Goal: Task Accomplishment & Management: Complete application form

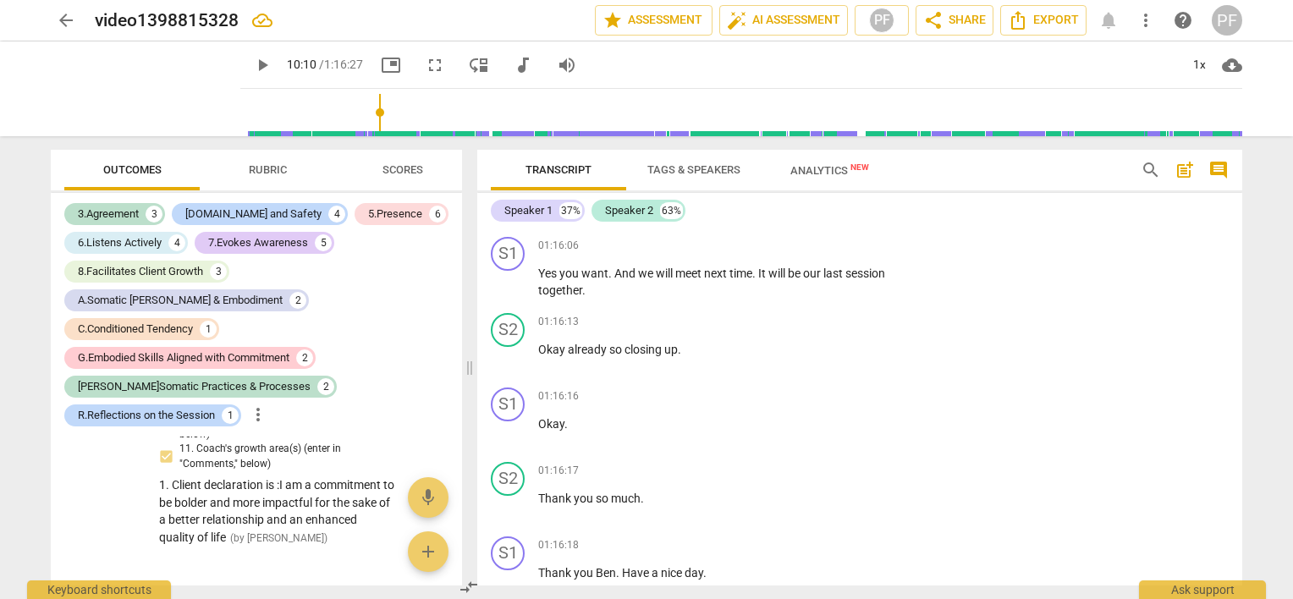
scroll to position [14719, 0]
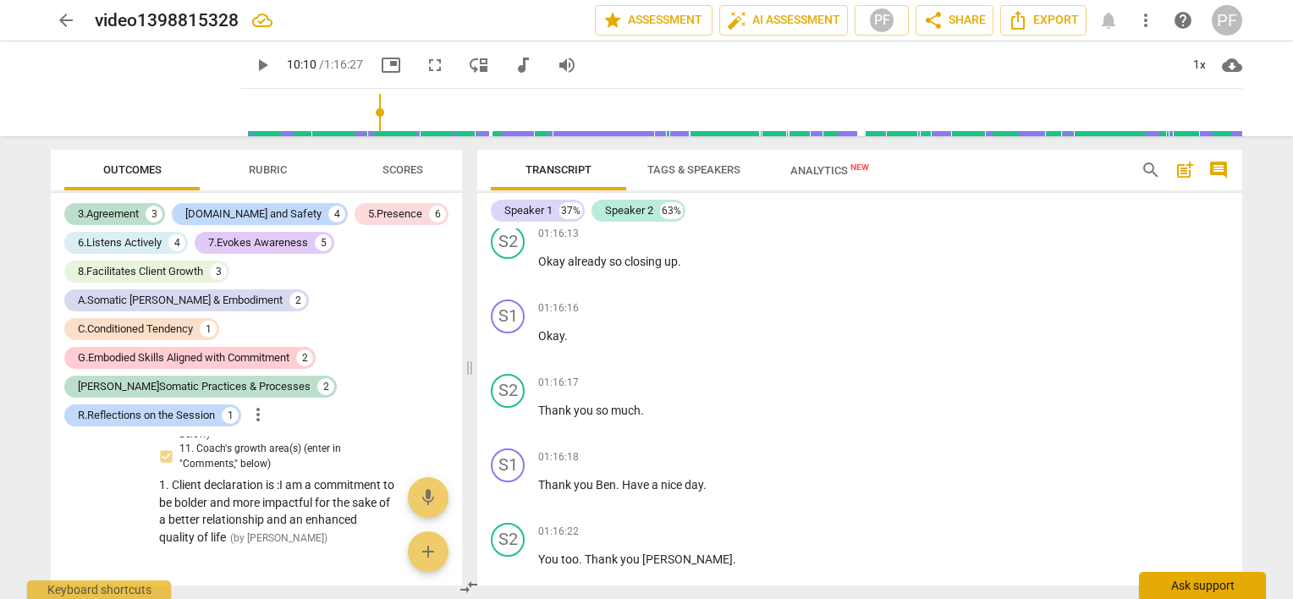
drag, startPoint x: 1242, startPoint y: 574, endPoint x: 1235, endPoint y: 598, distance: 25.4
click at [1235, 0] on html "arrow_back video1398815328 edit star Assessment auto_fix_high AI Assessment PF …" at bounding box center [646, 0] width 1293 height 0
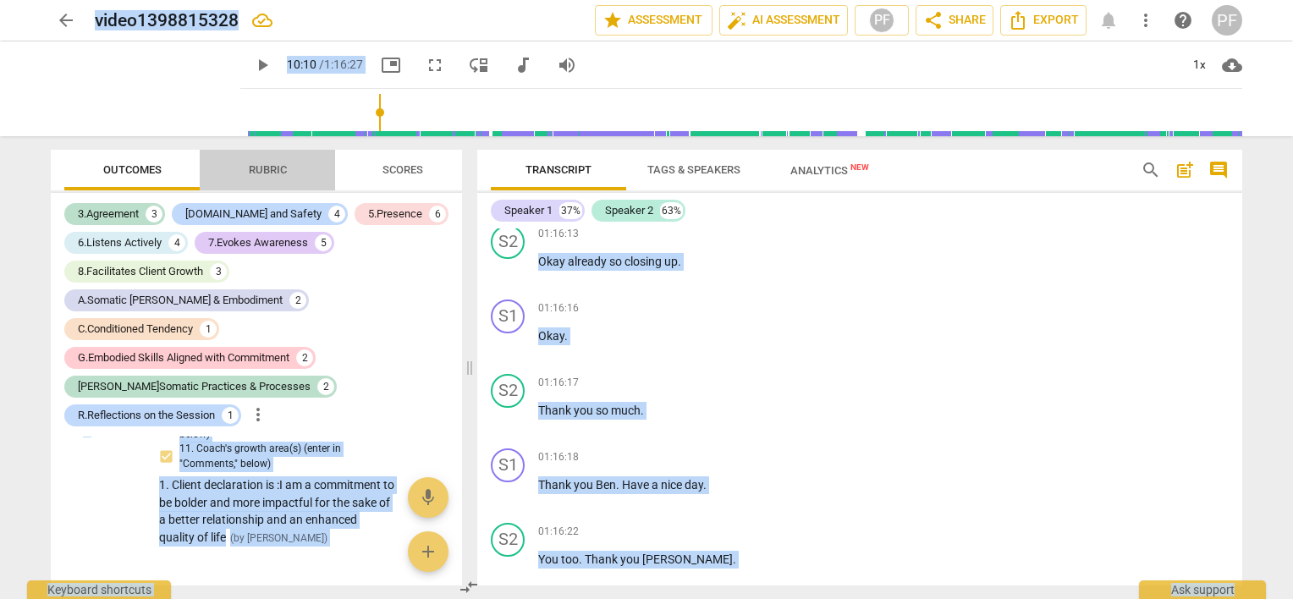
click at [259, 167] on span "Rubric" at bounding box center [268, 169] width 38 height 13
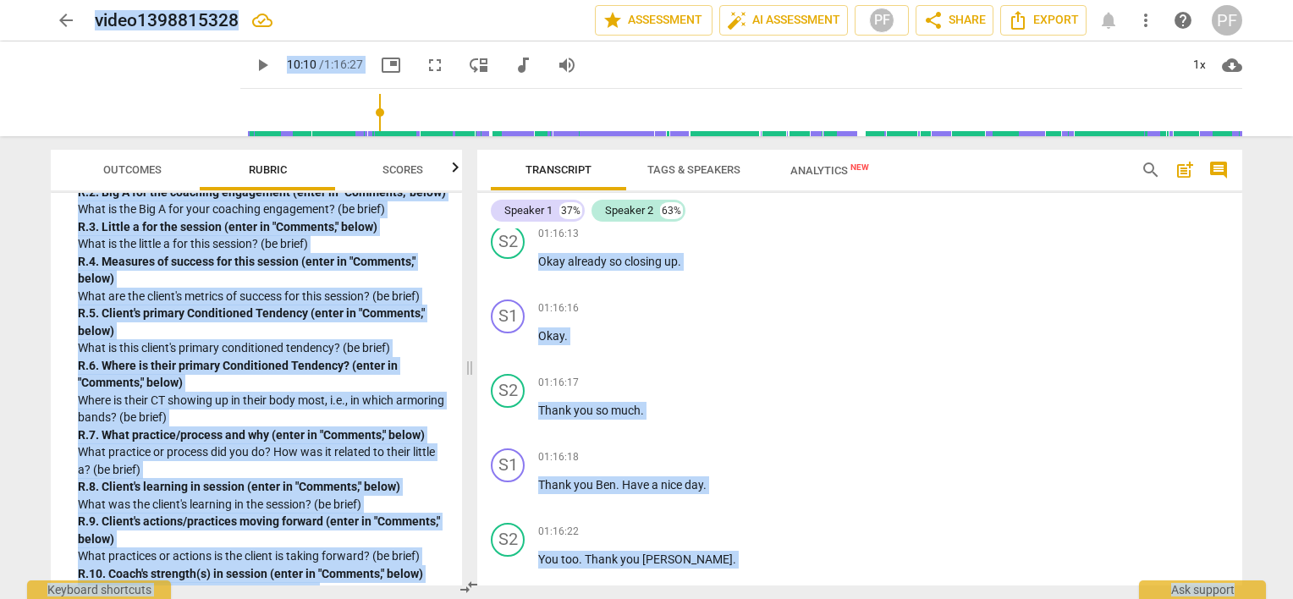
scroll to position [4658, 0]
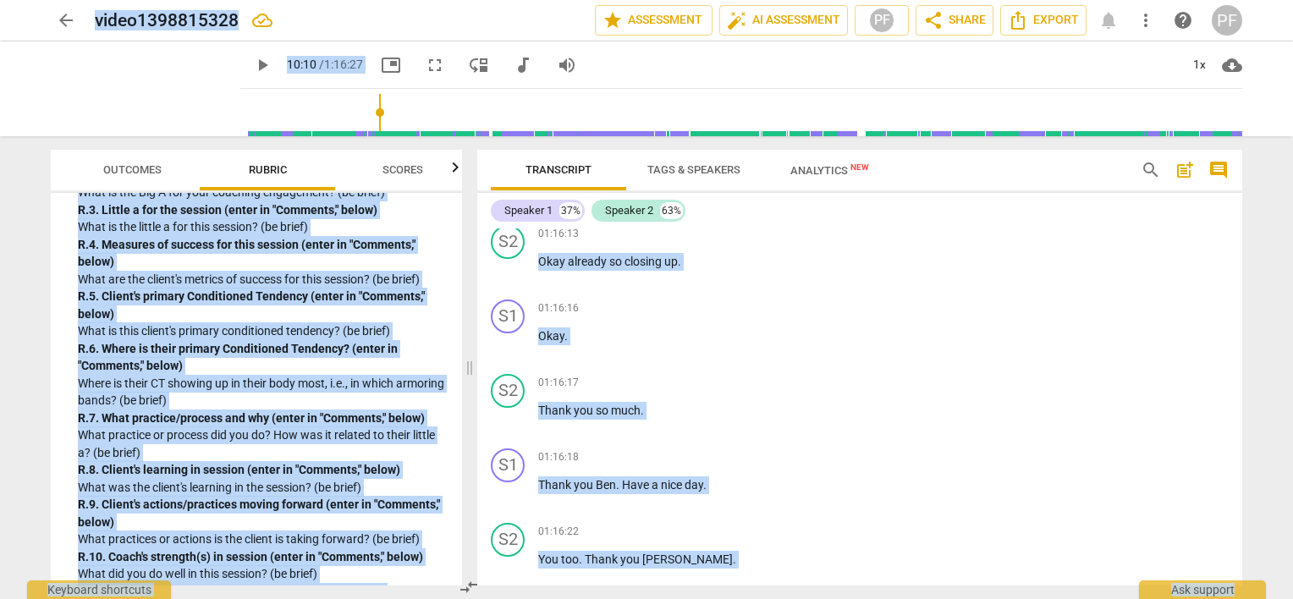
click at [1161, 218] on div "S1 play_arrow pause 01:16:06 + Add competency keyboard_arrow_right Yes you want…" at bounding box center [859, 180] width 765 height 76
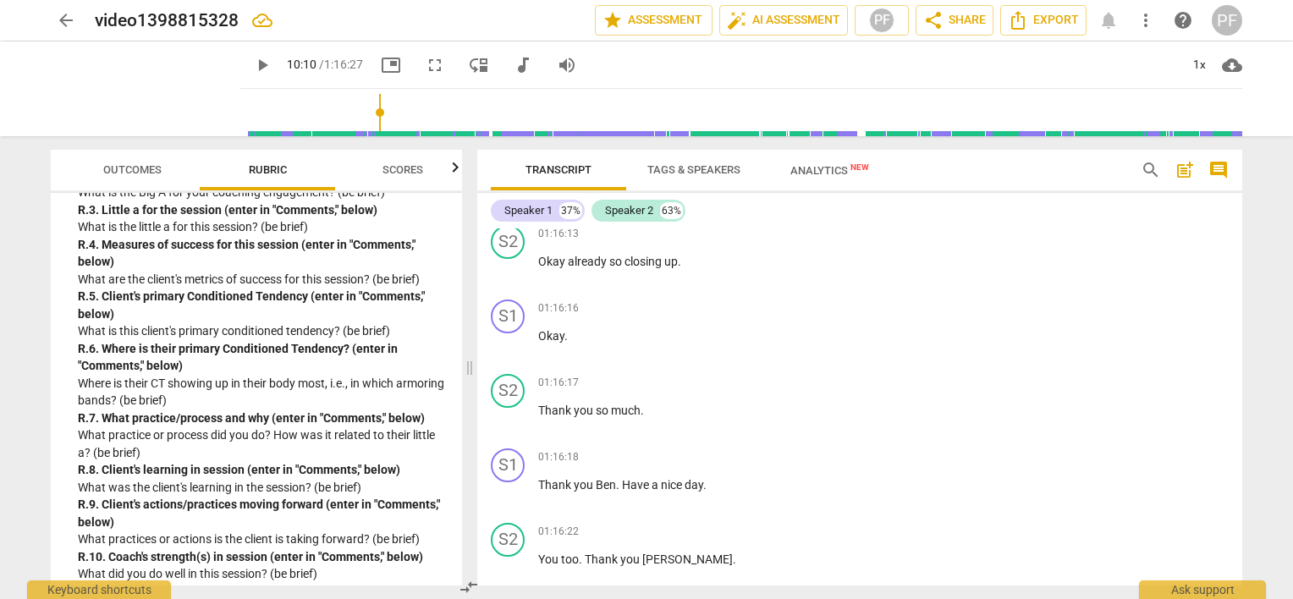
scroll to position [14984, 0]
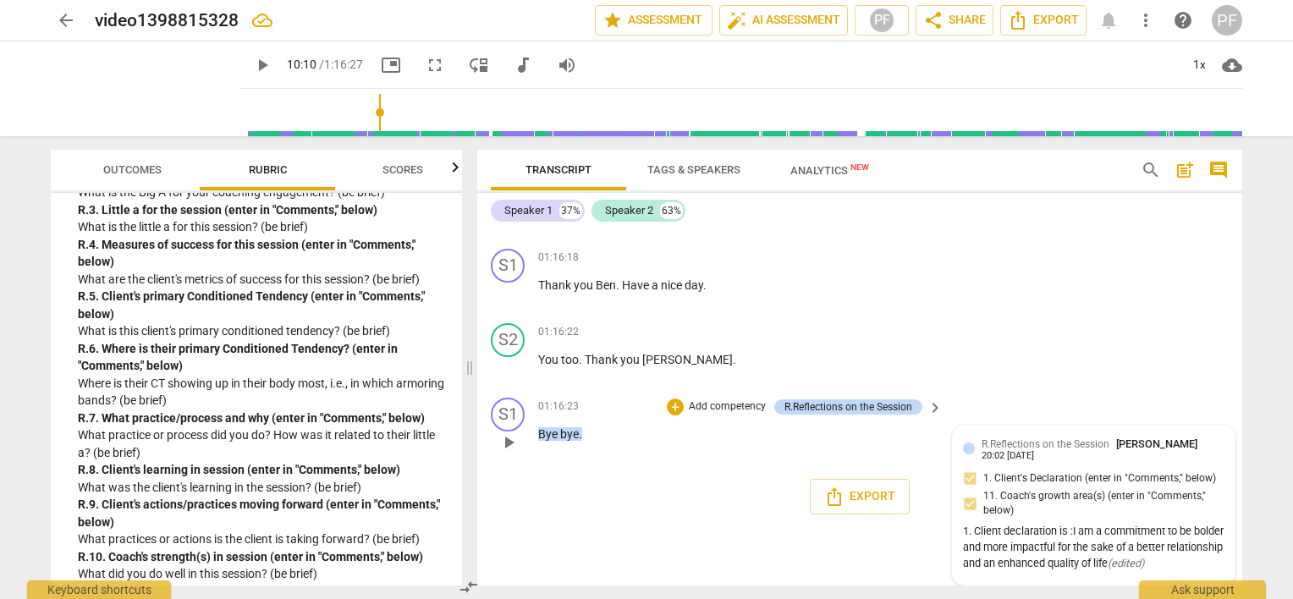
click at [1106, 452] on div "R.Reflections on the Session [PERSON_NAME]" at bounding box center [1092, 444] width 222 height 16
click at [1123, 510] on div "R.Reflections on the Session [PERSON_NAME] 20:02 [DATE] 1. Client's Declaration…" at bounding box center [1093, 506] width 261 height 140
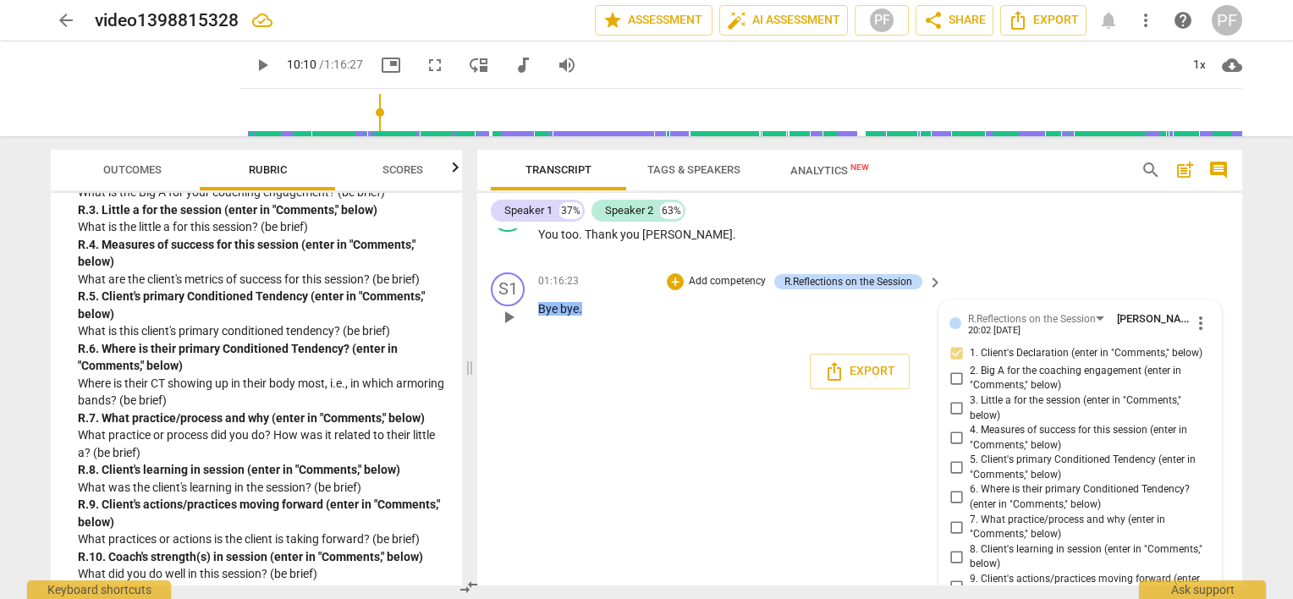
scroll to position [15257, 0]
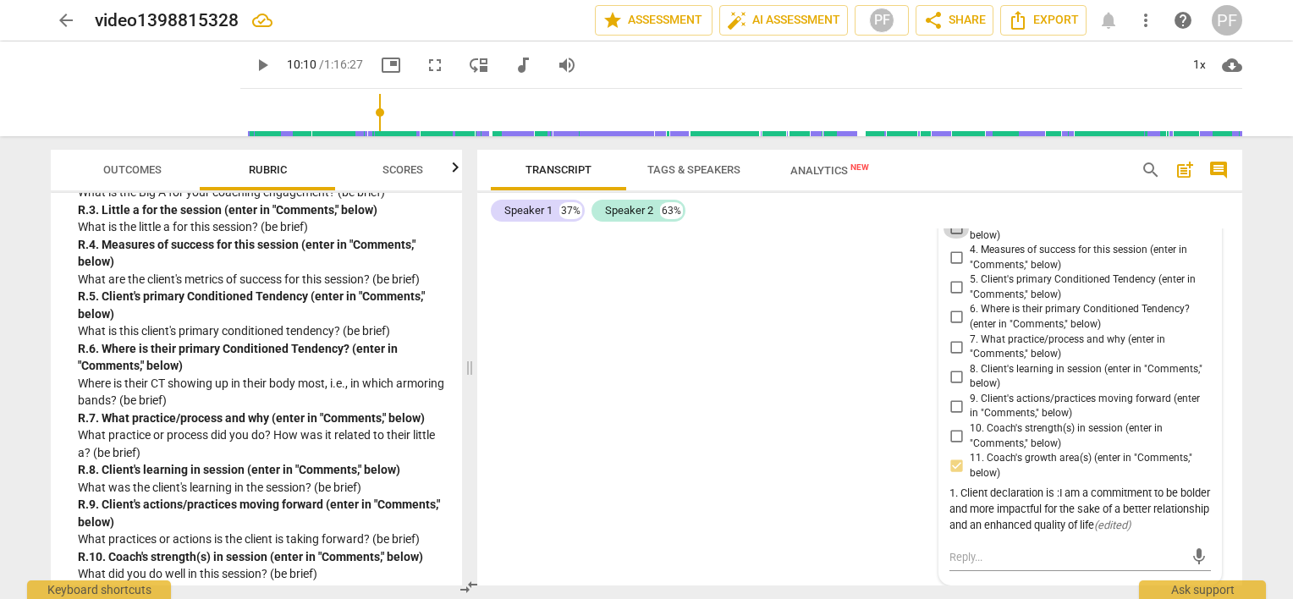
click at [954, 239] on input "3. Little a for the session (enter in "Comments," below)" at bounding box center [955, 228] width 27 height 20
checkbox input "true"
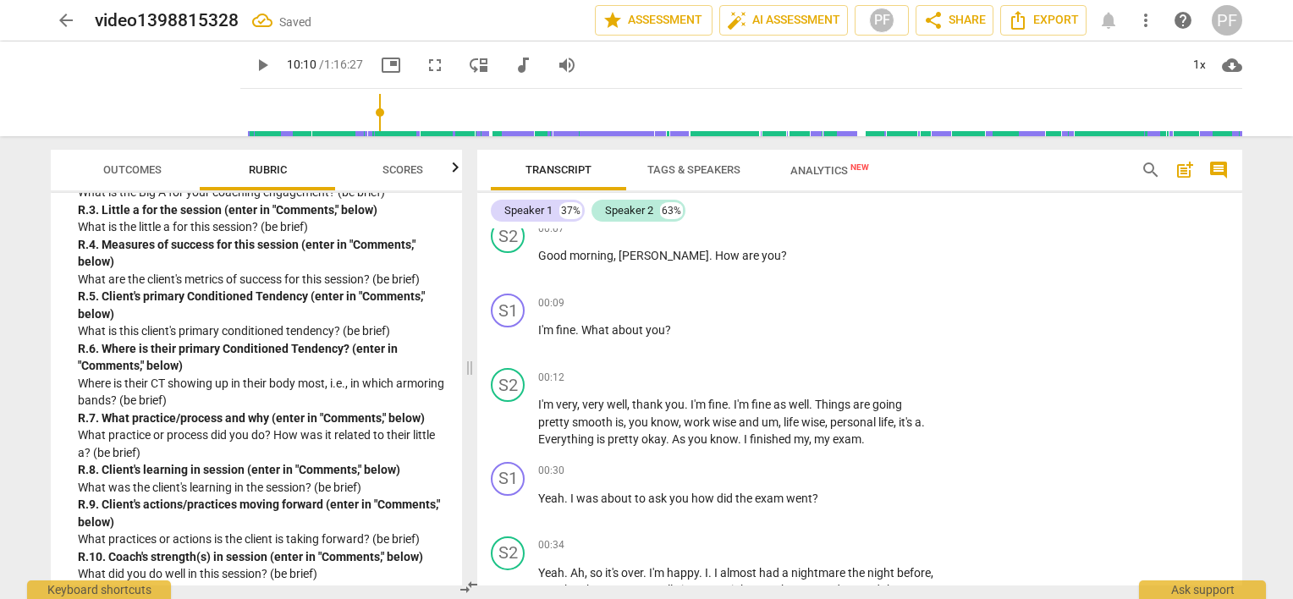
scroll to position [0, 0]
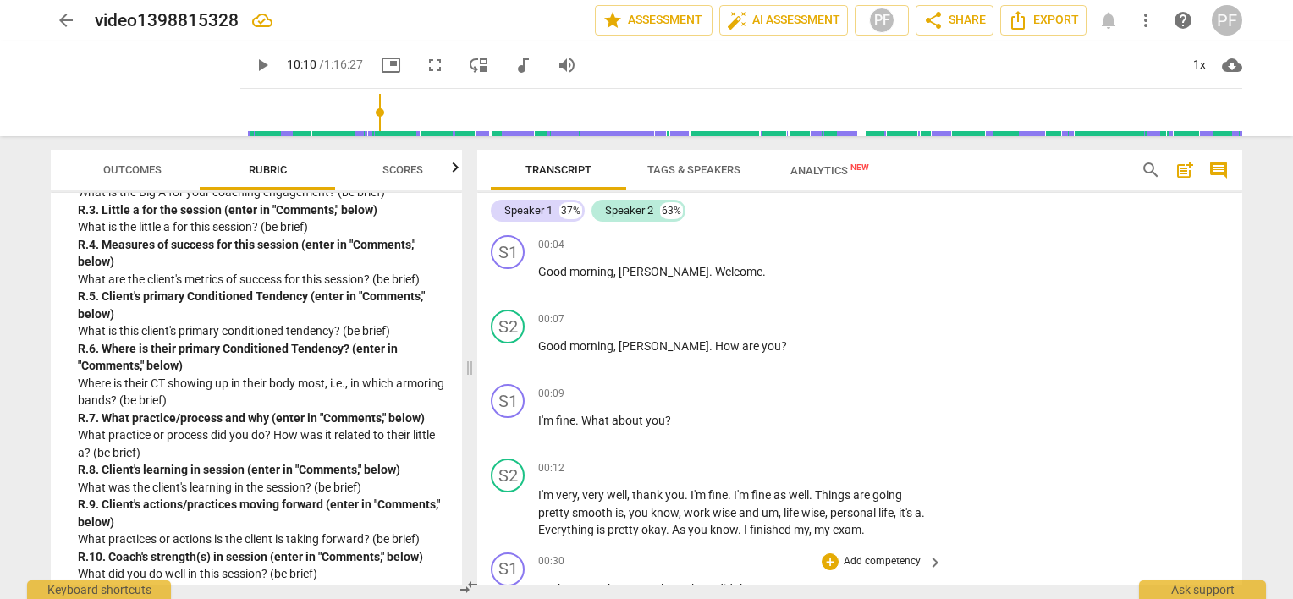
click at [1235, 551] on div "S1 play_arrow pause 00:30 + Add competency keyboard_arrow_right Yeah . I was ab…" at bounding box center [859, 583] width 765 height 74
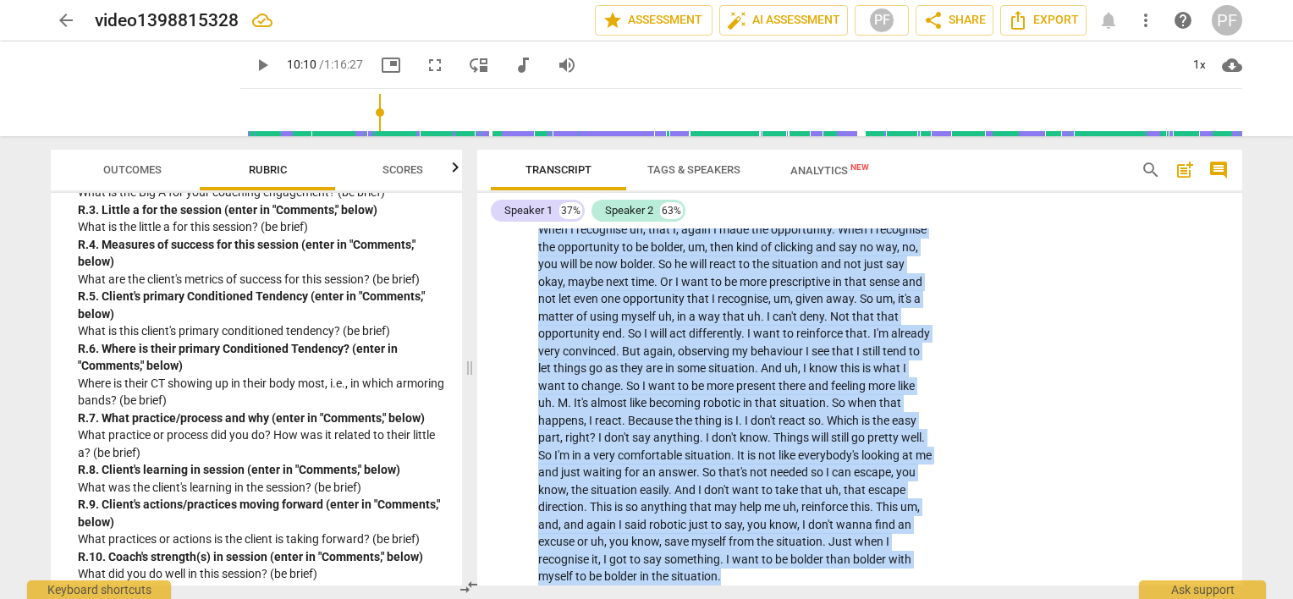
scroll to position [3468, 0]
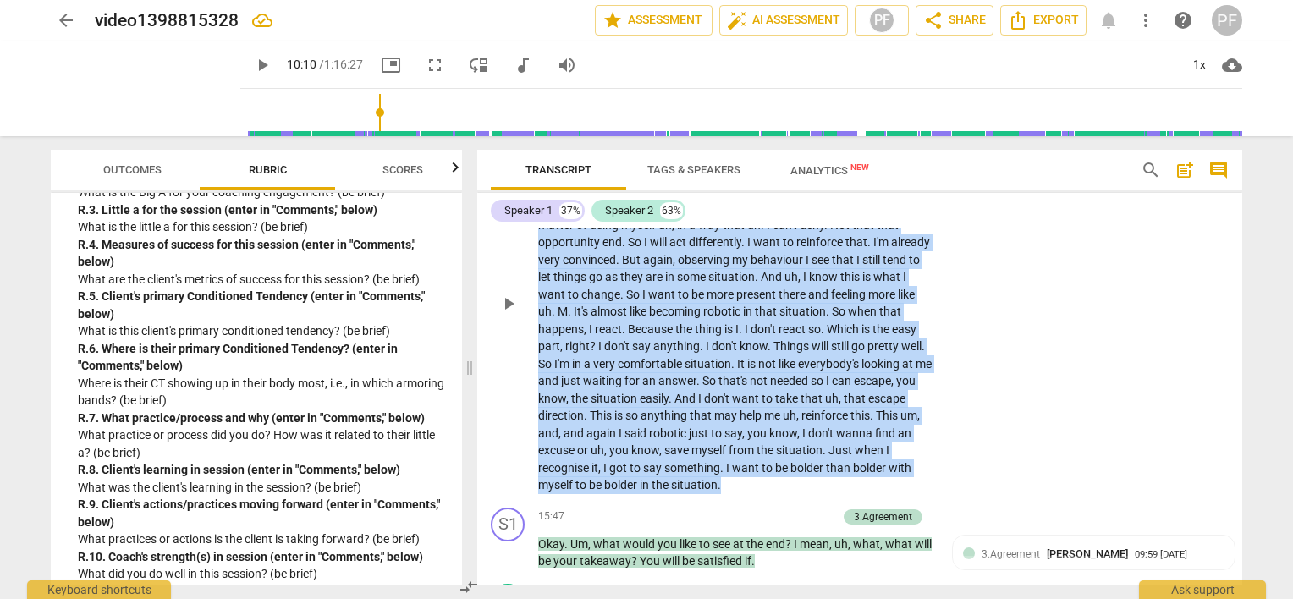
drag, startPoint x: 538, startPoint y: 449, endPoint x: 914, endPoint y: 487, distance: 377.5
click at [914, 487] on div "S2 play_arrow pause 13:18 + Add competency keyboard_arrow_right Yeah , it's may…" at bounding box center [859, 289] width 765 height 423
copy p "Yeah , it's maybe find a m . Way to be um . More uh . Um . Decisive with myself…"
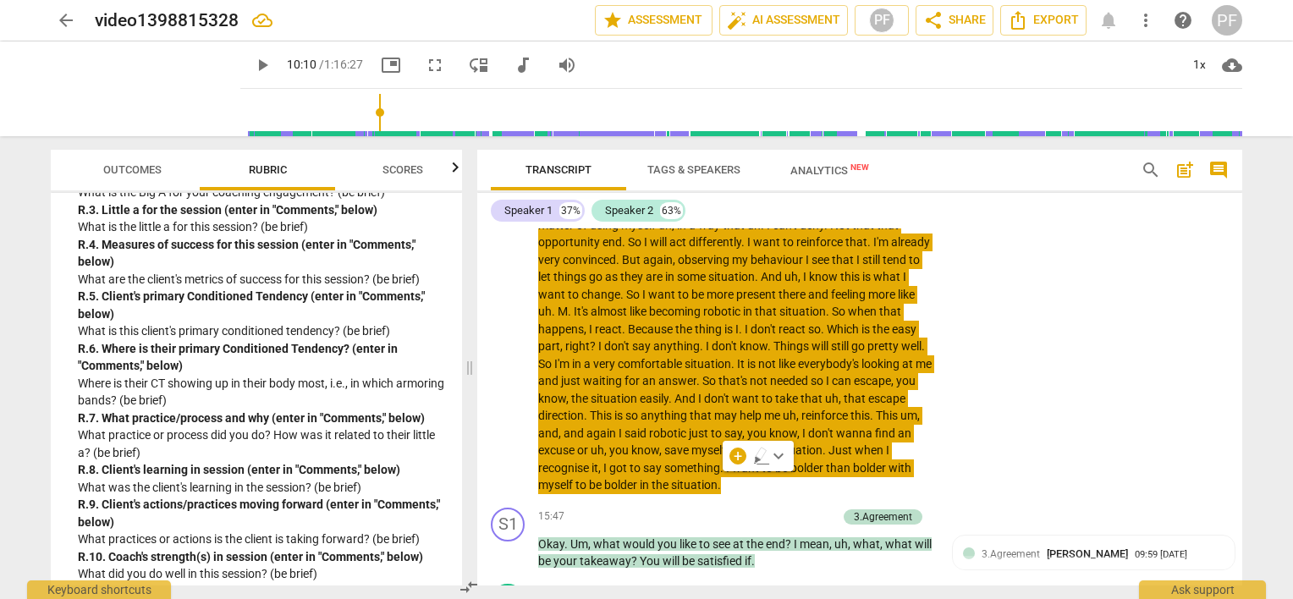
type input "610"
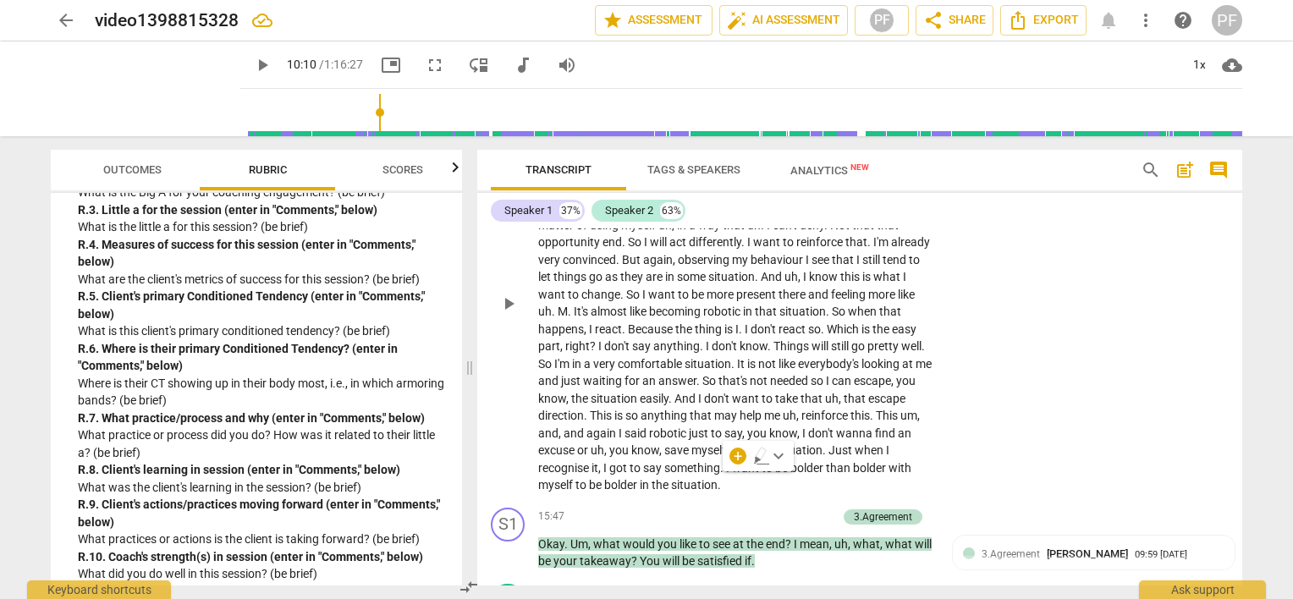
click at [1080, 457] on div "S2 play_arrow pause 13:18 + Add competency keyboard_arrow_right Yeah , it's may…" at bounding box center [859, 289] width 765 height 423
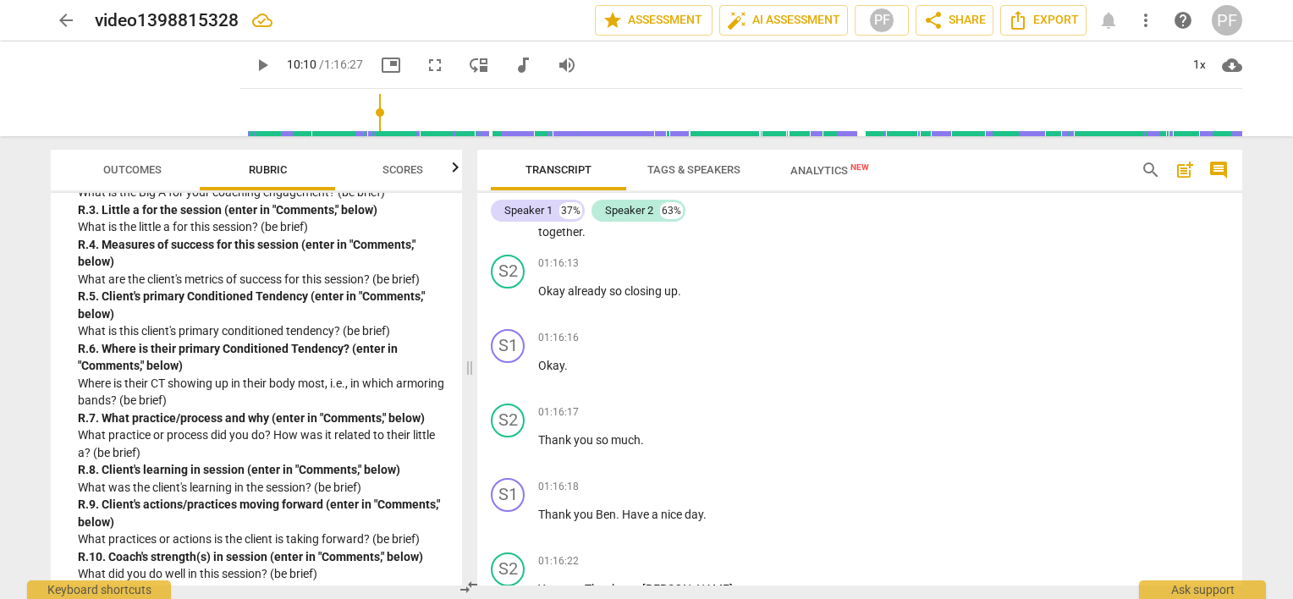
scroll to position [14984, 0]
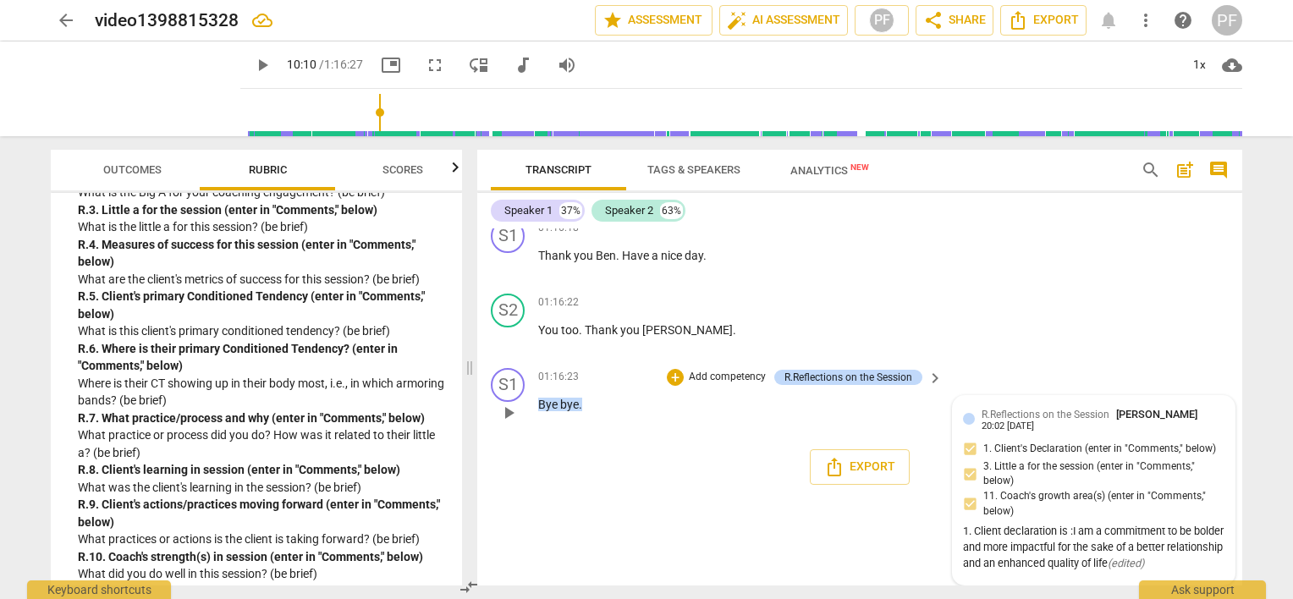
click at [1107, 432] on div "R.Reflections on the Session [PERSON_NAME] 20:02 [DATE]" at bounding box center [1102, 419] width 243 height 26
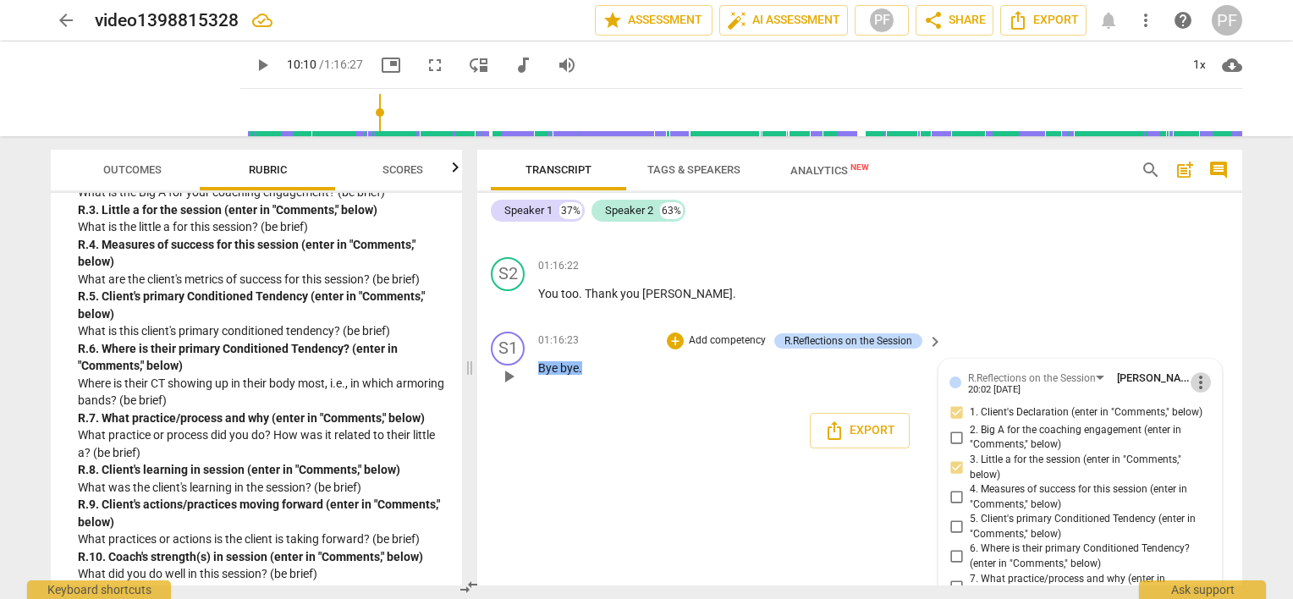
click at [1199, 392] on span "more_vert" at bounding box center [1200, 382] width 20 height 20
click at [1199, 514] on li "Edit" at bounding box center [1214, 507] width 58 height 32
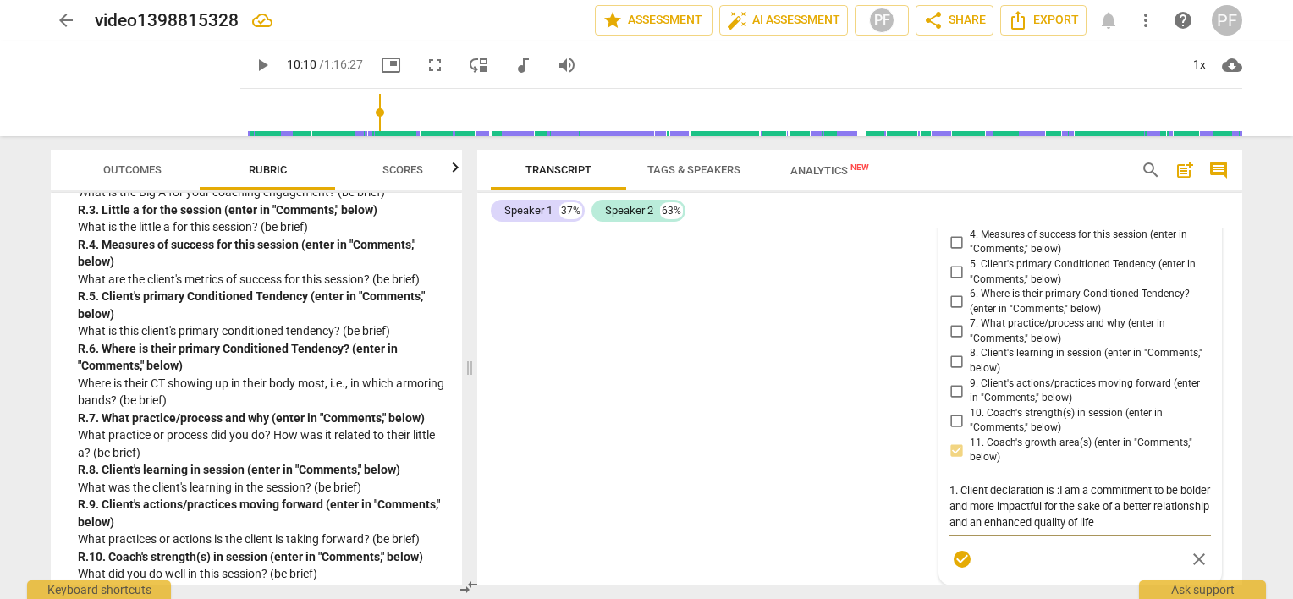
click at [1164, 530] on textarea "1. Client declaration is :I am a commitment to be bolder and more impactful for…" at bounding box center [1079, 506] width 261 height 48
type textarea "1. Client declaration is :I am a commitment to be bolder and more impactful for…"
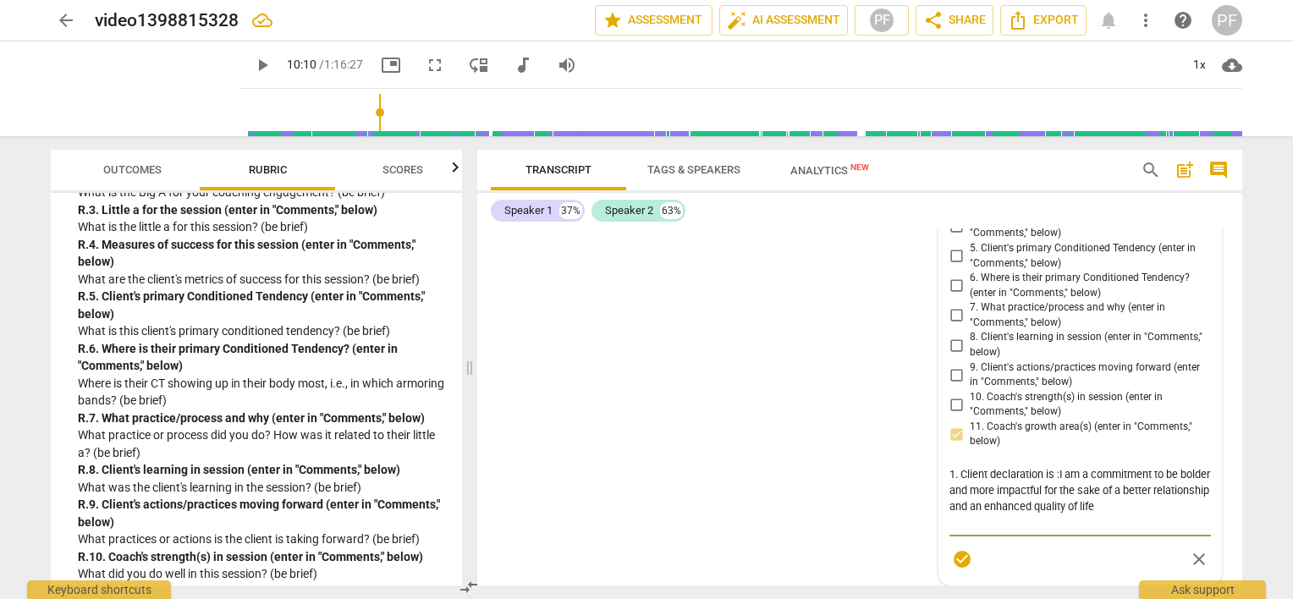
type textarea "1. Client declaration is :I am a commitment to be bolder and more impactful for…"
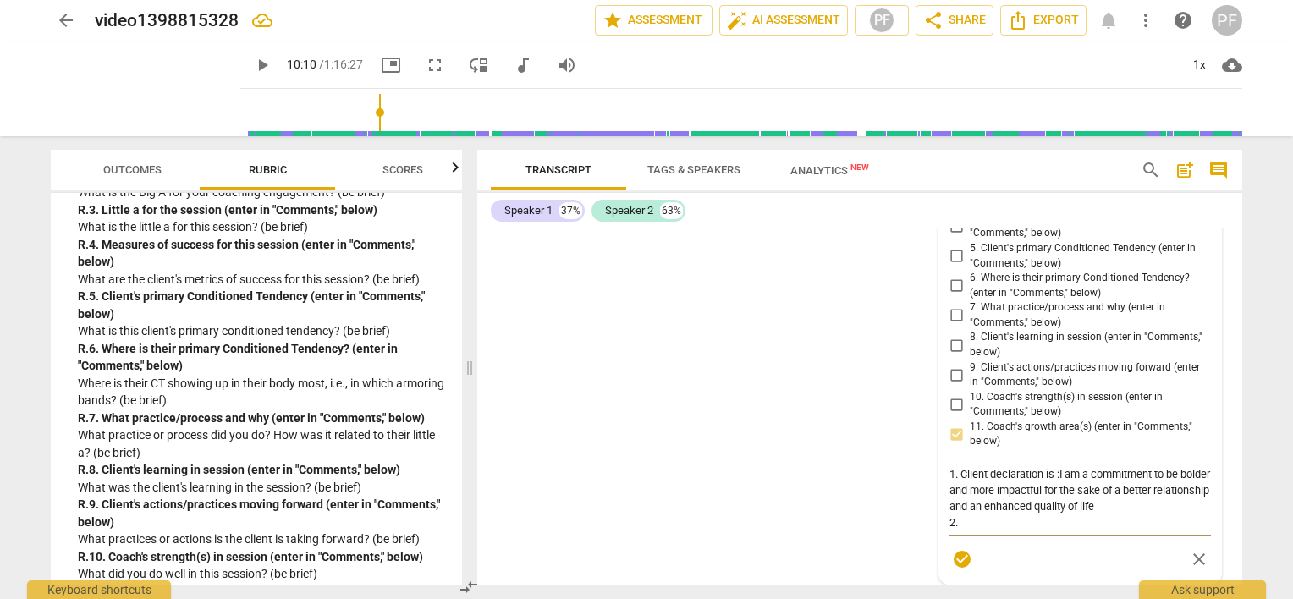
type textarea "1. Client declaration is :I am a commitment to be bolder and more impactful for…"
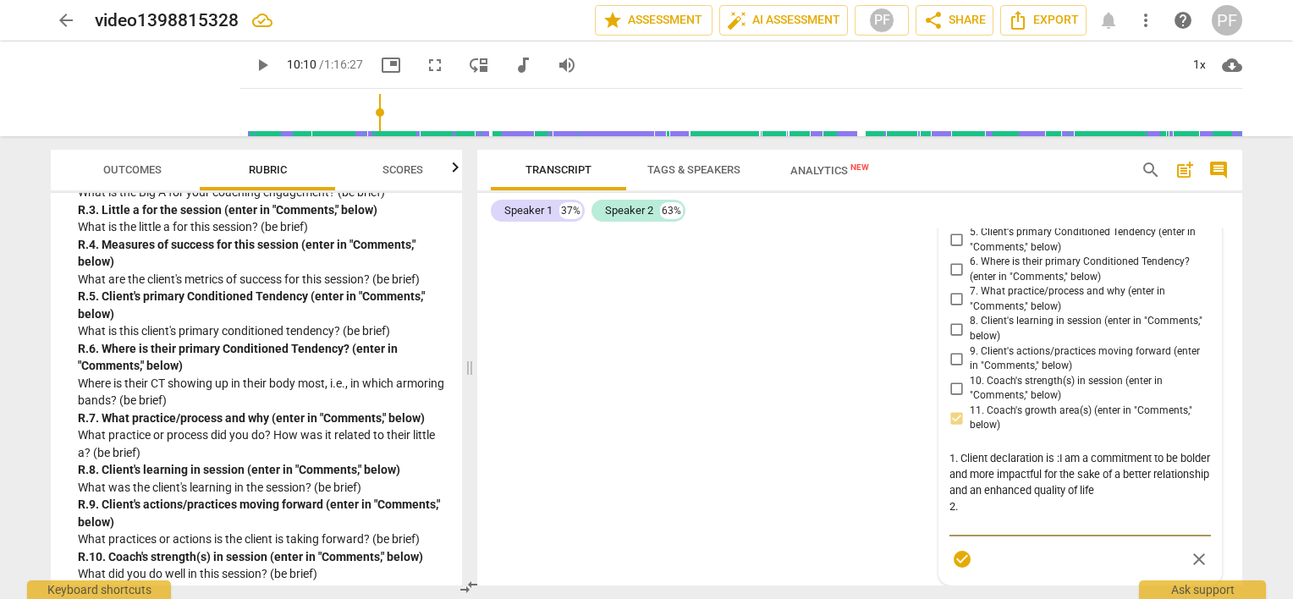
scroll to position [15337, 0]
type textarea "1. Client declaration is :I am a commitment to be bolder and more impactful for…"
drag, startPoint x: 1073, startPoint y: 527, endPoint x: 1030, endPoint y: 528, distance: 42.3
click at [1030, 528] on textarea "1. Client declaration is :I am a commitment to be bolder and more impactful for…" at bounding box center [1079, 490] width 261 height 80
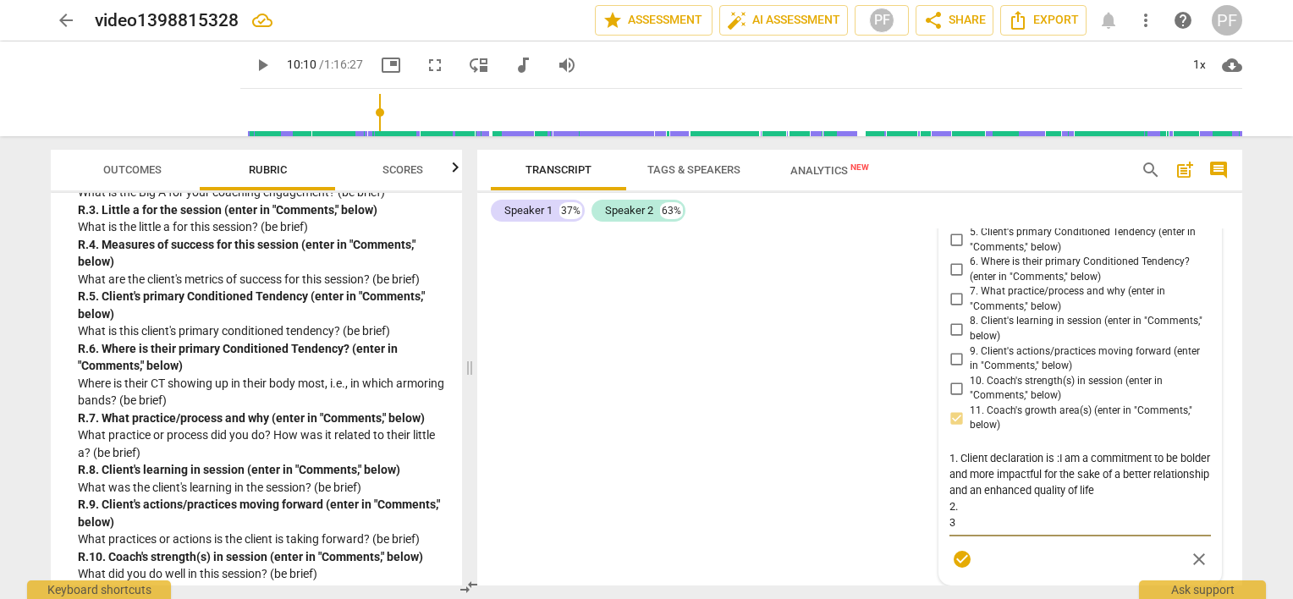
drag, startPoint x: 1026, startPoint y: 529, endPoint x: 1073, endPoint y: 531, distance: 47.4
click at [1073, 530] on textarea "1. Client declaration is :I am a commitment to be bolder and more impactful for…" at bounding box center [1079, 490] width 261 height 80
click at [1068, 530] on textarea "1. Client declaration is :I am a commitment to be bolder and more impactful for…" at bounding box center [1079, 490] width 261 height 80
click at [985, 530] on textarea "1. Client declaration is :I am a commitment to be bolder and more impactful for…" at bounding box center [1079, 490] width 261 height 80
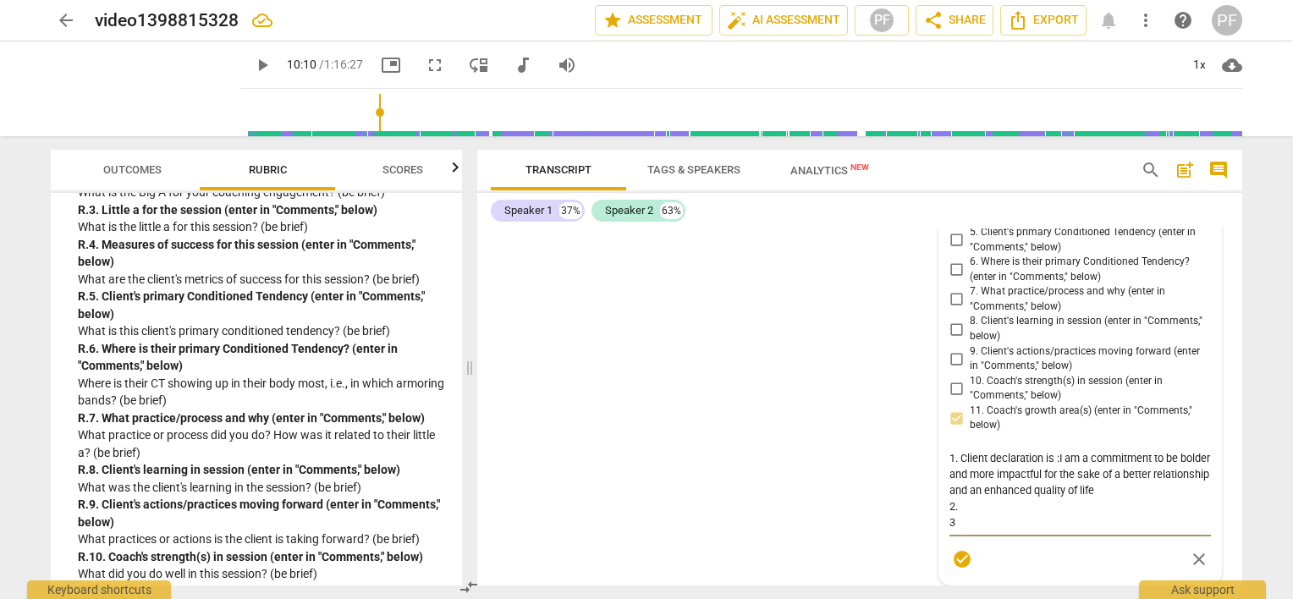
type textarea "1. Client declaration is :I am a commitment to be bolder and more impactful for…"
click at [968, 530] on textarea "1. Client declaration is :I am a commitment to be bolder and more impactful for…" at bounding box center [1079, 490] width 261 height 80
type textarea "1. Client declaration is :I am a commitment to be bolder and more impactful for…"
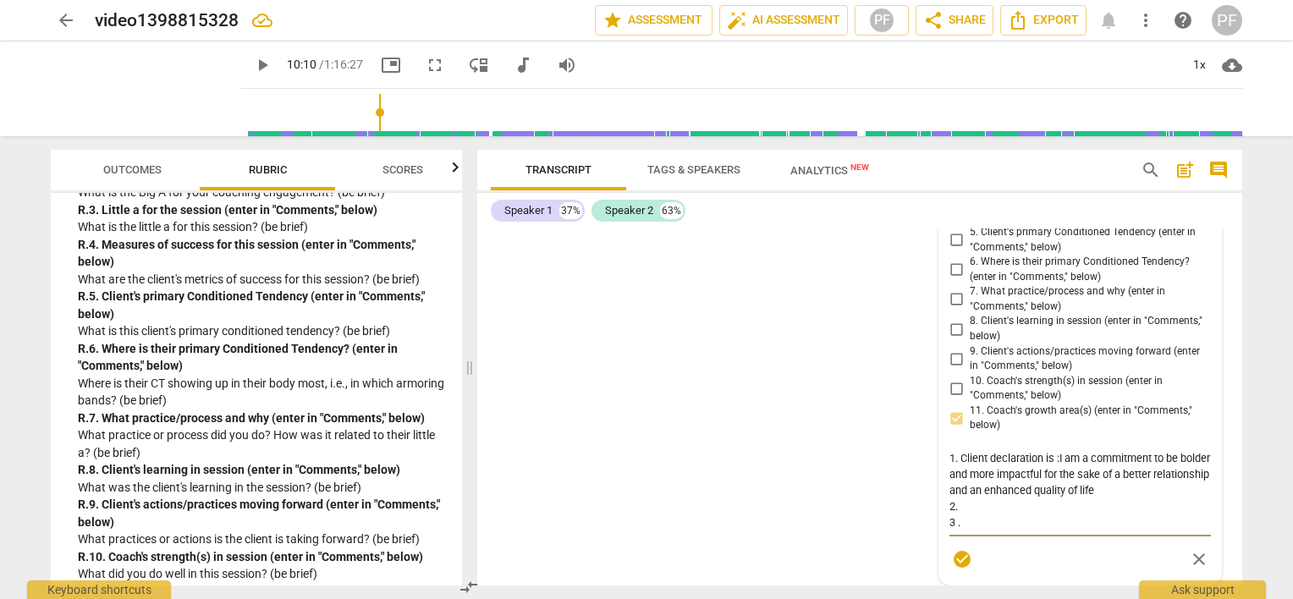
type textarea "1. Client declaration is :I am a commitment to be bolder and more impactful for…"
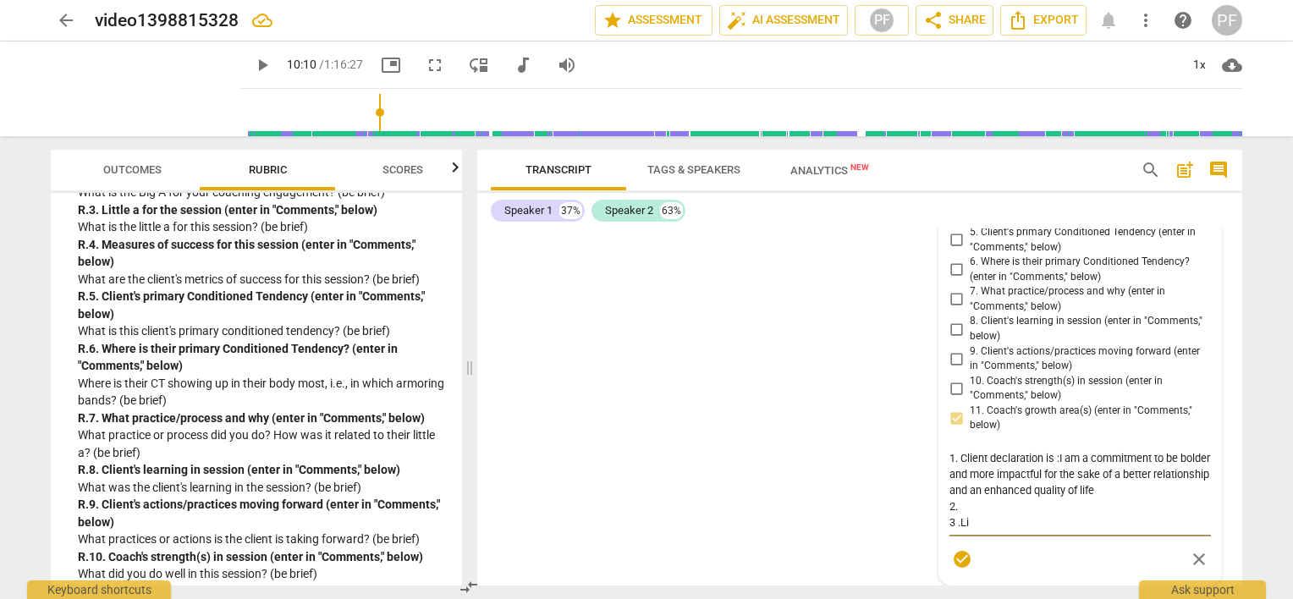
type textarea "1. Client declaration is :I am a commitment to be bolder and more impactful for…"
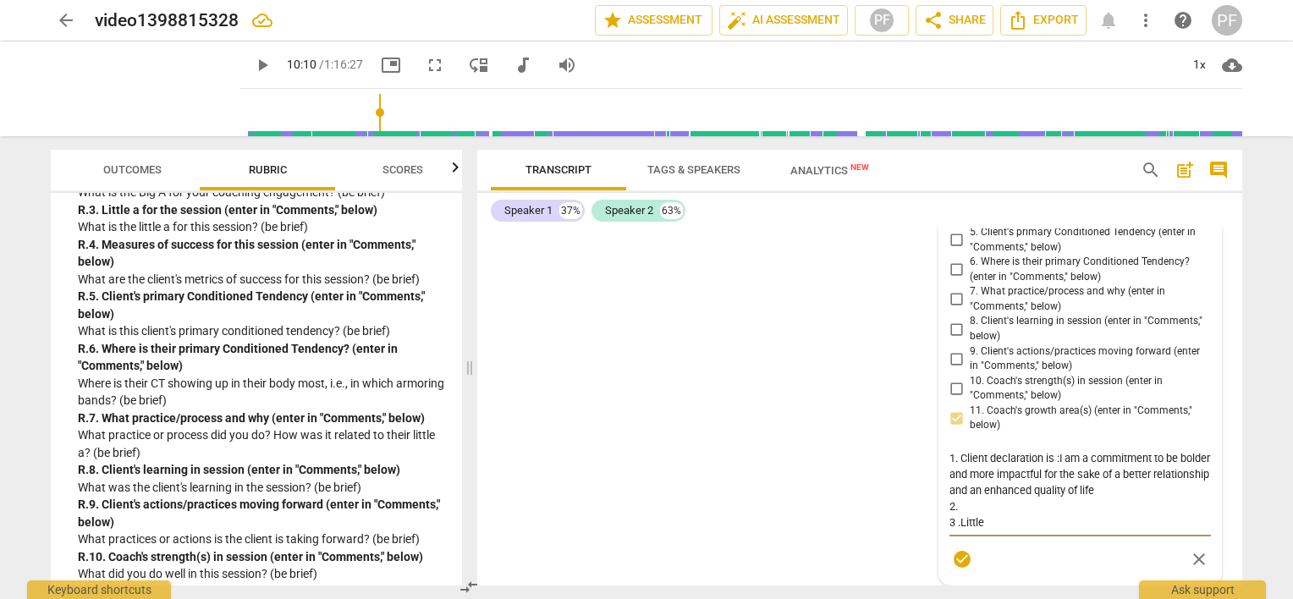
type textarea "1. Client declaration is :I am a commitment to be bolder and more impactful for…"
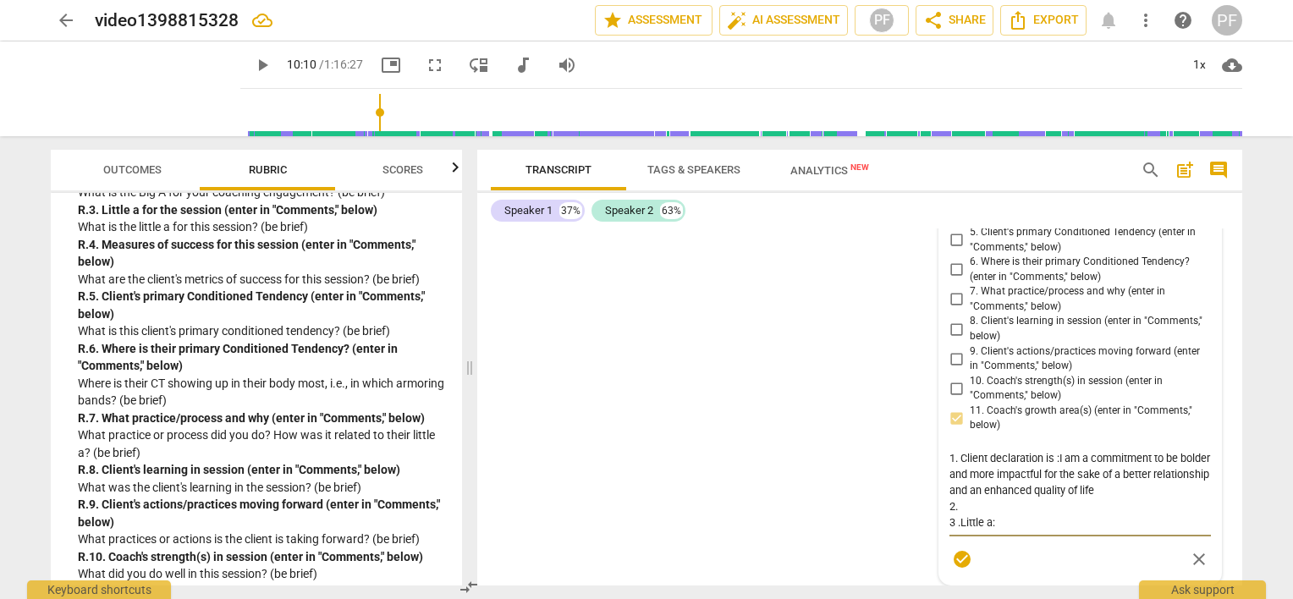
type textarea "1. Client declaration is :I am a commitment to be bolder and more impactful for…"
click at [1234, 213] on div "Speaker 1 37% Speaker 2 63% S1 play_arrow pause 00:04 + Add competency keyboard…" at bounding box center [859, 389] width 765 height 392
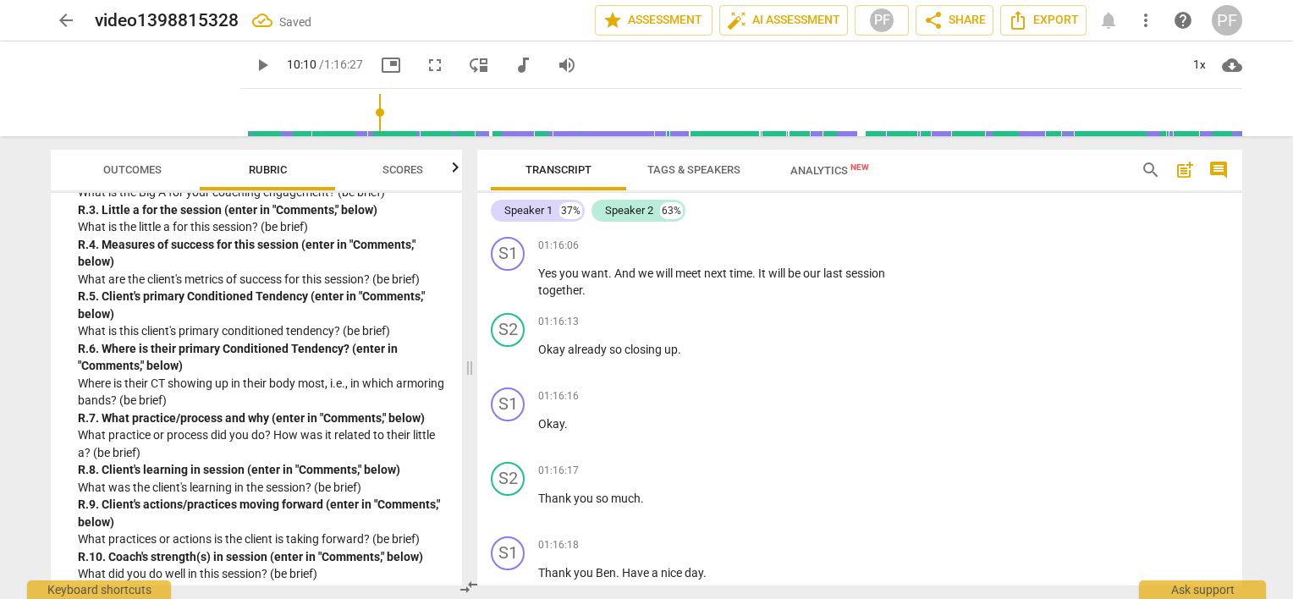
scroll to position [14984, 0]
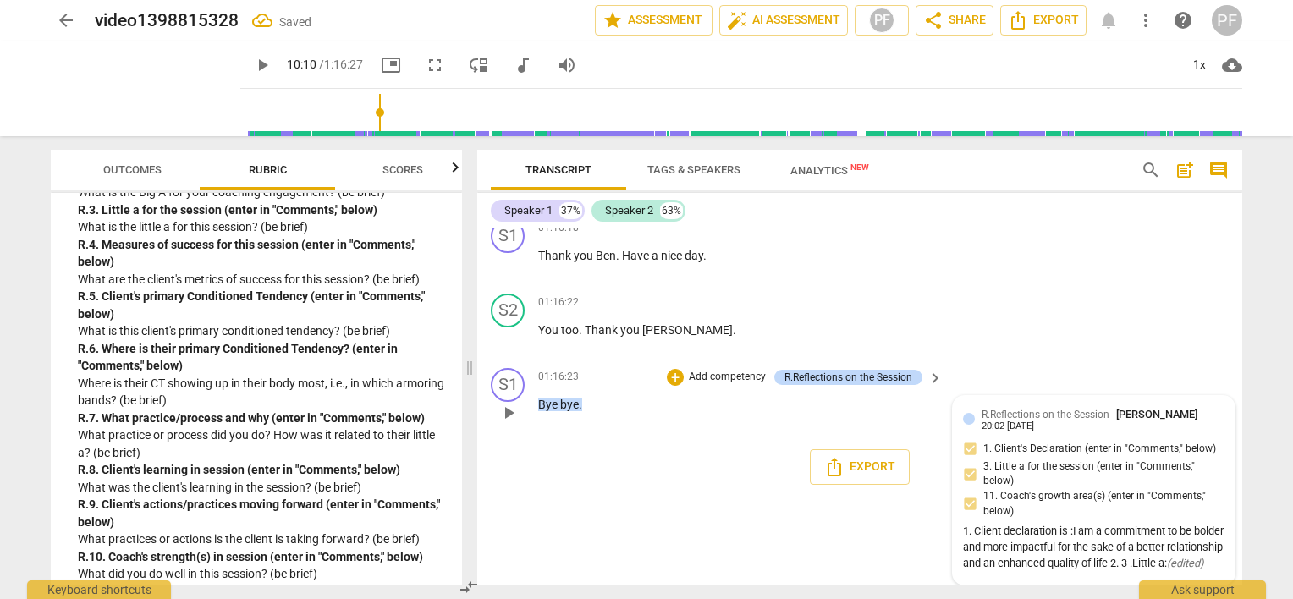
click at [1161, 432] on div "R.Reflections on the Session [PERSON_NAME] 20:02 [DATE]" at bounding box center [1102, 419] width 243 height 26
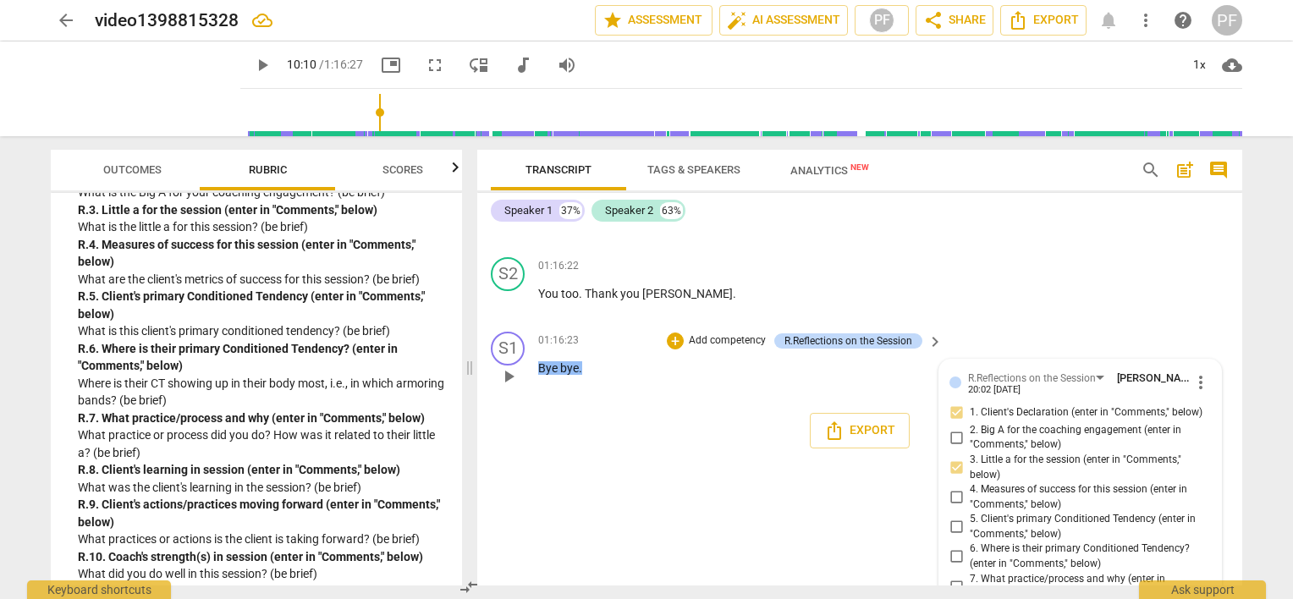
click at [1198, 392] on span "more_vert" at bounding box center [1200, 382] width 20 height 20
click at [1199, 505] on li "Edit" at bounding box center [1214, 507] width 58 height 32
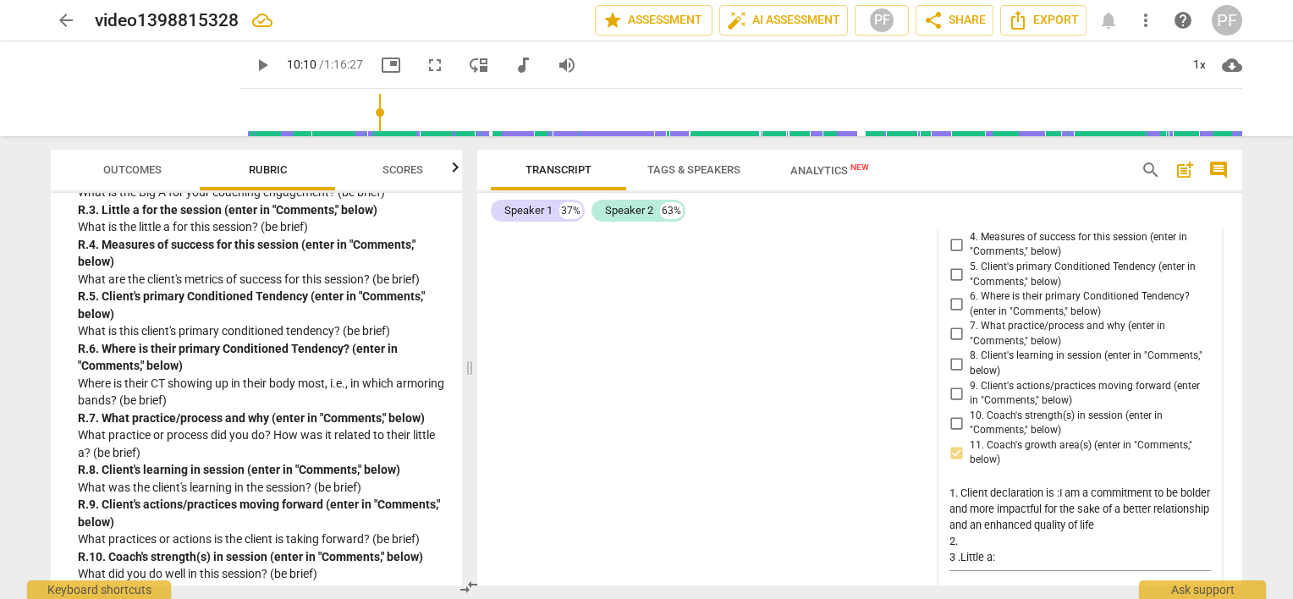
drag, startPoint x: 977, startPoint y: 239, endPoint x: 989, endPoint y: 239, distance: 11.8
click at [989, 150] on div "S1 play_arrow pause 01:16:23 + Add competency R.Reflections on the Session keyb…" at bounding box center [859, 112] width 765 height 74
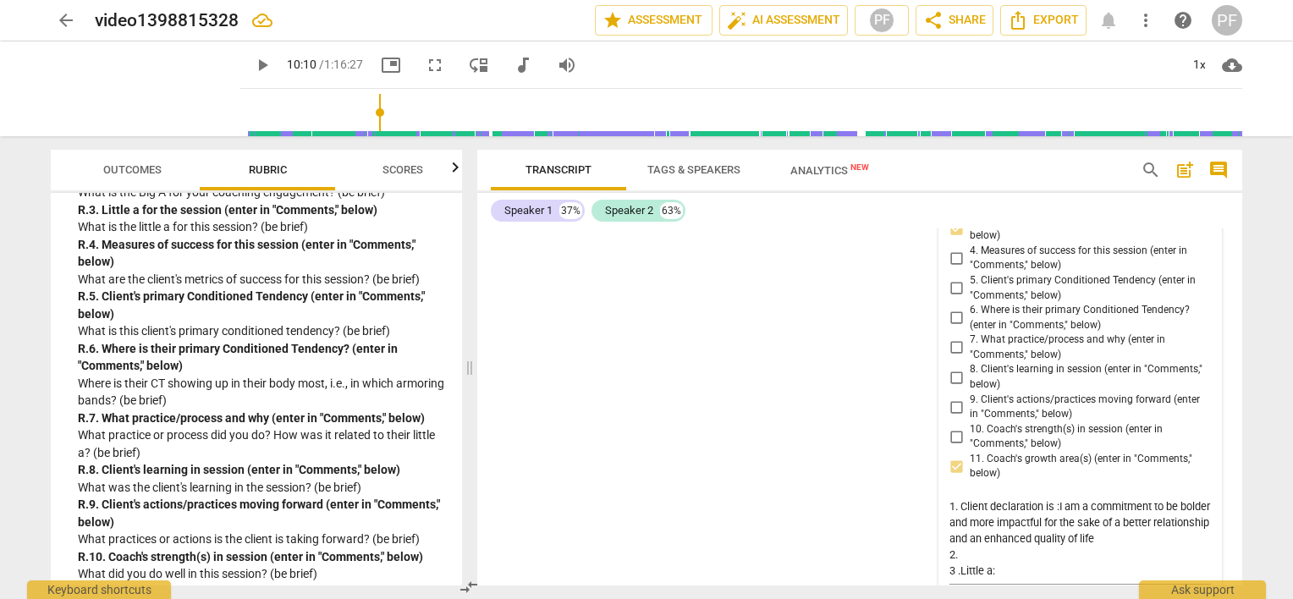
click at [1109, 345] on div "R.Reflections on the Session [PERSON_NAME] more_vert 1. Client's Declaration (e…" at bounding box center [1079, 379] width 261 height 490
click at [1107, 345] on div "R.Reflections on the Session [PERSON_NAME] more_vert 1. Client's Declaration (e…" at bounding box center [1079, 379] width 261 height 490
click at [1103, 345] on div "R.Reflections on the Session [PERSON_NAME] more_vert 1. Client's Declaration (e…" at bounding box center [1079, 379] width 261 height 490
click at [1099, 345] on div "R.Reflections on the Session [PERSON_NAME] more_vert 1. Client's Declaration (e…" at bounding box center [1079, 379] width 261 height 490
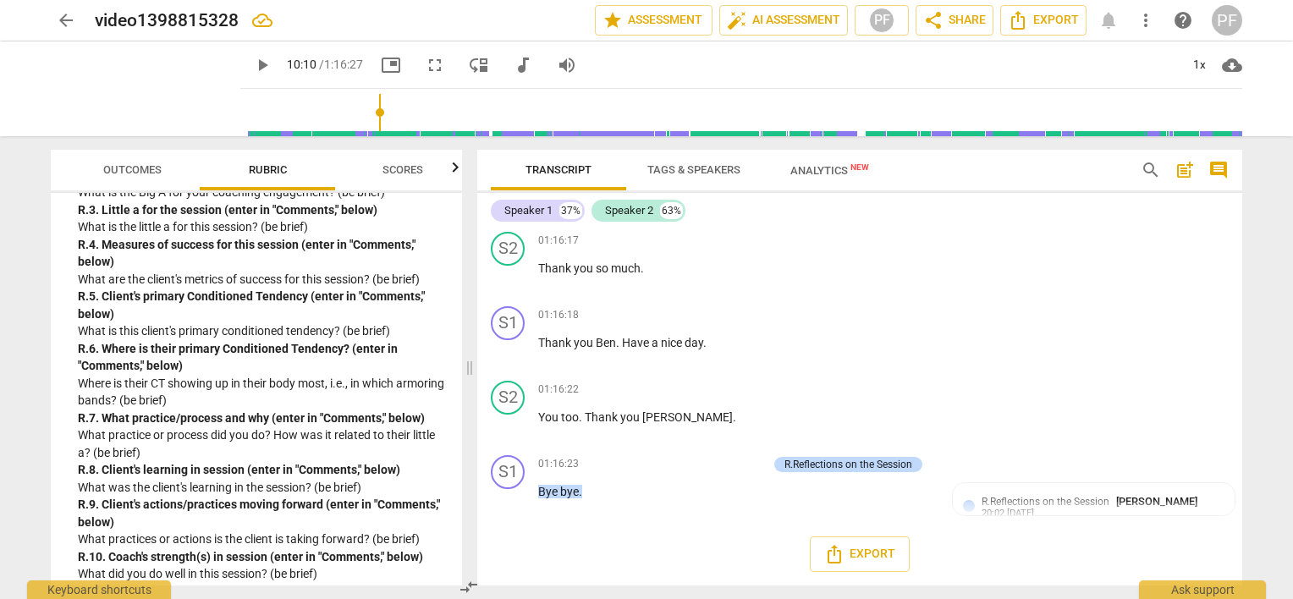
scroll to position [14984, 0]
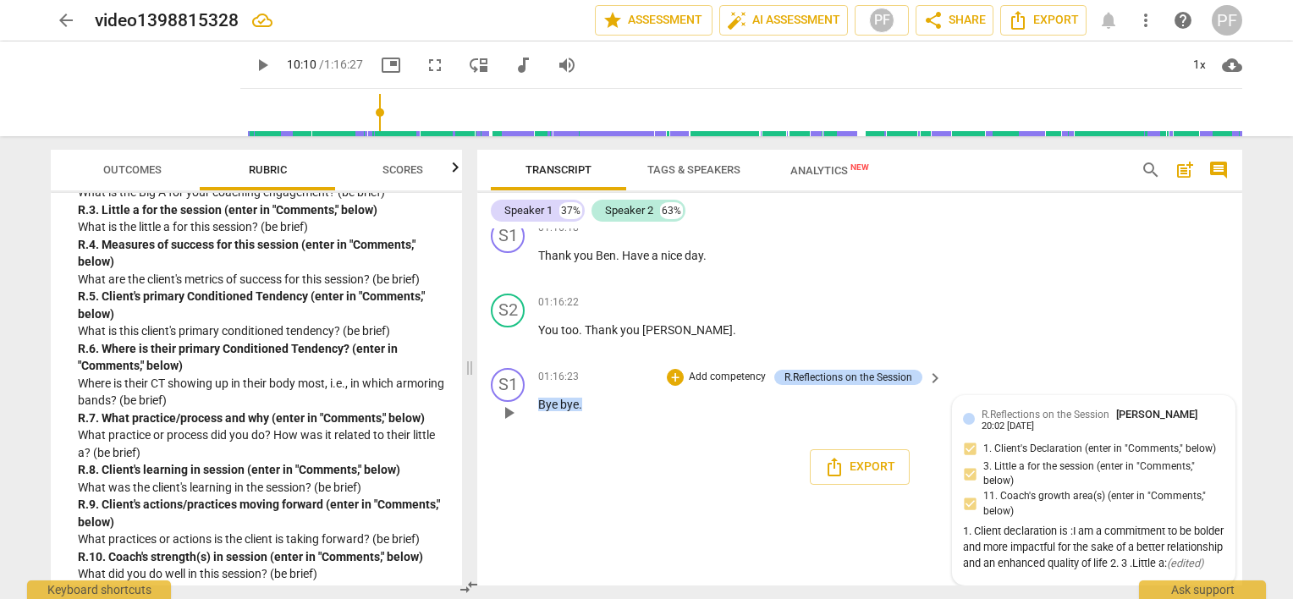
click at [1139, 524] on div "1. Client declaration is :I am a commitment to be bolder and more impactful for…" at bounding box center [1093, 547] width 261 height 47
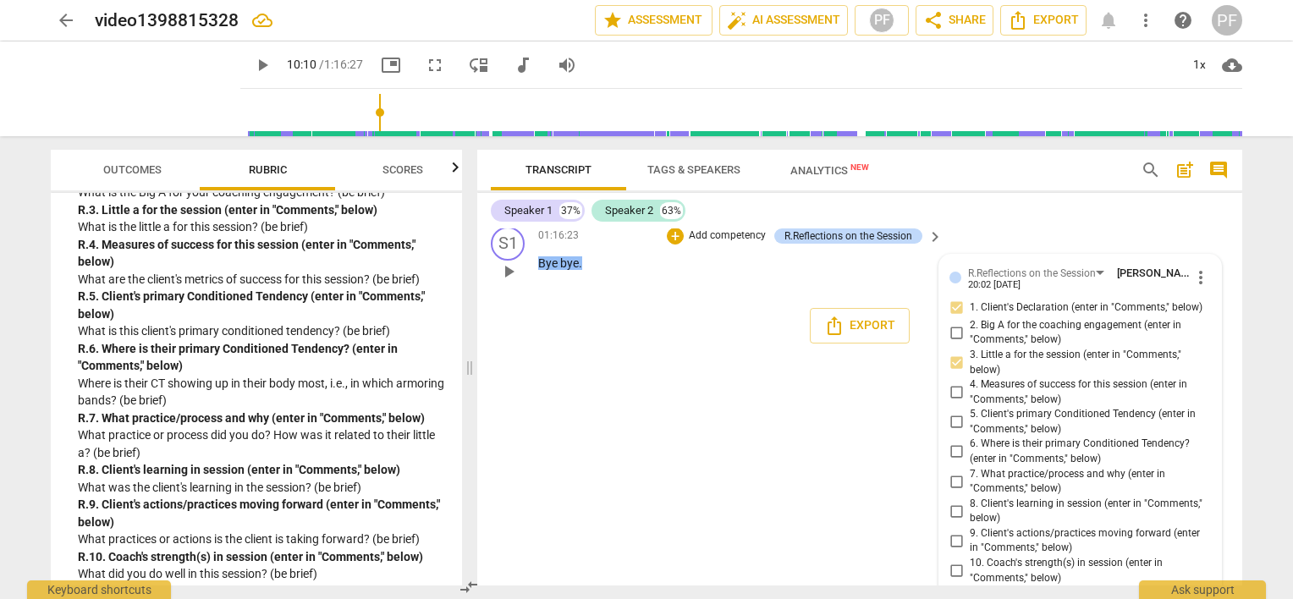
scroll to position [15220, 0]
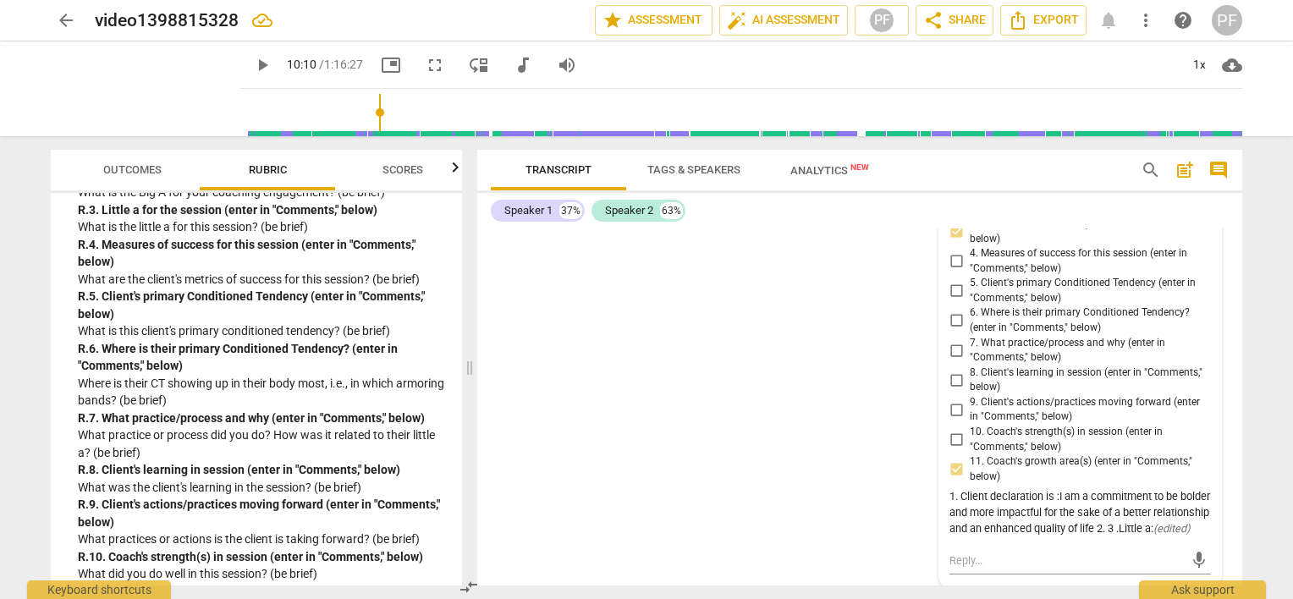
click at [1205, 557] on div "R.Reflections on the Session [PERSON_NAME] 20:02 [DATE] more_vert 1. Client's D…" at bounding box center [1080, 356] width 282 height 464
click at [1196, 156] on span "more_vert" at bounding box center [1200, 146] width 20 height 20
click at [1208, 277] on li "Edit" at bounding box center [1214, 271] width 58 height 32
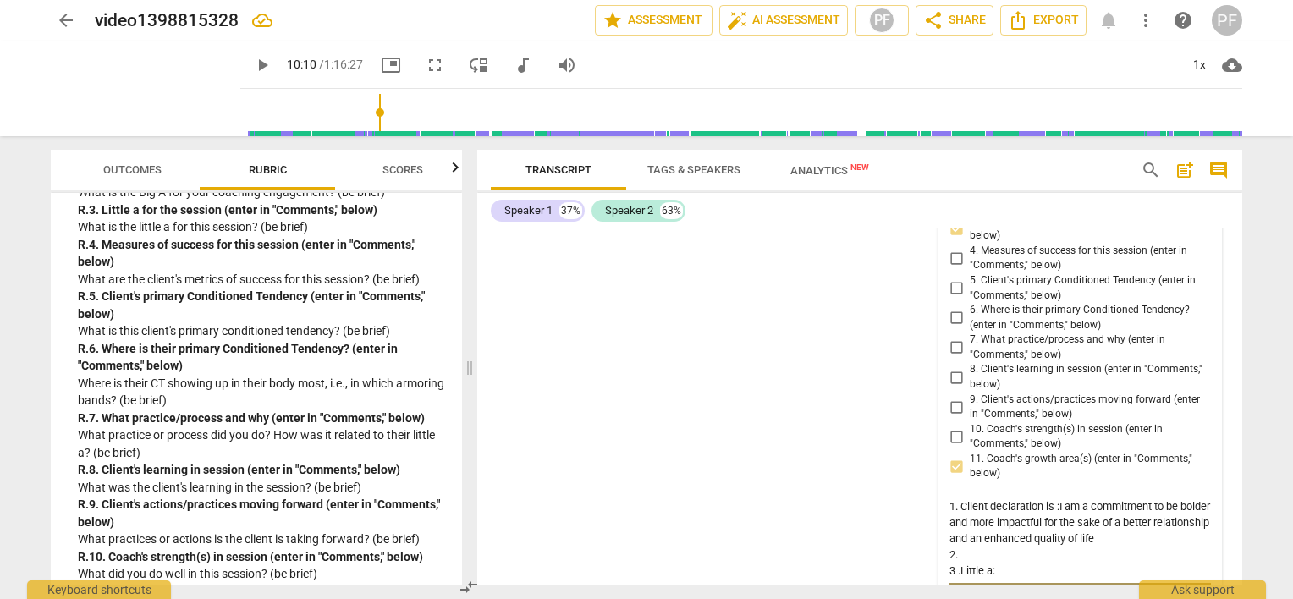
scroll to position [15329, 0]
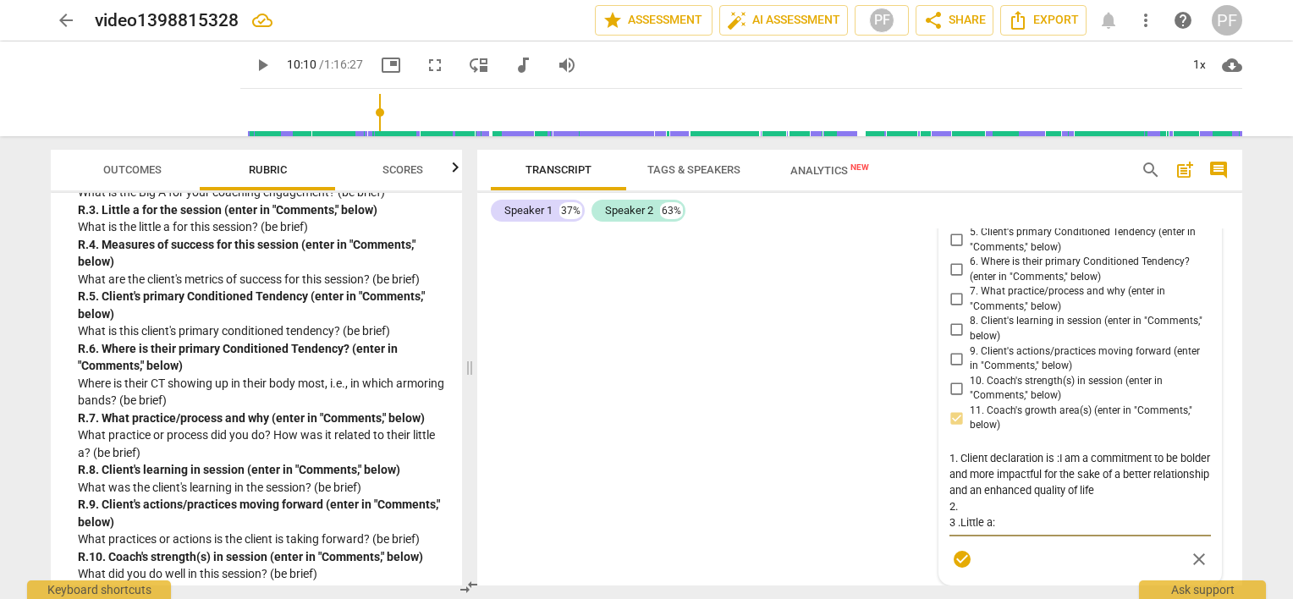
click at [1002, 530] on textarea "1. Client declaration is :I am a commitment to be bolder and more impactful for…" at bounding box center [1079, 490] width 261 height 80
type textarea "1. Client declaration is :I am a commitment to be bolder and more impactful for…"
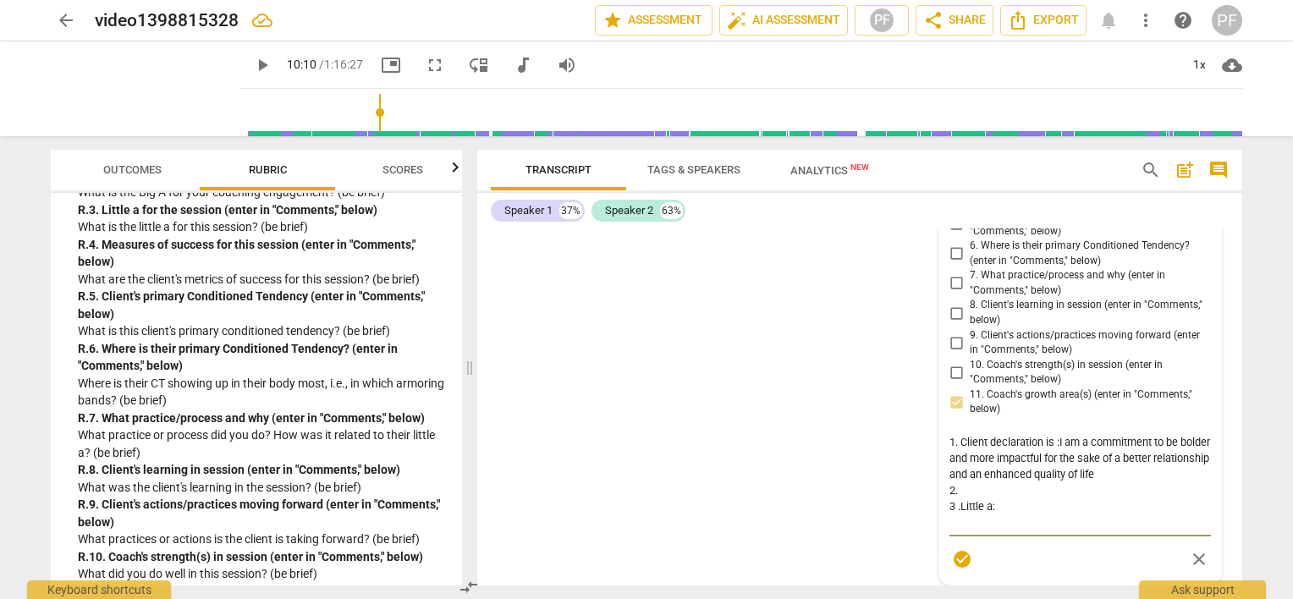
click at [957, 530] on textarea "1. Client declaration is :I am a commitment to be bolder and more impactful for…" at bounding box center [1079, 482] width 261 height 96
type textarea "1. Client declaration is :I am a commitment to be bolder and more impactful for…"
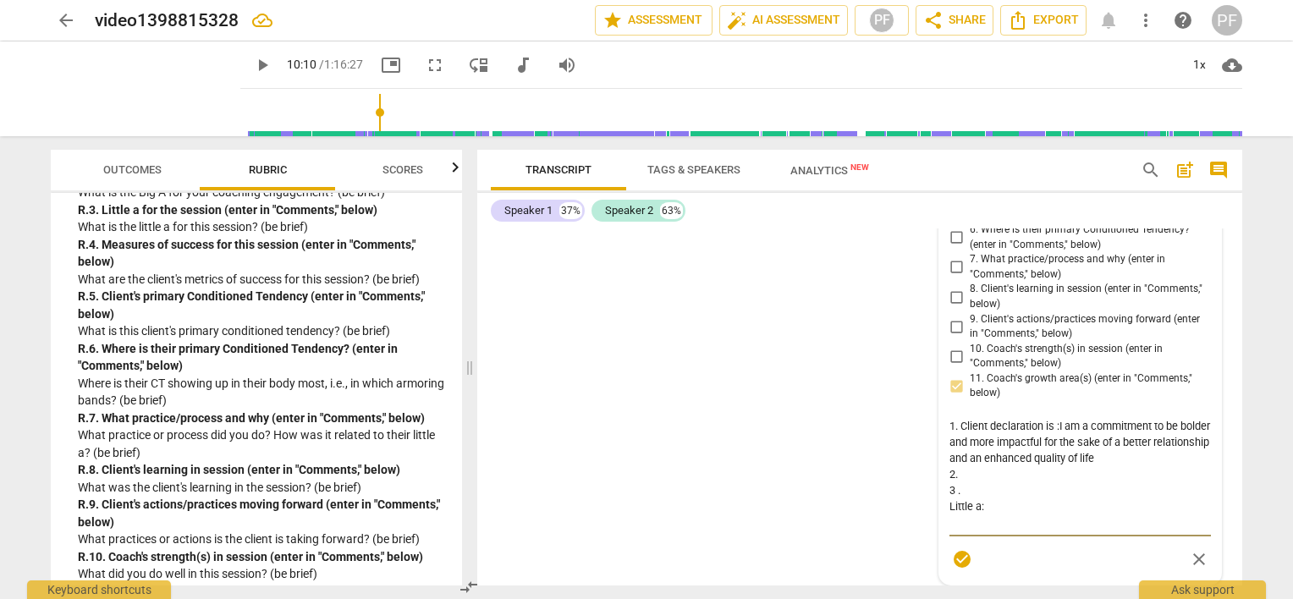
type textarea "1. Client declaration is :I am a commitment to be bolder and more impactful for…"
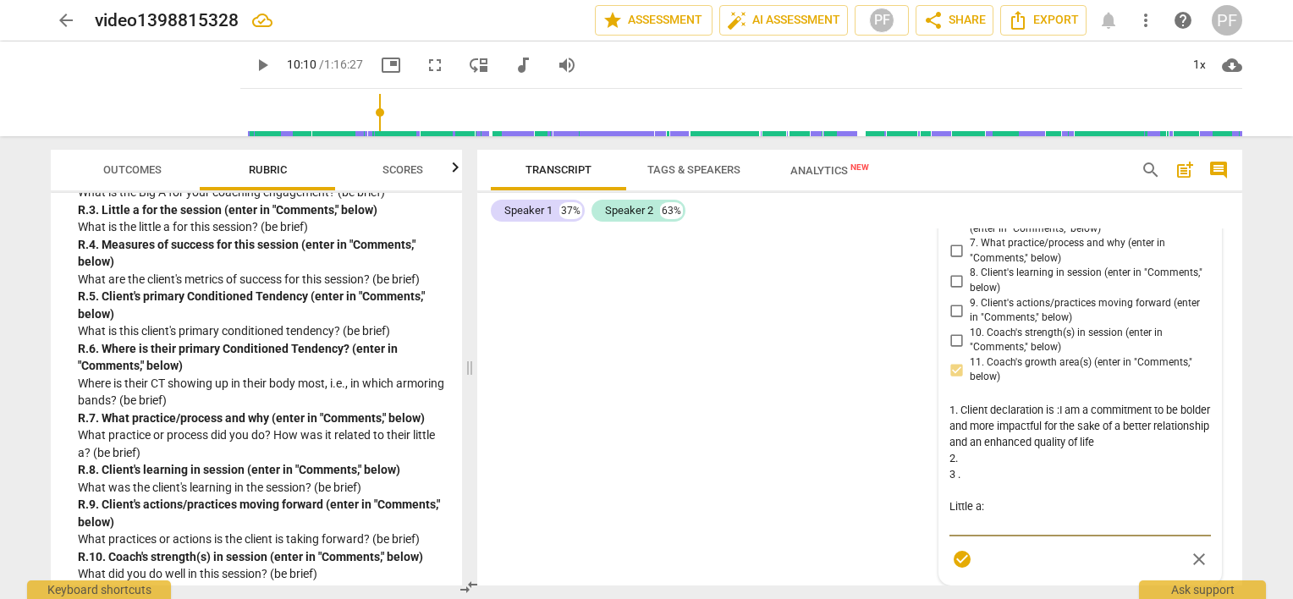
type textarea "1. Client declaration is :I am a commitment to be bolder and more impactful for…"
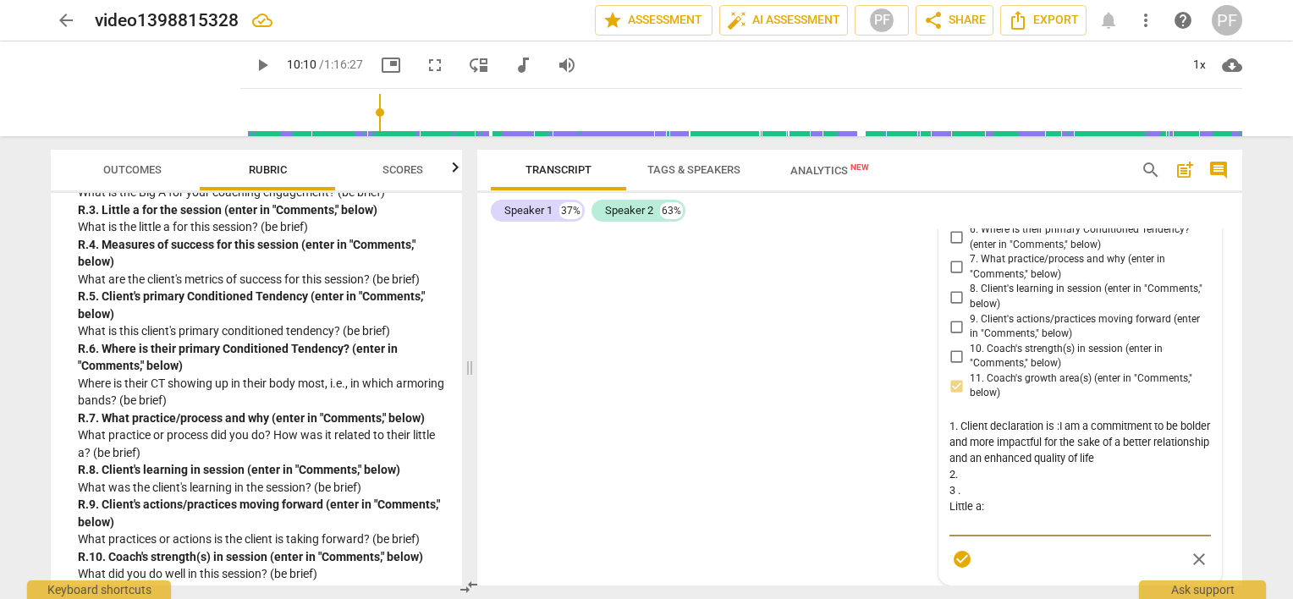
type textarea "1. Client declaration is :I am a commitment to be bolder and more impactful for…"
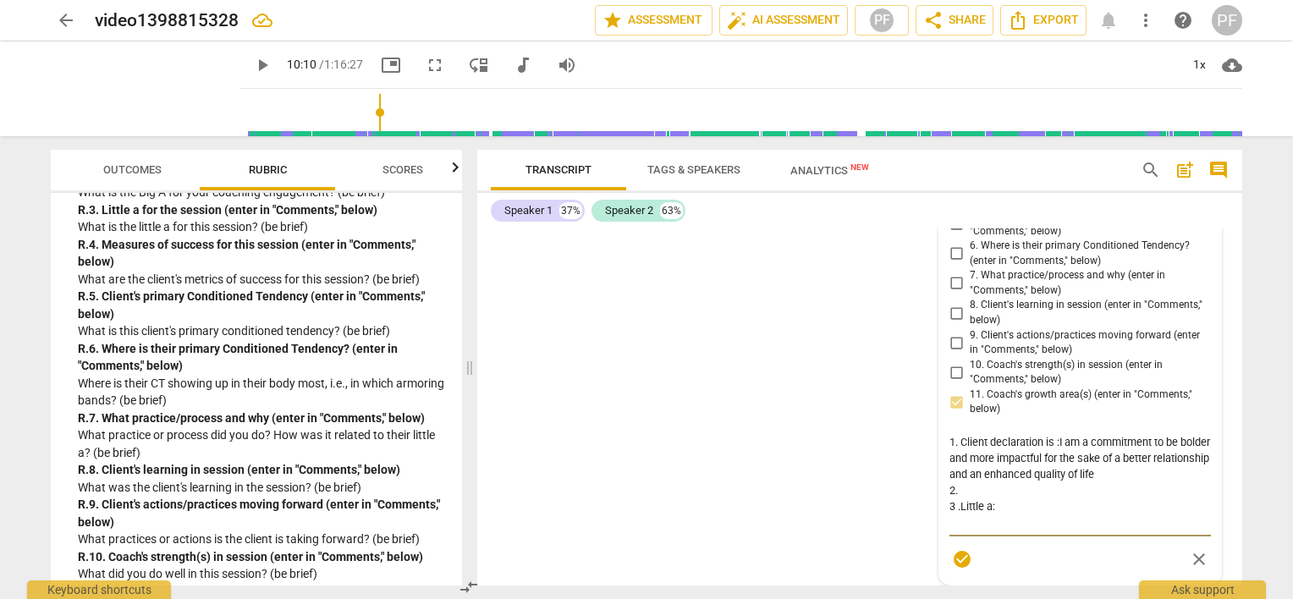
type textarea "1. Client declaration is :I am a commitment to be bolder and more impactful for…"
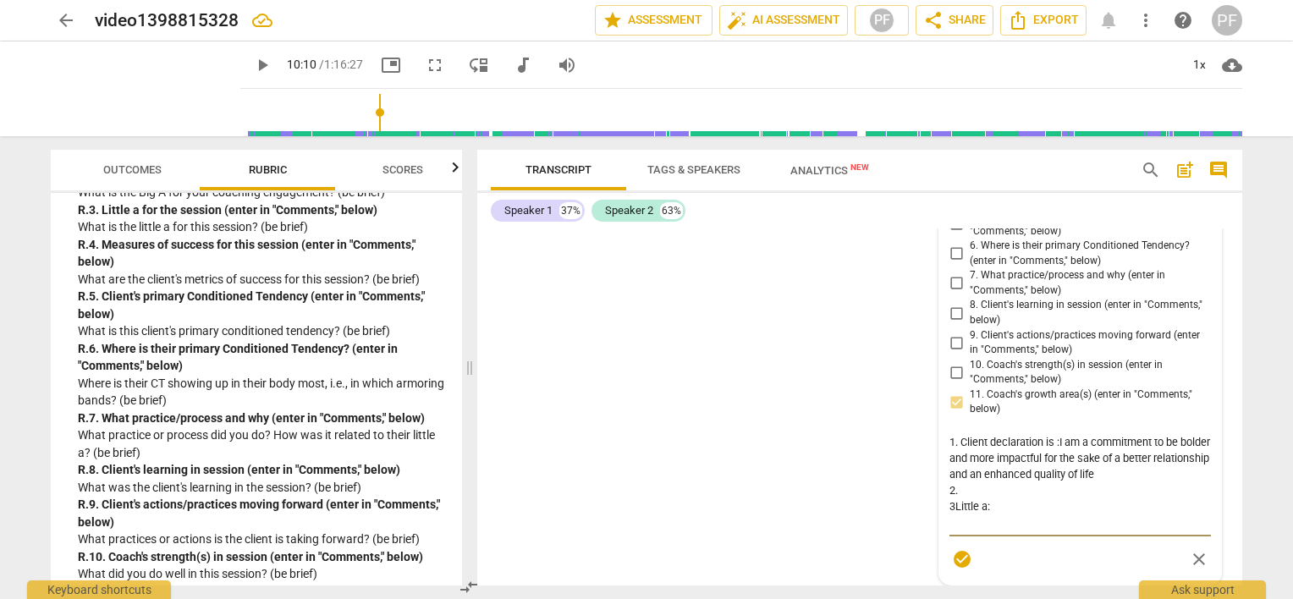
type textarea "1. Client declaration is :I am a commitment to be bolder and more impactful for…"
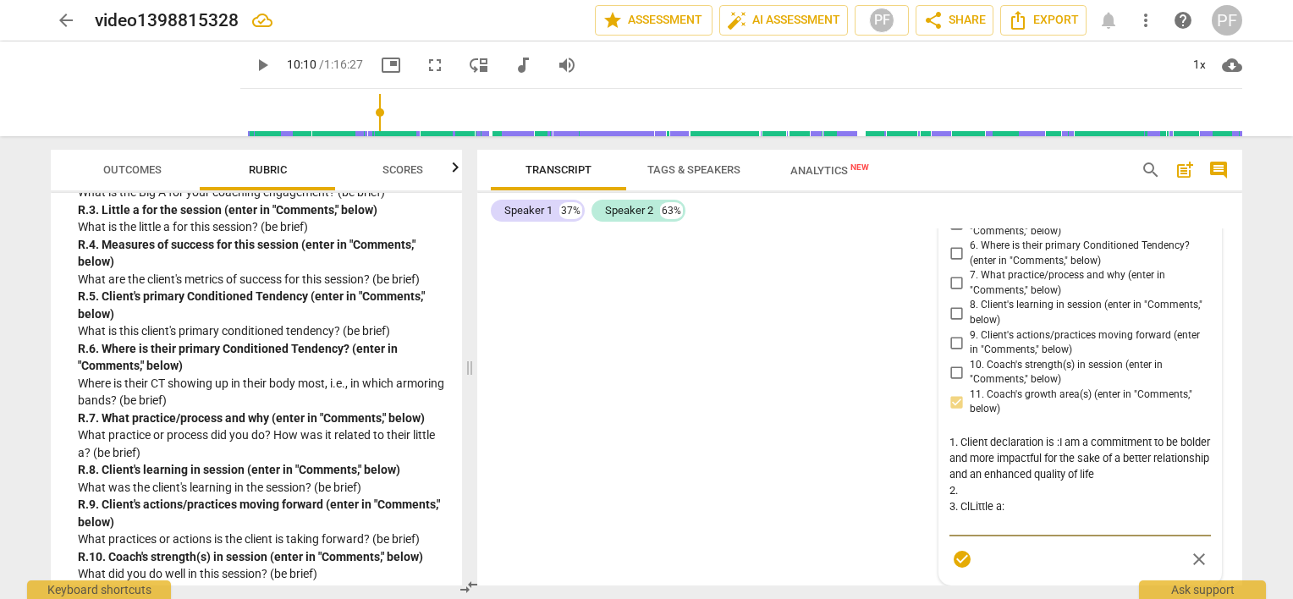
type textarea "1. Client declaration is :I am a commitment to be bolder and more impactful for…"
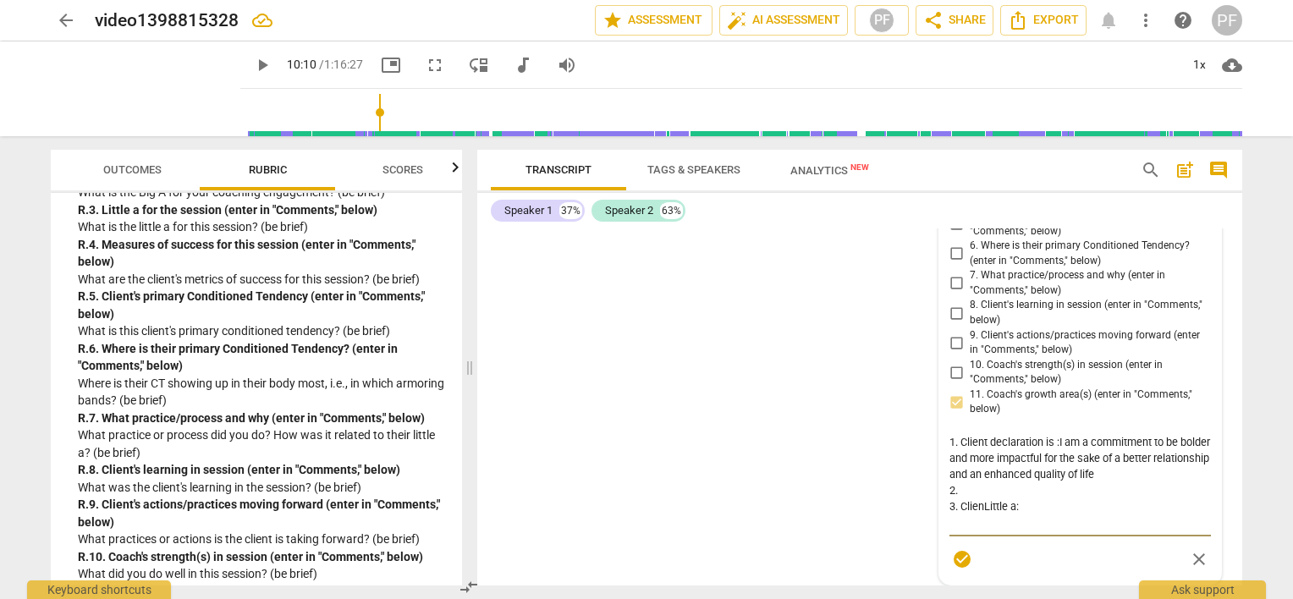
type textarea "1. Client declaration is :I am a commitment to be bolder and more impactful for…"
click at [1032, 530] on textarea "1. Client declaration is :I am a commitment to be bolder and more impactful for…" at bounding box center [1079, 482] width 261 height 96
type textarea "1. Client declaration is :I am a commitment to be bolder and more impactful for…"
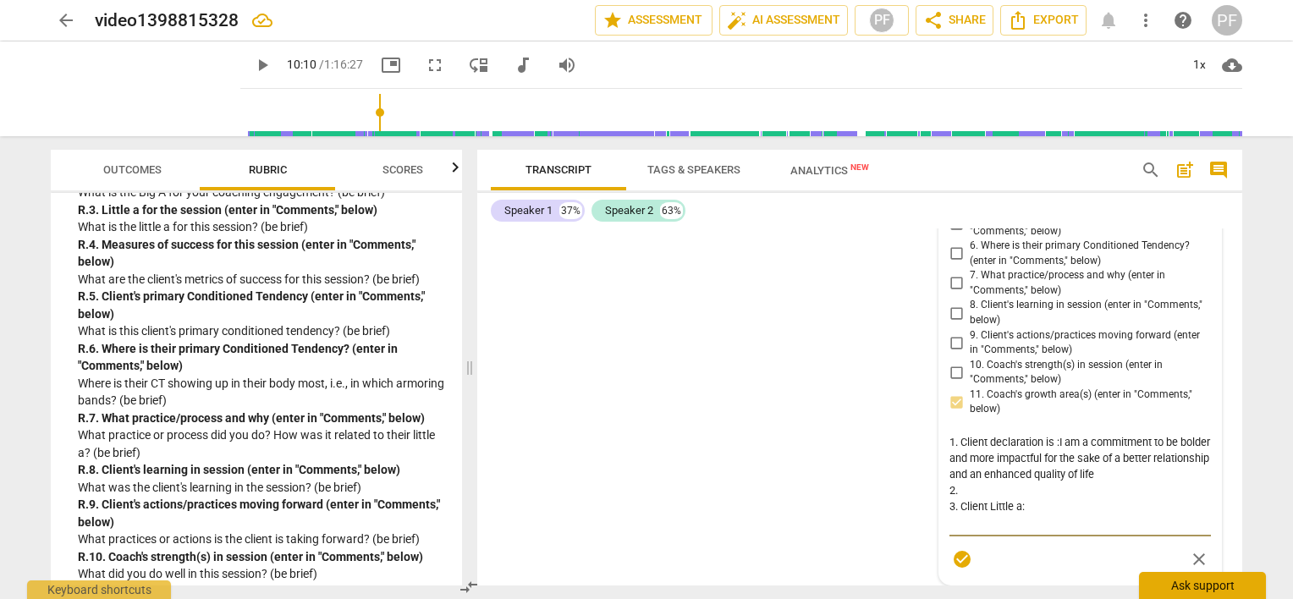
type textarea "1. Client declaration is :I am a commitment to be bolder and more impactful for…"
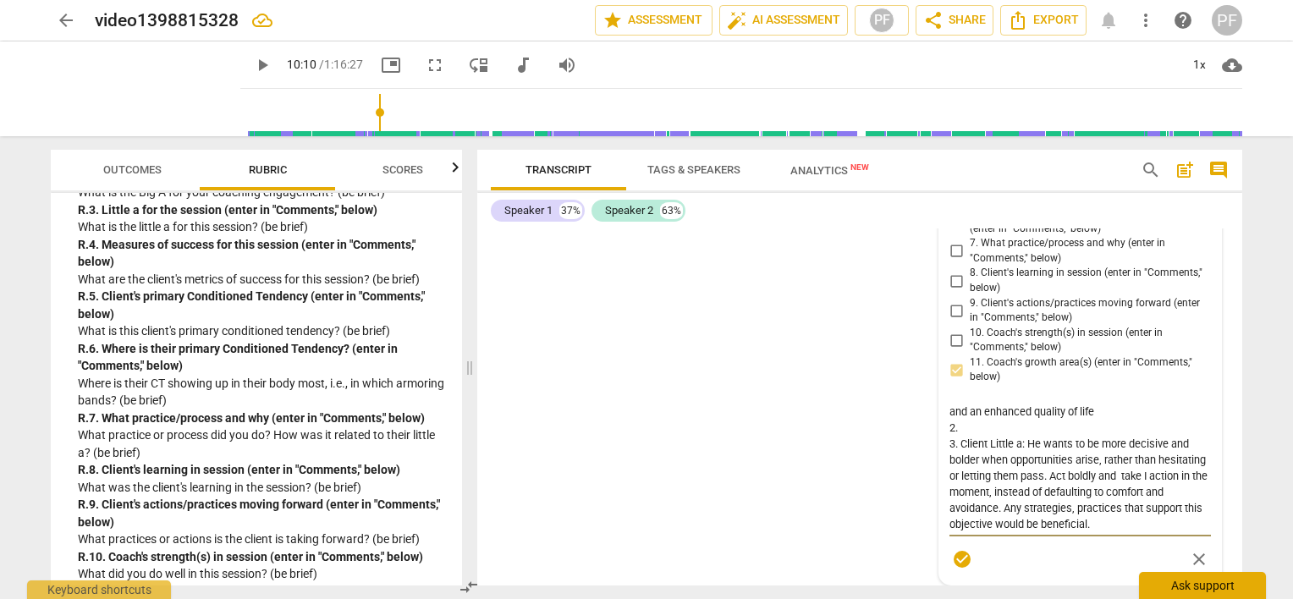
scroll to position [15386, 0]
drag, startPoint x: 1199, startPoint y: 508, endPoint x: 1198, endPoint y: 538, distance: 30.5
click at [1198, 530] on textarea "1. Client declaration is :I am a commitment to be bolder and more impactful for…" at bounding box center [1079, 466] width 261 height 129
click at [1150, 530] on textarea "1. Client declaration is :I am a commitment to be bolder and more impactful for…" at bounding box center [1079, 466] width 261 height 129
type textarea "1. Client declaration is :I am a commitment to be bolder and more impactful for…"
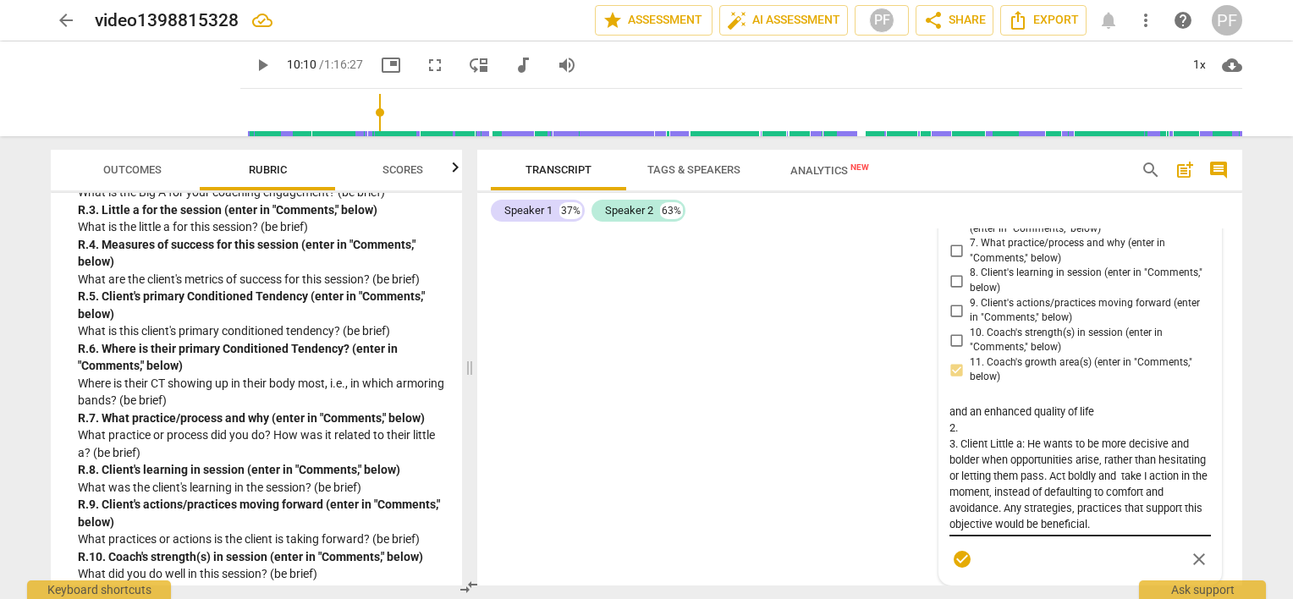
drag, startPoint x: 1205, startPoint y: 545, endPoint x: 1205, endPoint y: 561, distance: 16.1
click at [1205, 561] on div "R.Reflections on the Session [PERSON_NAME] more_vert 1. Client's Declaration (e…" at bounding box center [1080, 306] width 282 height 558
click at [1139, 530] on textarea "1. Client declaration is :I am a commitment to be bolder and more impactful for…" at bounding box center [1079, 466] width 261 height 129
type textarea "1. Client declaration is :I am a commitment to be bolder and more impactful for…"
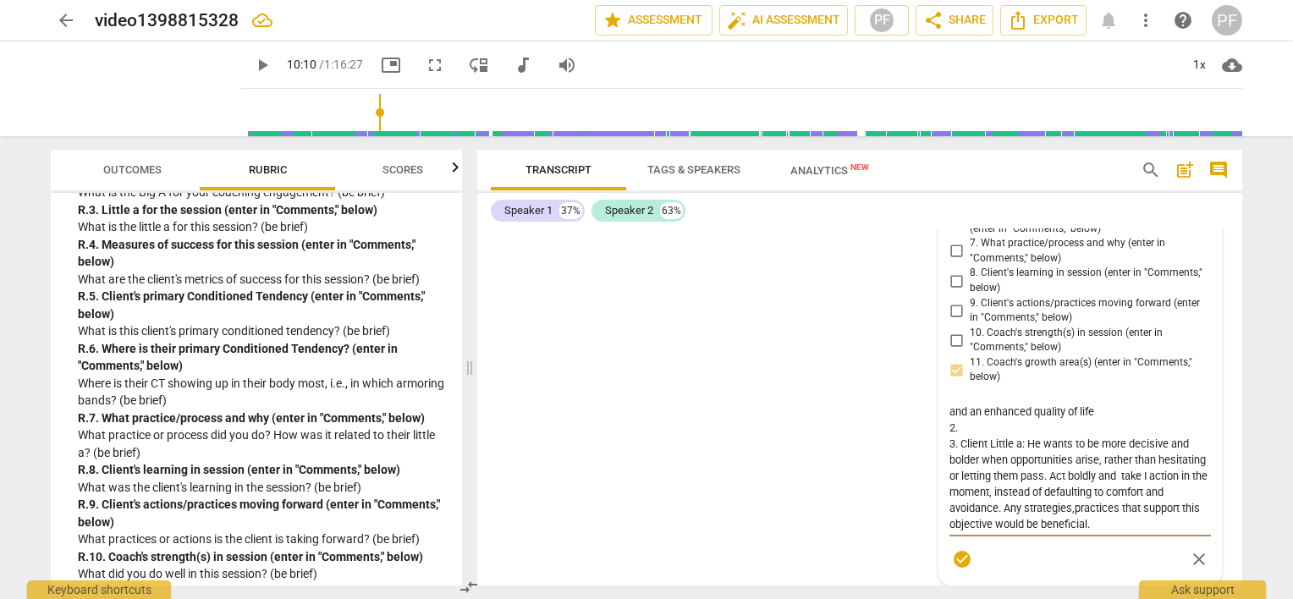
type textarea "1. Client declaration is :I am a commitment to be bolder and more impactful for…"
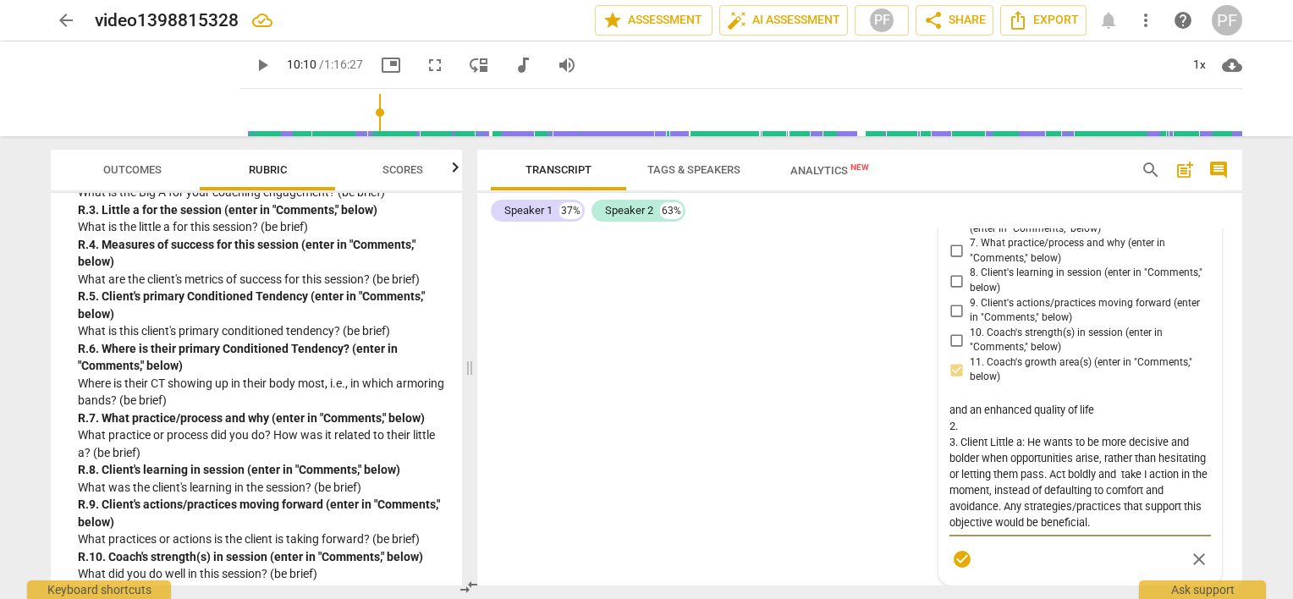
click at [839, 469] on div "S1 play_arrow pause 00:04 + Add competency keyboard_arrow_right Good morning , …" at bounding box center [859, 406] width 765 height 357
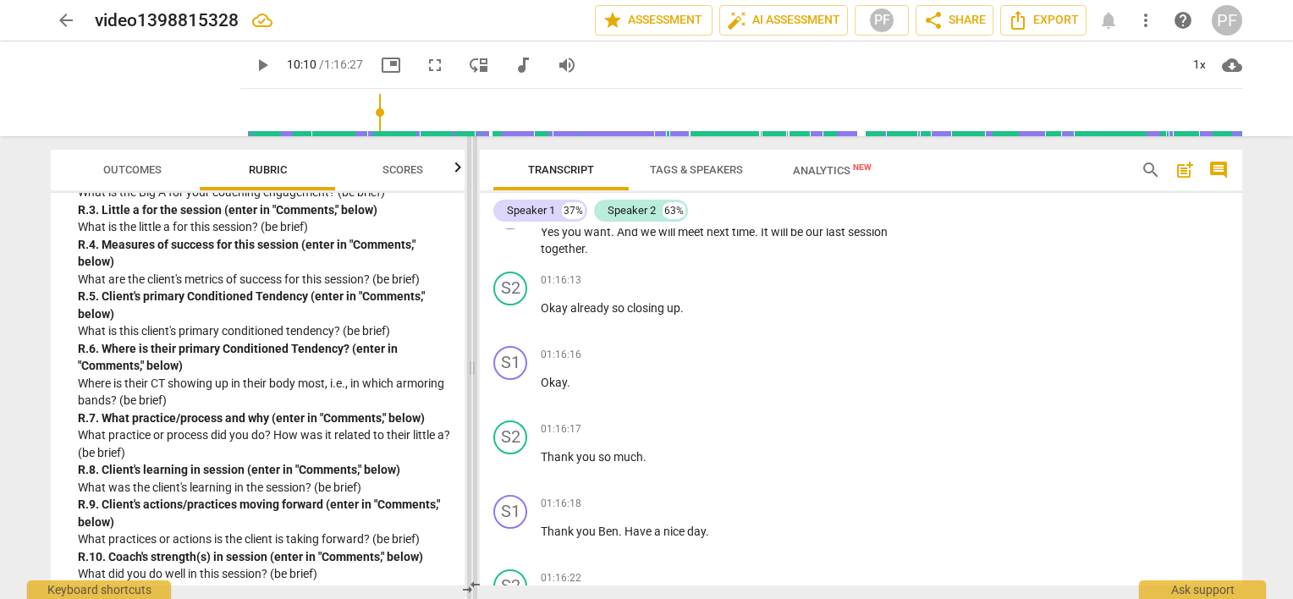
scroll to position [4641, 0]
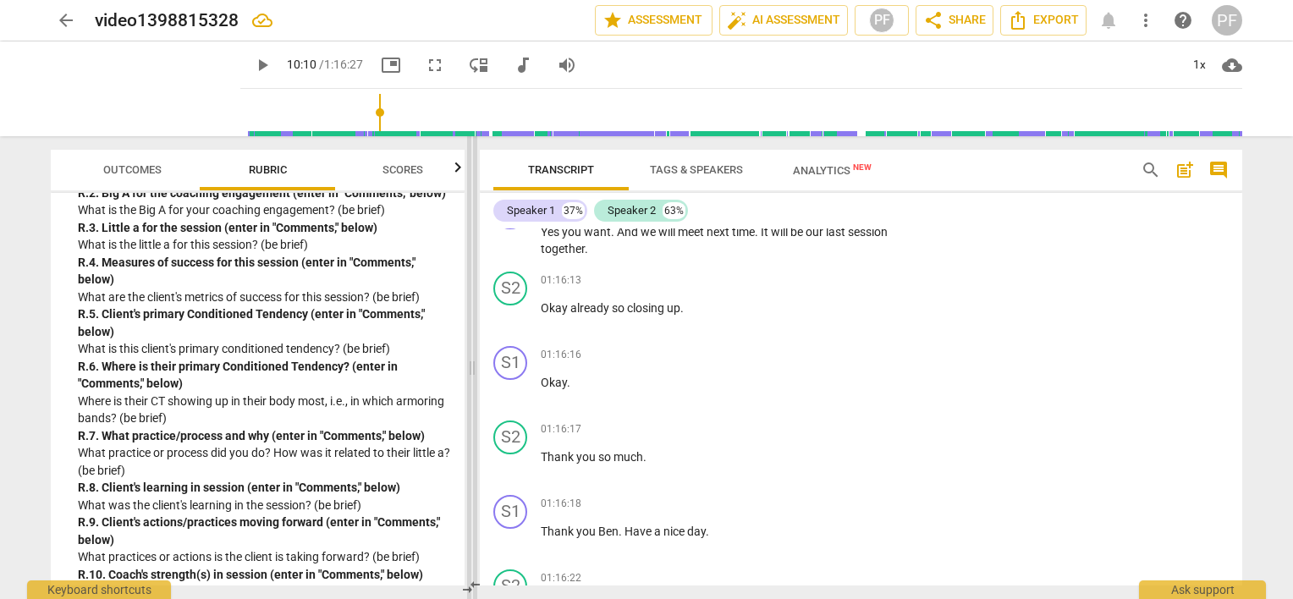
click at [471, 346] on span at bounding box center [472, 367] width 10 height 463
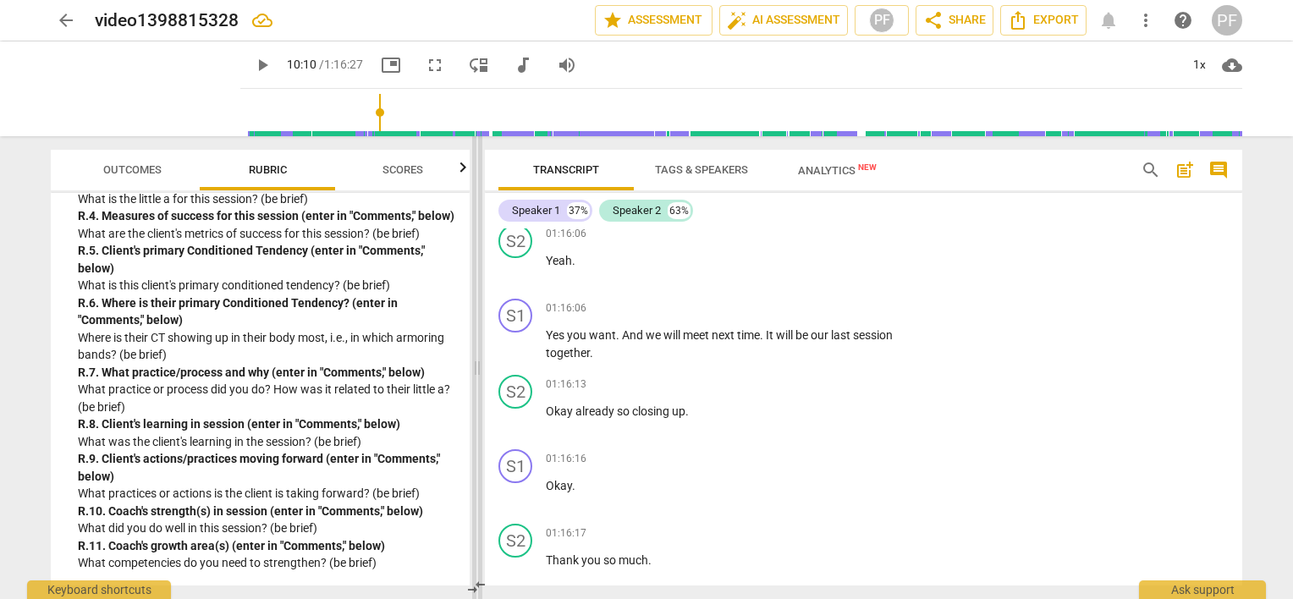
scroll to position [14744, 0]
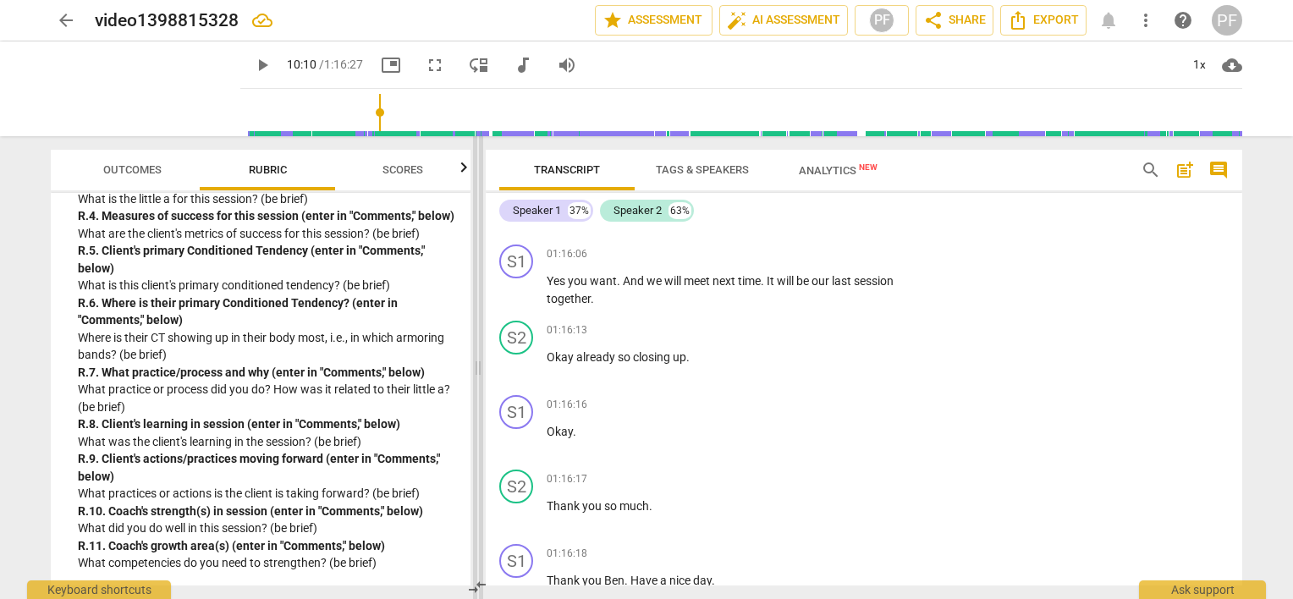
drag, startPoint x: 470, startPoint y: 368, endPoint x: 475, endPoint y: 346, distance: 22.6
click at [475, 346] on span at bounding box center [478, 367] width 10 height 463
click at [426, 294] on p "What is this client's primary conditioned tendency? (be brief)" at bounding box center [267, 286] width 379 height 18
drag, startPoint x: 477, startPoint y: 370, endPoint x: 477, endPoint y: 338, distance: 31.3
click at [477, 338] on span at bounding box center [478, 367] width 10 height 463
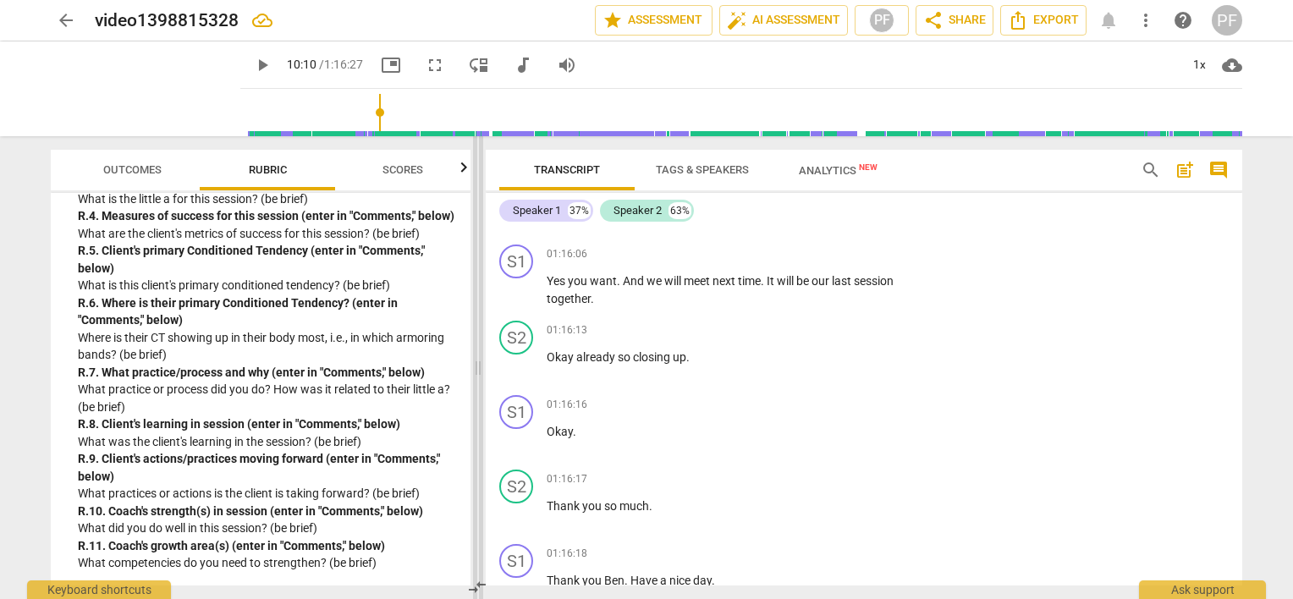
click at [477, 338] on span at bounding box center [478, 367] width 10 height 463
click at [474, 201] on span at bounding box center [478, 367] width 10 height 463
click at [394, 225] on div "R. 4. Measures of success for this session (enter in "Comments," below)" at bounding box center [267, 216] width 379 height 18
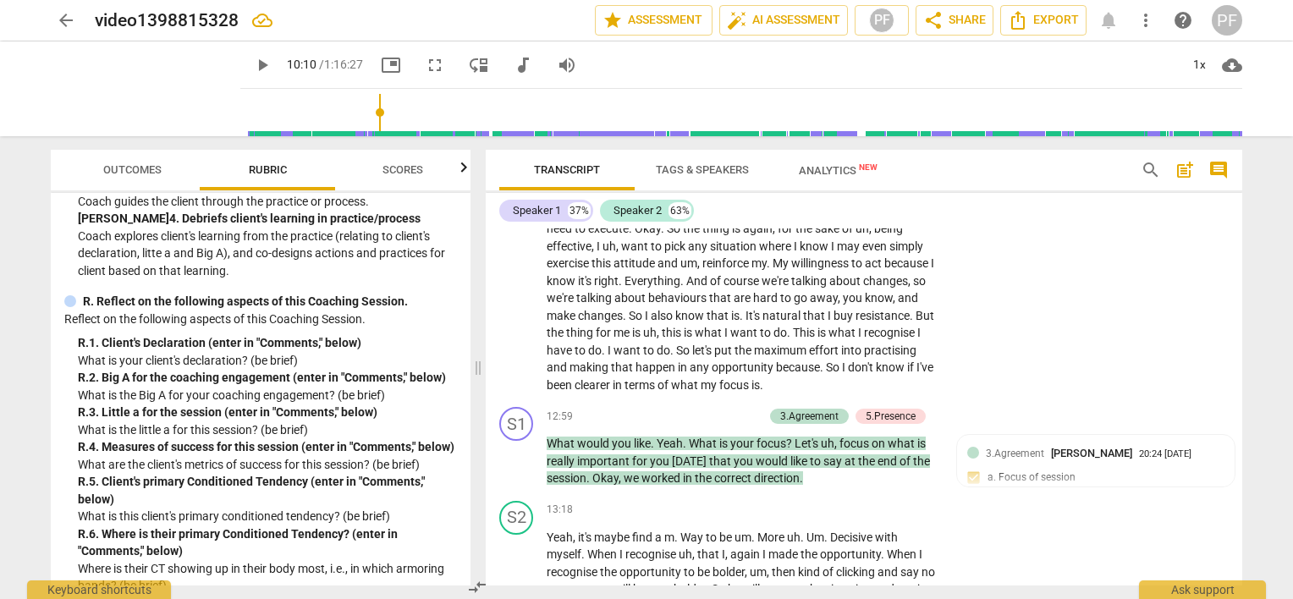
scroll to position [3170, 0]
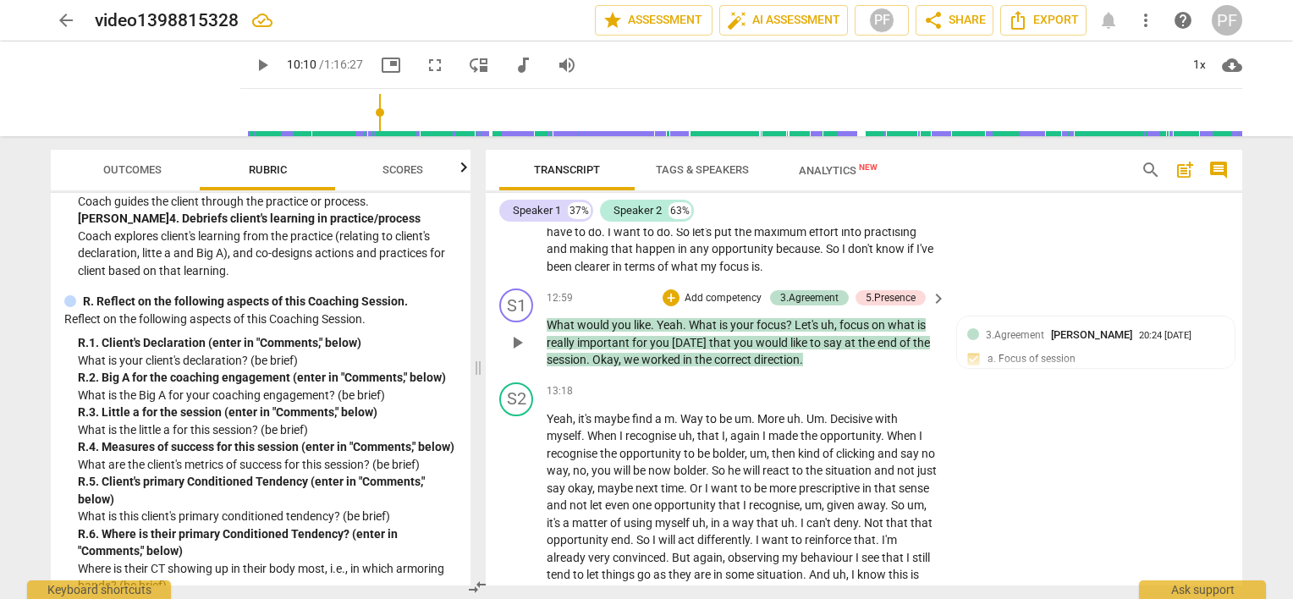
click at [844, 349] on span "at" at bounding box center [851, 343] width 14 height 14
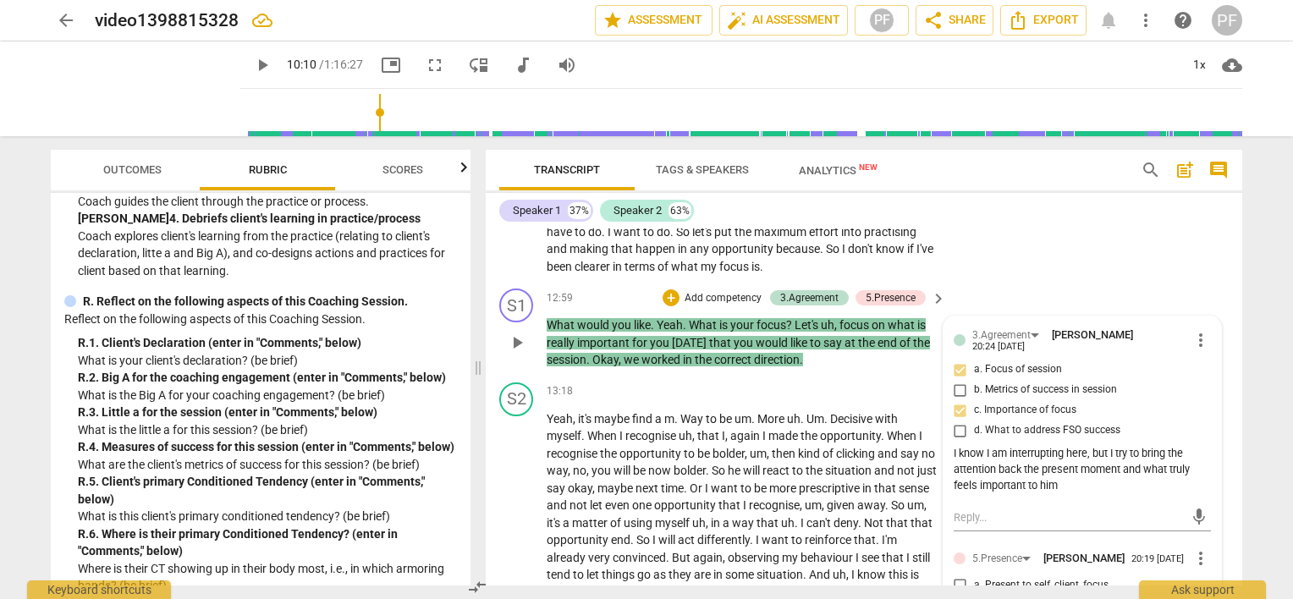
click at [844, 349] on span "at" at bounding box center [851, 343] width 14 height 14
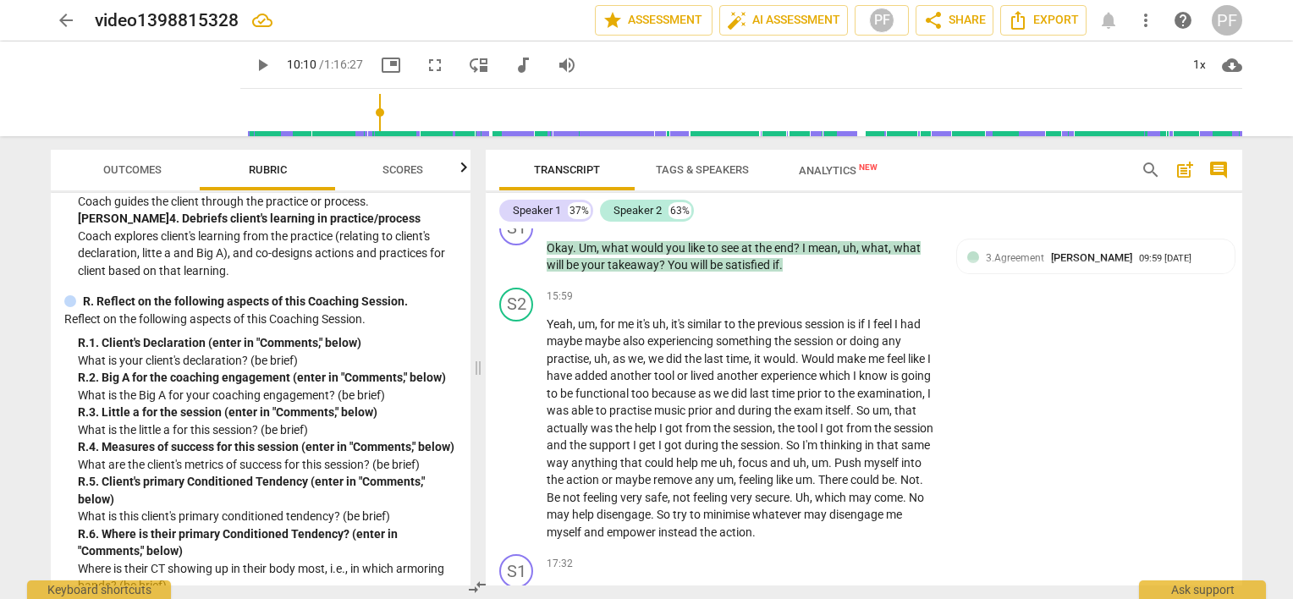
scroll to position [3793, 0]
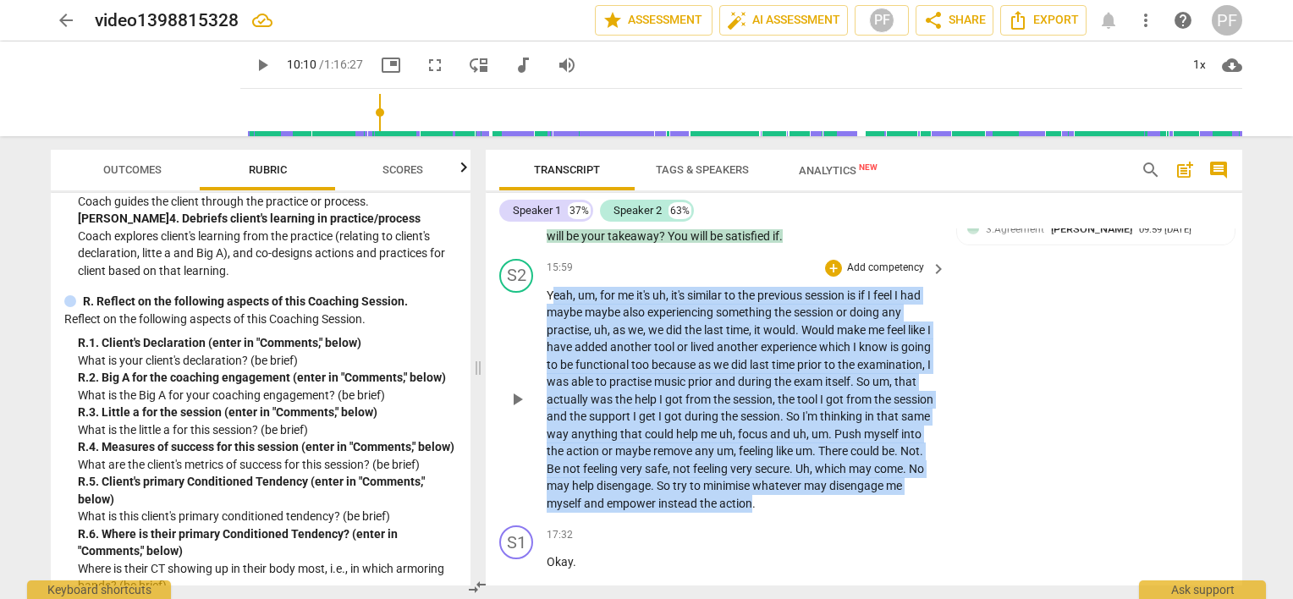
drag, startPoint x: 555, startPoint y: 325, endPoint x: 856, endPoint y: 531, distance: 365.1
click at [856, 513] on p "Yeah , um , for me it's uh , it's similar to the previous session is if I feel …" at bounding box center [741, 400] width 391 height 226
copy p "eah , um , for me it's uh , it's similar to the previous session is if I feel I…"
click at [519, 409] on span "play_arrow" at bounding box center [517, 399] width 20 height 20
click at [792, 319] on span "the" at bounding box center [783, 312] width 19 height 14
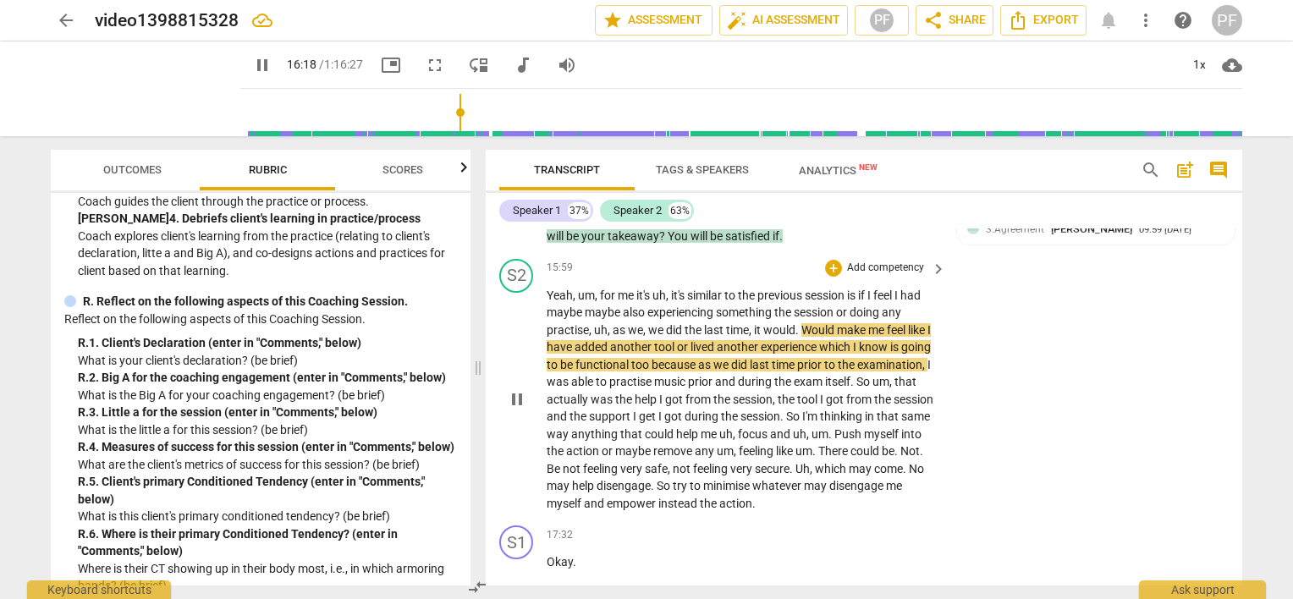
click at [792, 319] on span "the" at bounding box center [783, 312] width 19 height 14
click at [778, 319] on span "the" at bounding box center [783, 312] width 19 height 14
click at [774, 319] on span "something" at bounding box center [745, 312] width 58 height 14
type input "985"
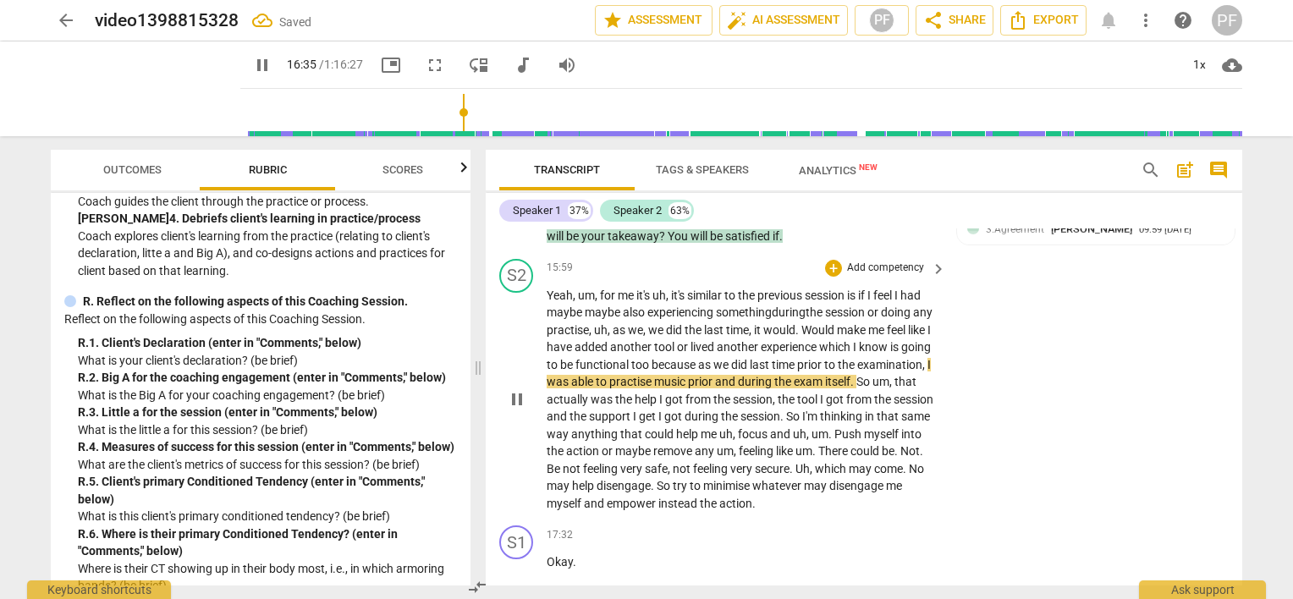
click at [688, 388] on span "music" at bounding box center [671, 382] width 34 height 14
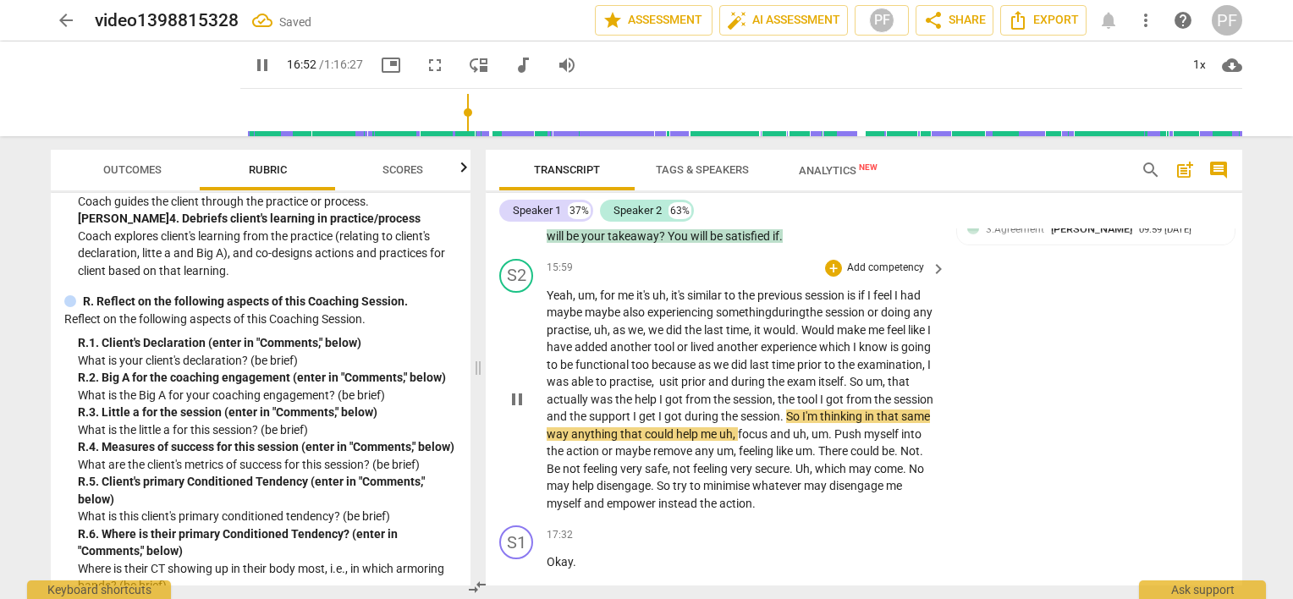
click at [930, 442] on p "Yeah , um , for me it's uh , it's similar to the previous session is if I feel …" at bounding box center [741, 400] width 391 height 226
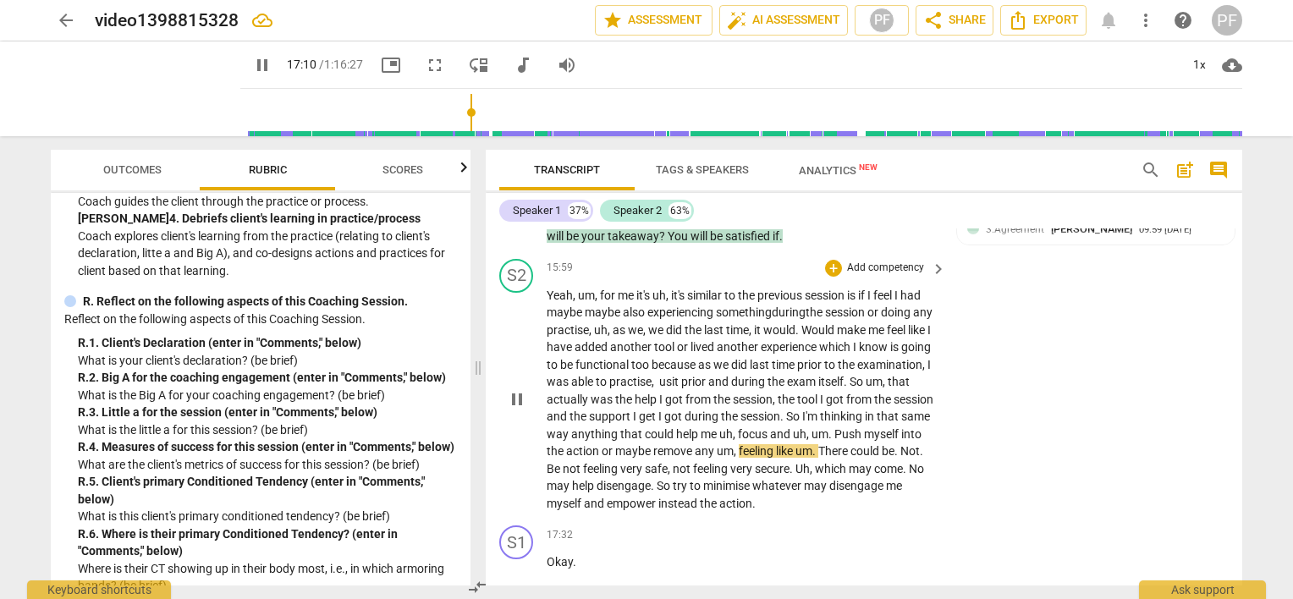
click at [733, 458] on span "um" at bounding box center [724, 451] width 17 height 14
click at [138, 100] on span "pause" at bounding box center [146, 89] width 44 height 44
type input "1053"
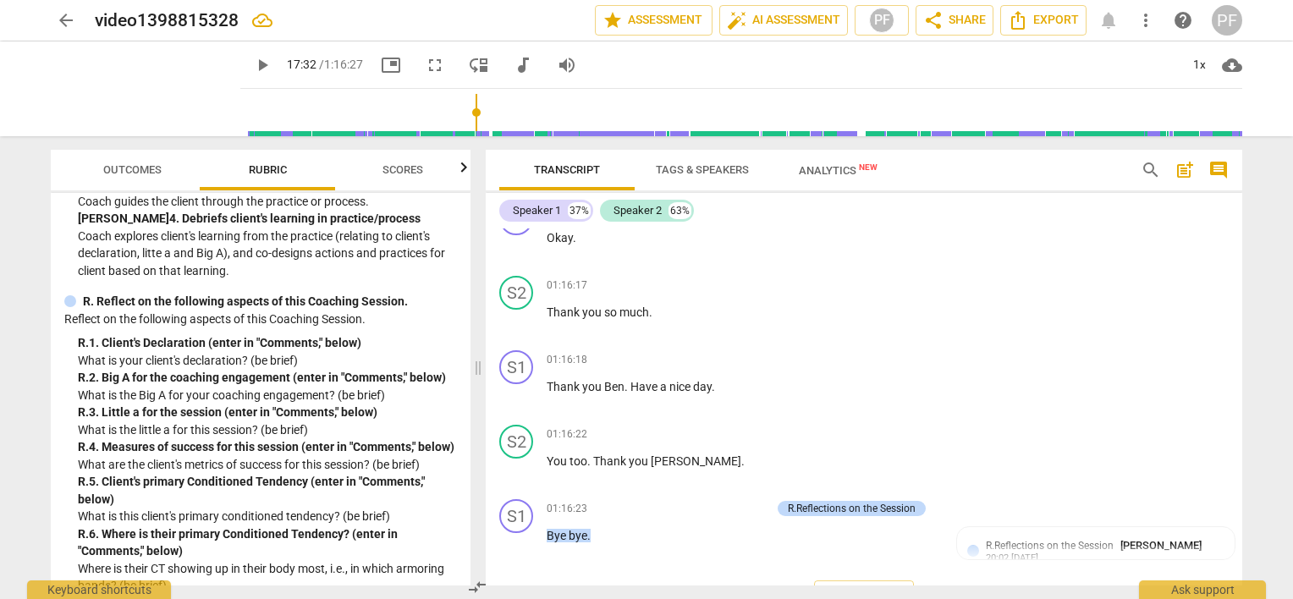
scroll to position [15056, 0]
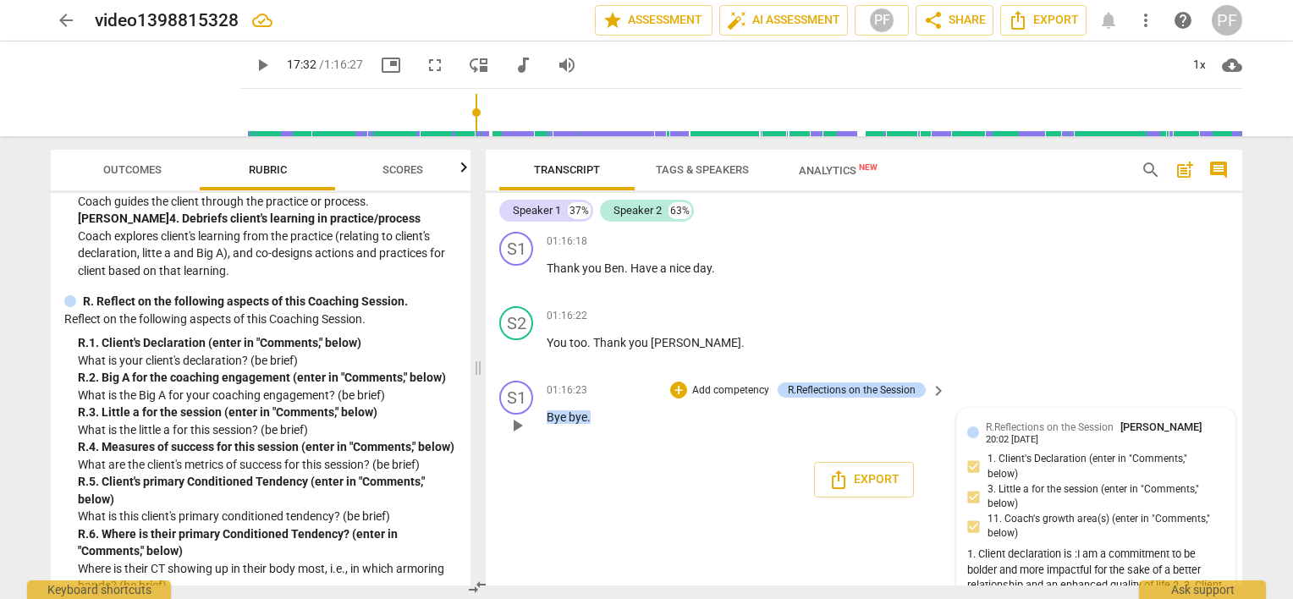
click at [1120, 433] on span "[PERSON_NAME]" at bounding box center [1160, 426] width 81 height 13
click at [1109, 445] on div "R.Reflections on the Session [PERSON_NAME] 20:02 [DATE]" at bounding box center [1104, 432] width 239 height 26
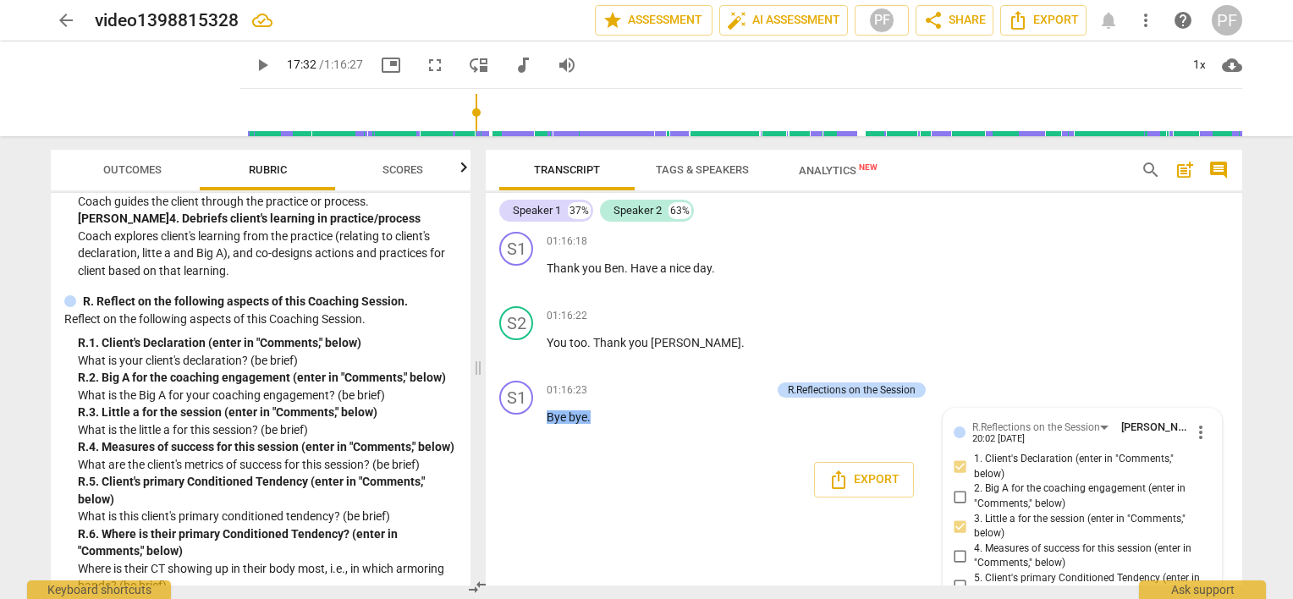
click at [1243, 568] on div "Transcript Tags & Speakers Analytics New search post_add comment Speaker 1 37% …" at bounding box center [867, 367] width 777 height 463
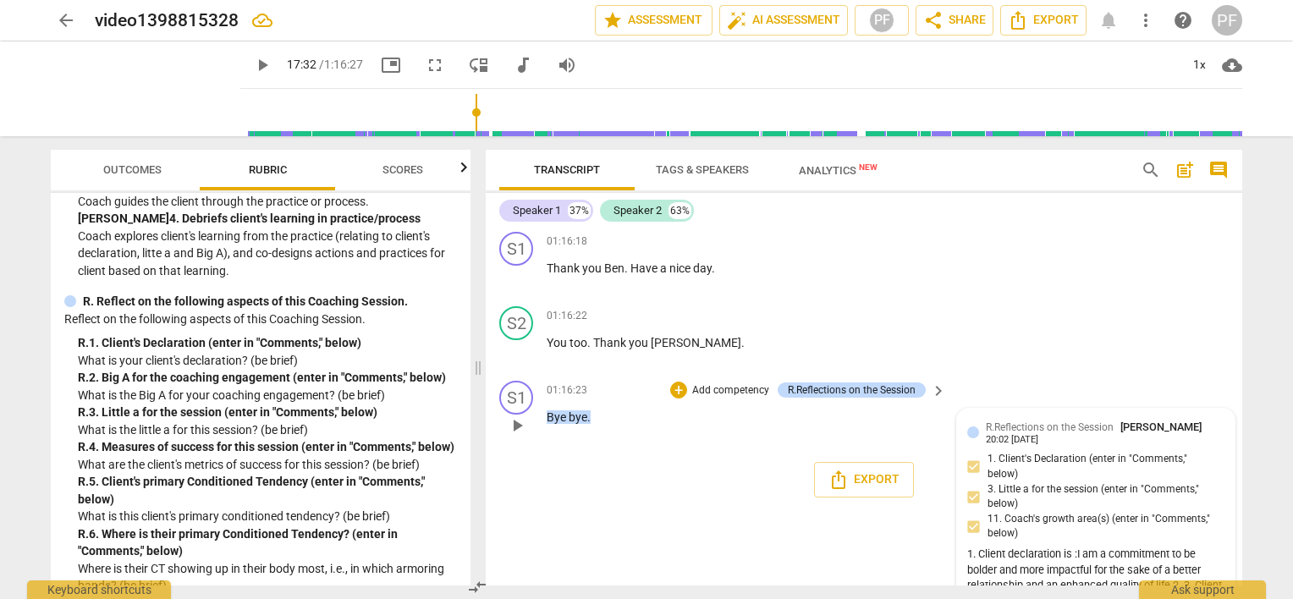
click at [1145, 445] on div "R.Reflections on the Session [PERSON_NAME] 20:02 [DATE]" at bounding box center [1104, 432] width 239 height 26
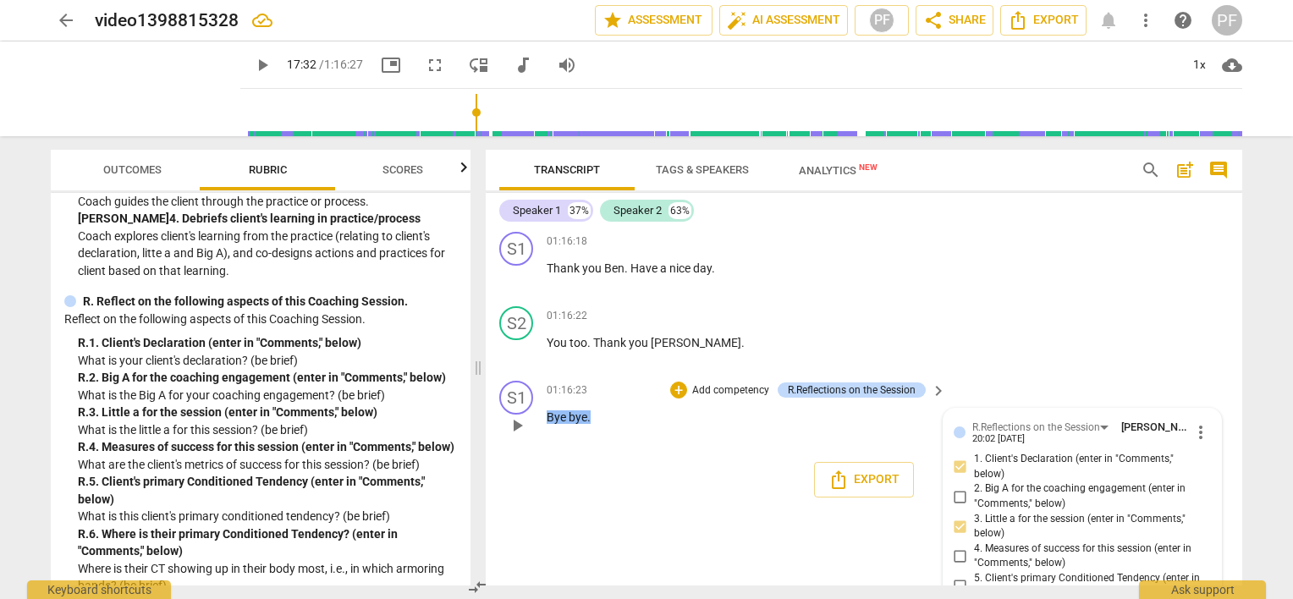
click at [1191, 442] on span "more_vert" at bounding box center [1200, 432] width 20 height 20
click at [1194, 504] on li "Edit" at bounding box center [1214, 507] width 58 height 32
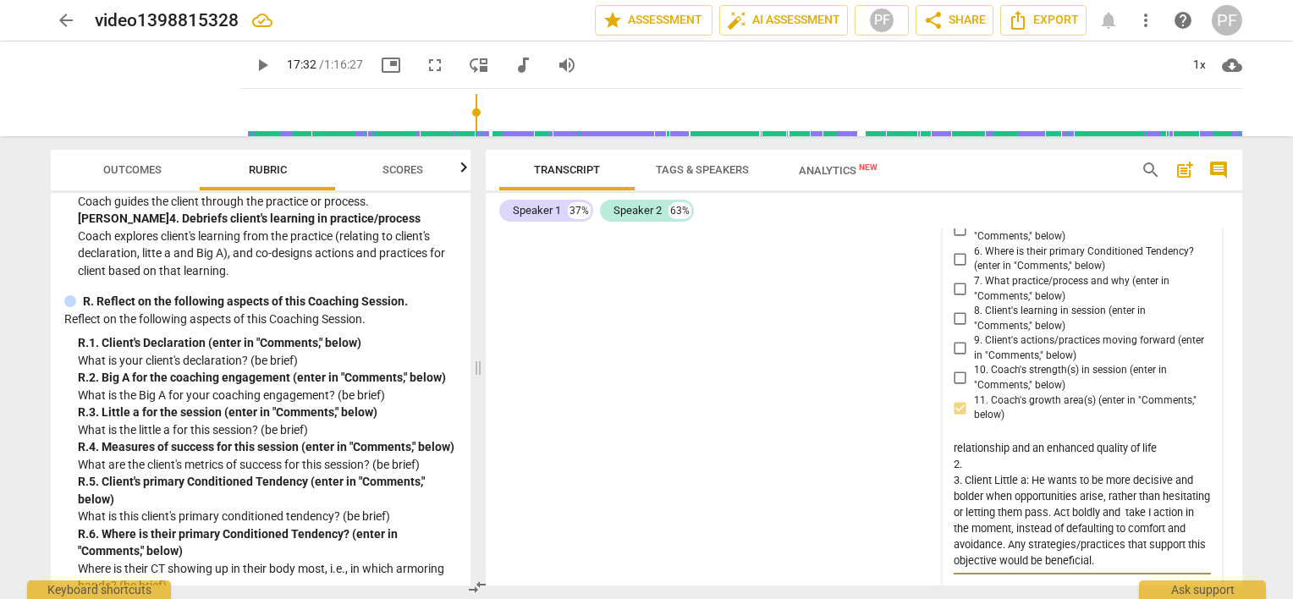
scroll to position [47, 0]
click at [954, 276] on div "R.Reflections on the Session [PERSON_NAME] more_vert 1. Client's Declaration (e…" at bounding box center [1081, 338] width 257 height 547
click at [956, 276] on div "R.Reflections on the Session [PERSON_NAME] more_vert 1. Client's Declaration (e…" at bounding box center [1081, 338] width 257 height 547
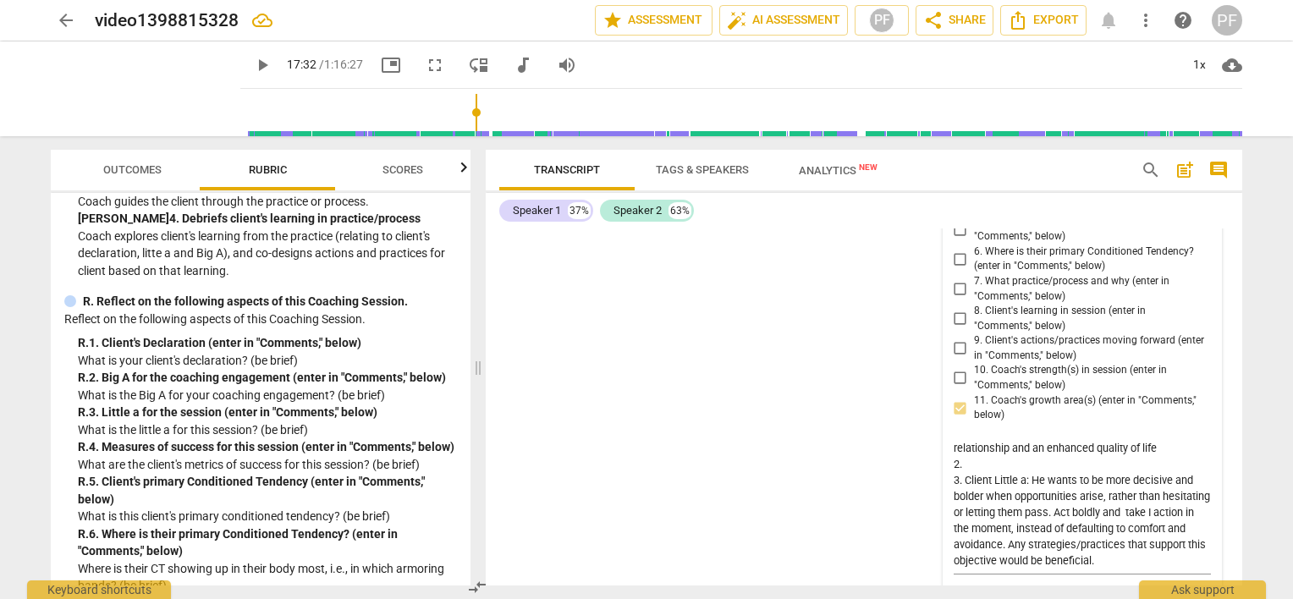
click at [956, 276] on div "R.Reflections on the Session [PERSON_NAME] more_vert 1. Client's Declaration (e…" at bounding box center [1081, 338] width 257 height 547
drag, startPoint x: 1205, startPoint y: 562, endPoint x: 1205, endPoint y: 544, distance: 17.8
click at [1205, 544] on div "R.Reflections on the Session [PERSON_NAME] more_vert 1. Client's Declaration (e…" at bounding box center [1081, 339] width 277 height 568
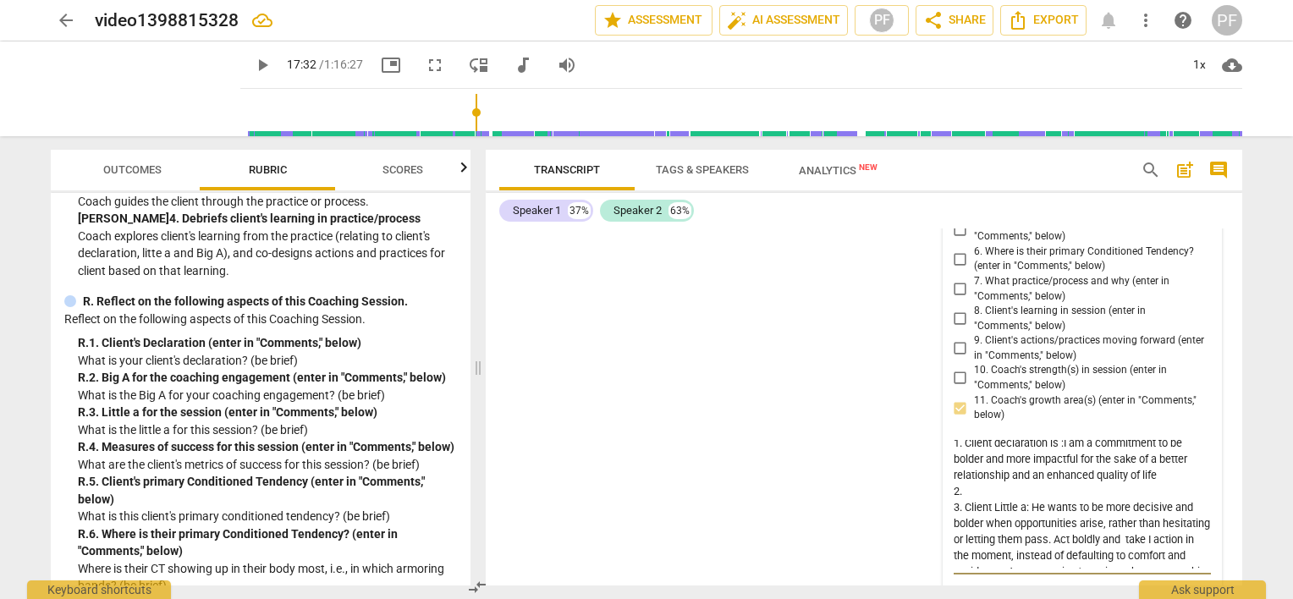
scroll to position [0, 0]
drag, startPoint x: 1242, startPoint y: 573, endPoint x: 1240, endPoint y: 555, distance: 17.8
click at [1240, 555] on div "Transcript Tags & Speakers Analytics New search post_add comment Speaker 1 37% …" at bounding box center [867, 367] width 777 height 463
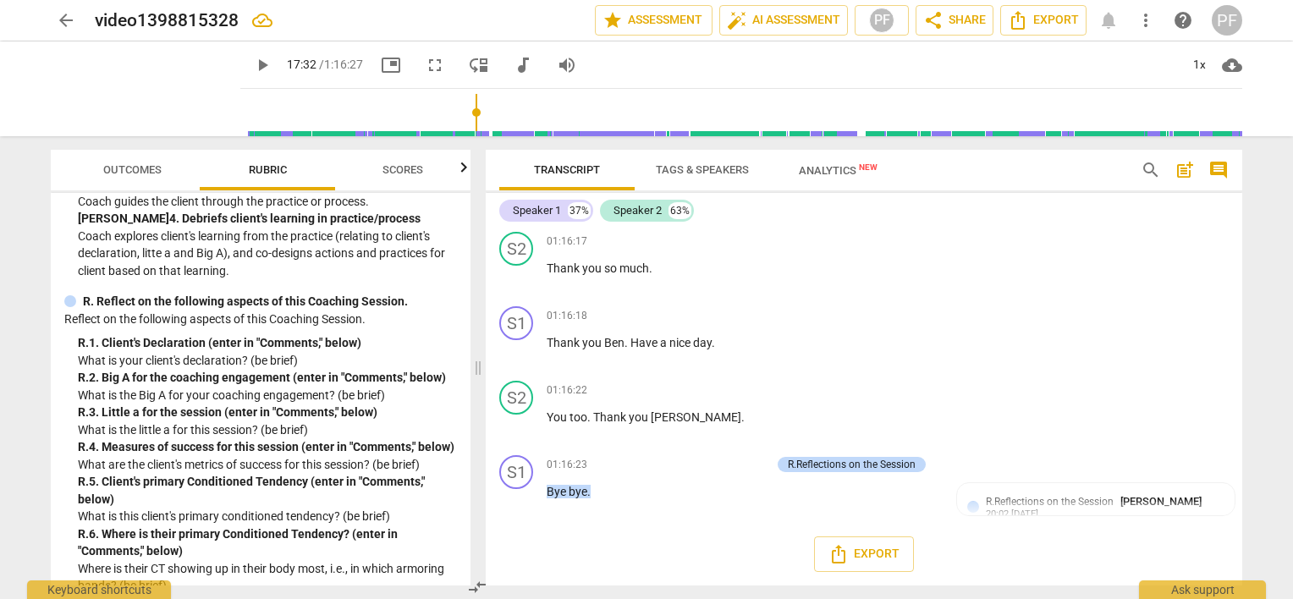
scroll to position [15056, 0]
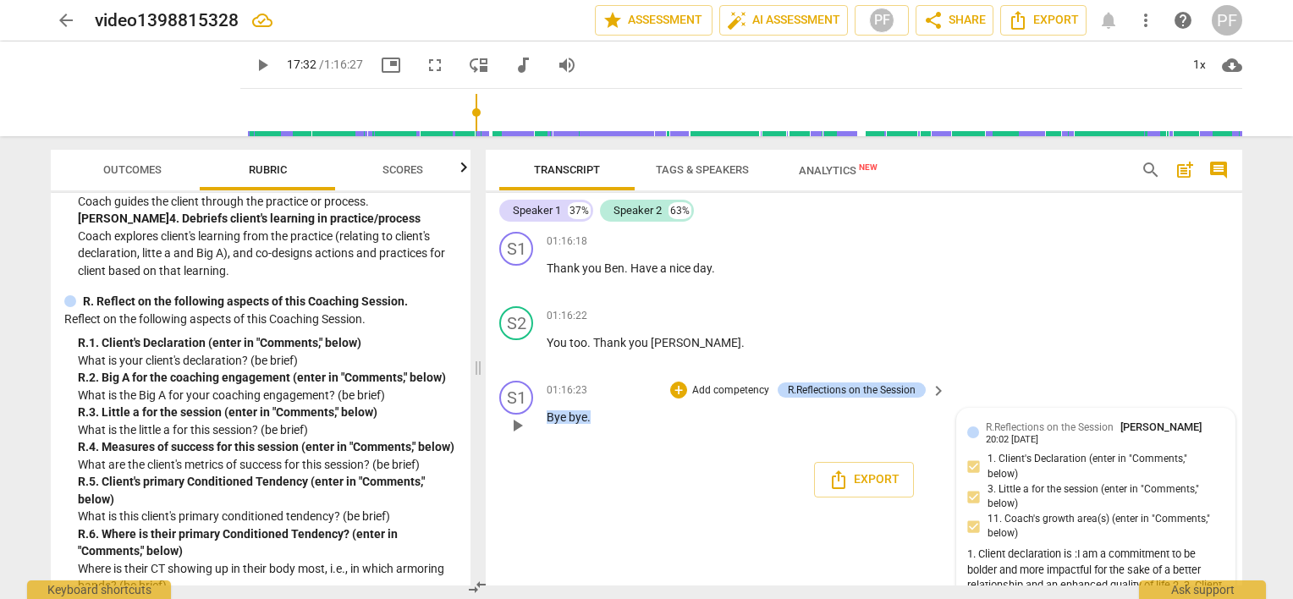
click at [1123, 433] on span "[PERSON_NAME]" at bounding box center [1160, 426] width 81 height 13
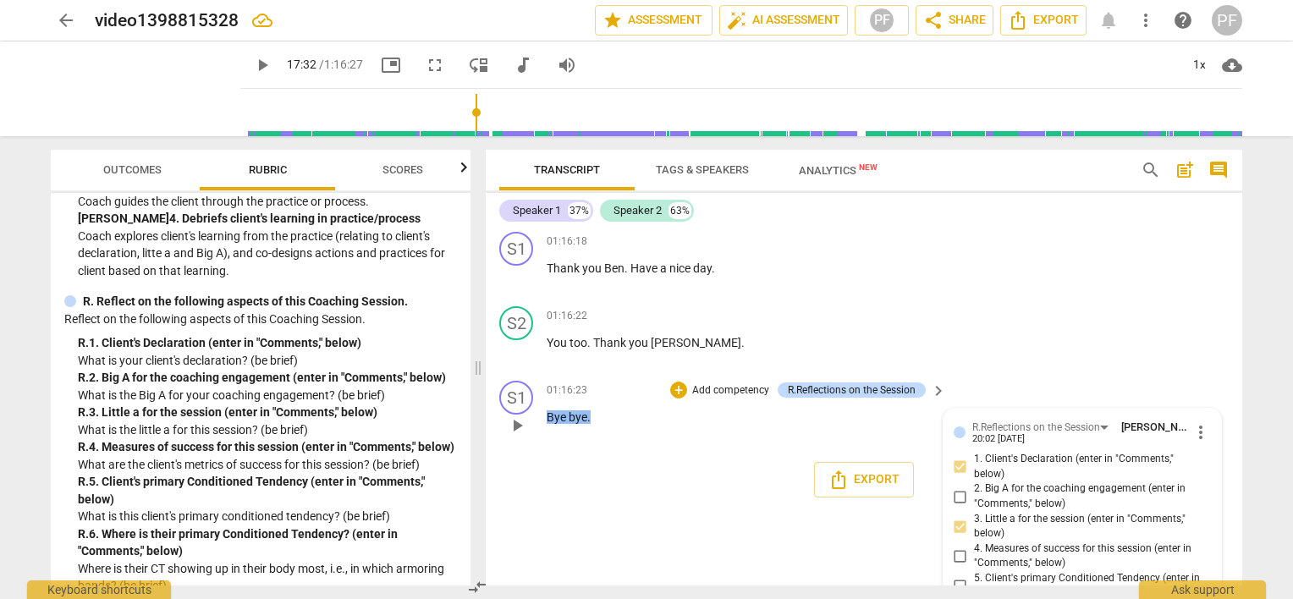
click at [1191, 442] on span "more_vert" at bounding box center [1200, 432] width 20 height 20
click at [1199, 501] on li "Edit" at bounding box center [1214, 507] width 58 height 32
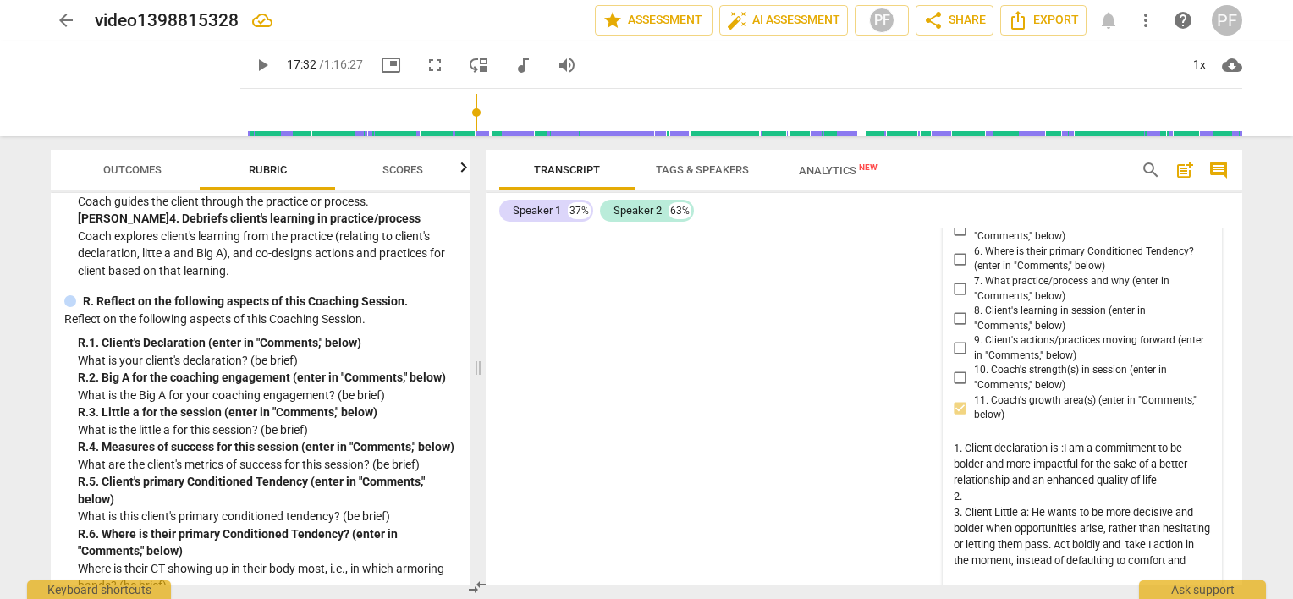
click at [958, 280] on div "R.Reflections on the Session [PERSON_NAME] more_vert 1. Client's Declaration (e…" at bounding box center [1081, 338] width 257 height 547
click at [958, 275] on div "R.Reflections on the Session [PERSON_NAME] more_vert 1. Client's Declaration (e…" at bounding box center [1081, 338] width 257 height 547
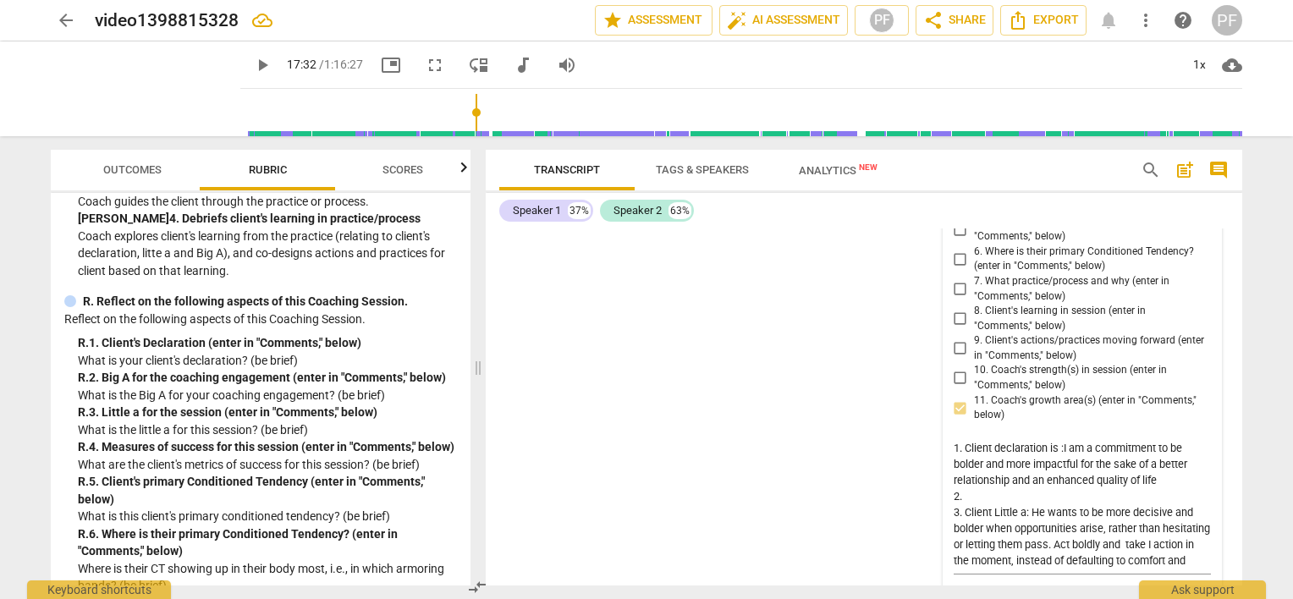
click at [958, 275] on div "R.Reflections on the Session [PERSON_NAME] more_vert 1. Client's Declaration (e…" at bounding box center [1081, 338] width 257 height 547
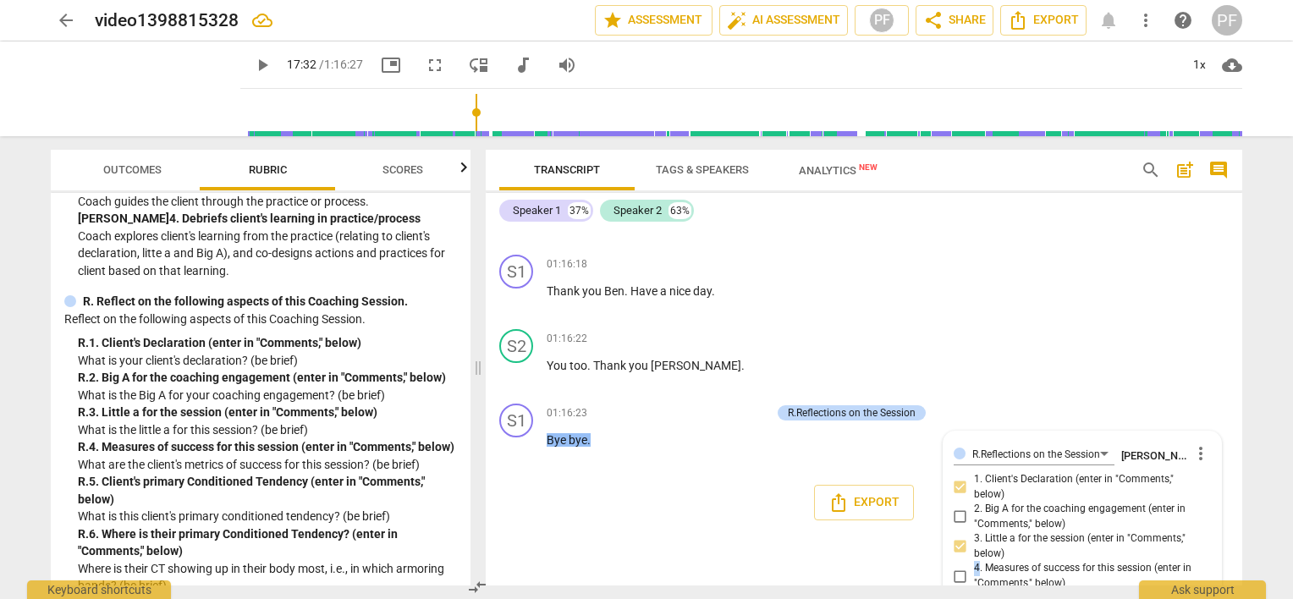
scroll to position [15125, 0]
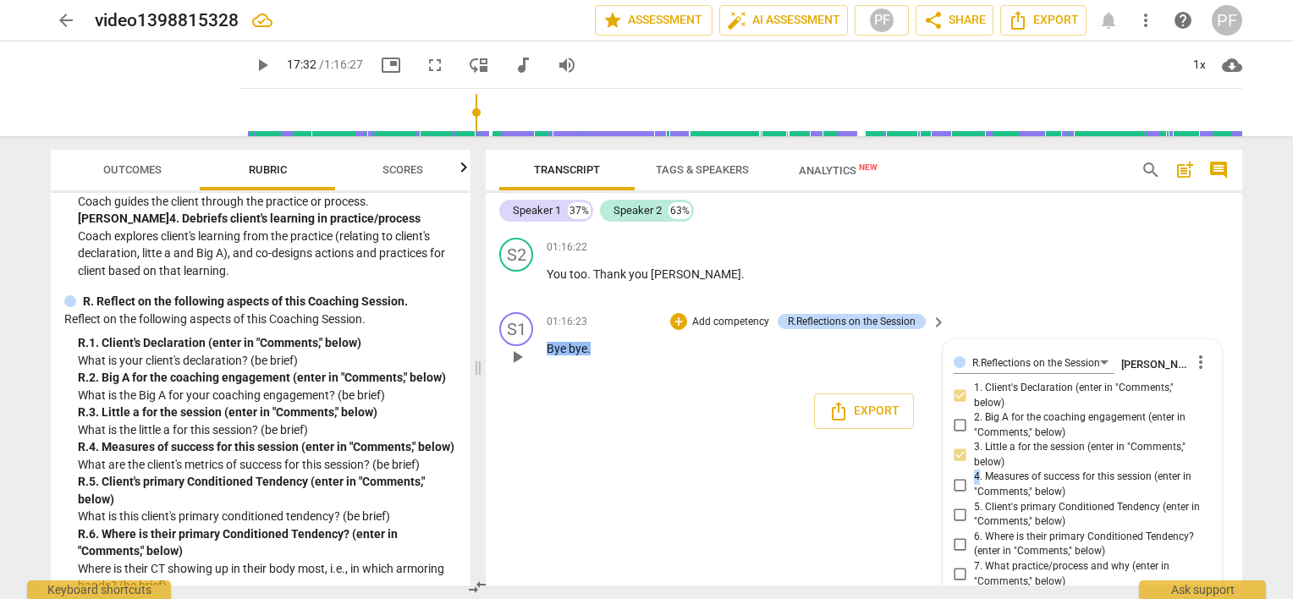
click at [1197, 372] on span "more_vert" at bounding box center [1200, 362] width 20 height 20
click at [1205, 440] on li "Edit" at bounding box center [1214, 436] width 58 height 32
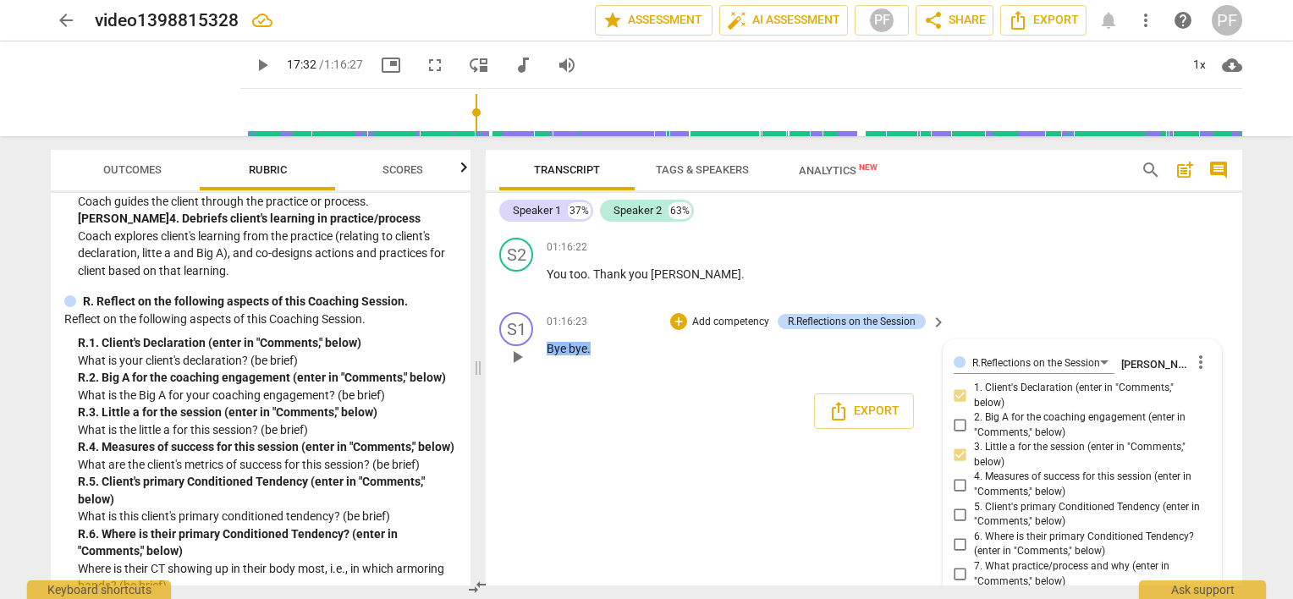
click at [902, 329] on div "R.Reflections on the Session" at bounding box center [852, 321] width 128 height 15
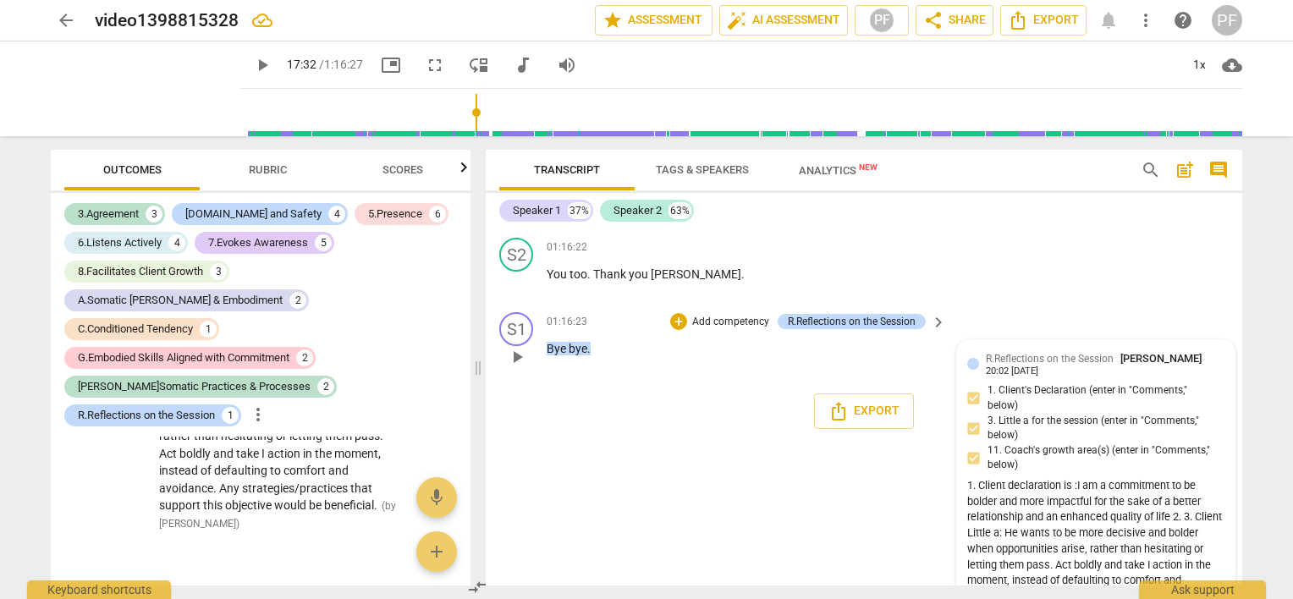
click at [1198, 376] on div "R.Reflections on the Session [PERSON_NAME] 20:02 [DATE]" at bounding box center [1104, 363] width 239 height 26
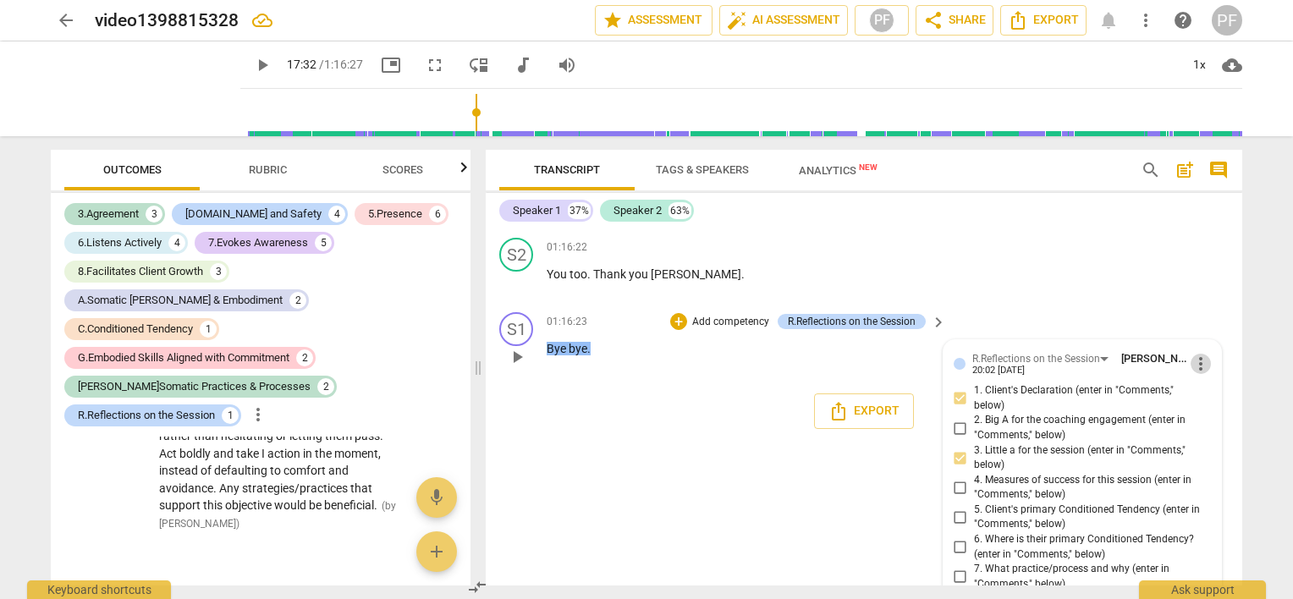
click at [1194, 374] on span "more_vert" at bounding box center [1200, 364] width 20 height 20
click at [1198, 437] on li "Edit" at bounding box center [1214, 438] width 58 height 32
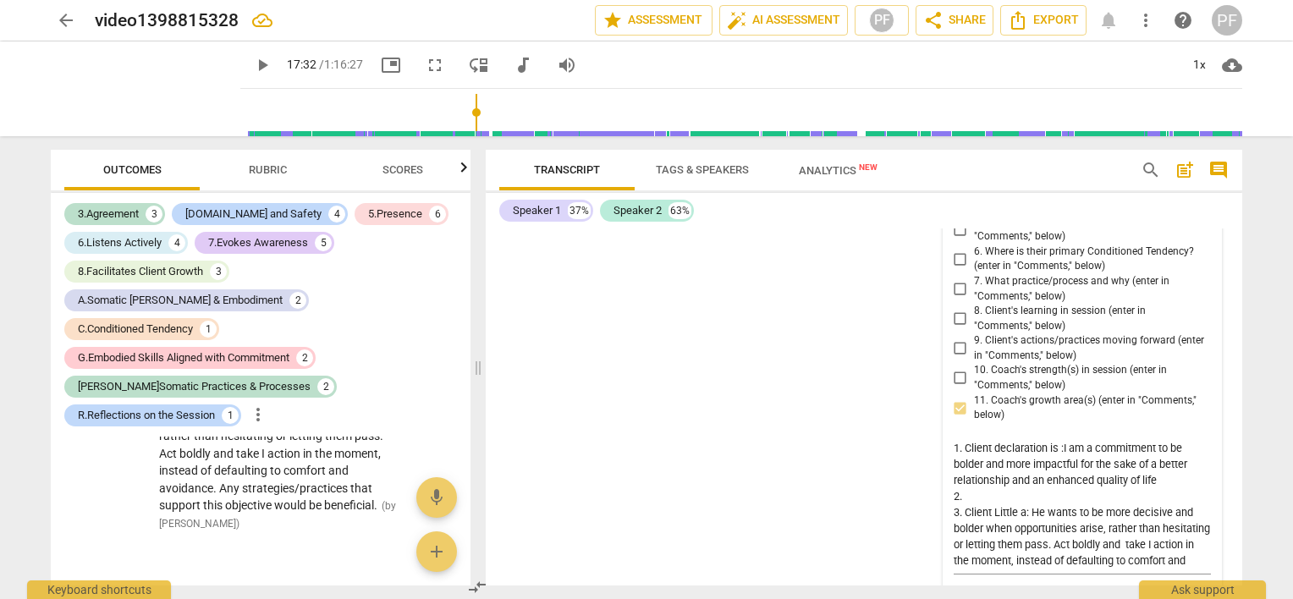
click at [959, 277] on div "R.Reflections on the Session [PERSON_NAME] more_vert 1. Client's Declaration (e…" at bounding box center [1081, 338] width 257 height 547
click at [958, 275] on div "R.Reflections on the Session [PERSON_NAME] more_vert 1. Client's Declaration (e…" at bounding box center [1081, 338] width 257 height 547
click at [1157, 262] on div "R.Reflections on the Session [PERSON_NAME] more_vert 1. Client's Declaration (e…" at bounding box center [1081, 338] width 257 height 547
click at [1145, 261] on div "R.Reflections on the Session [PERSON_NAME] more_vert 1. Client's Declaration (e…" at bounding box center [1081, 338] width 257 height 547
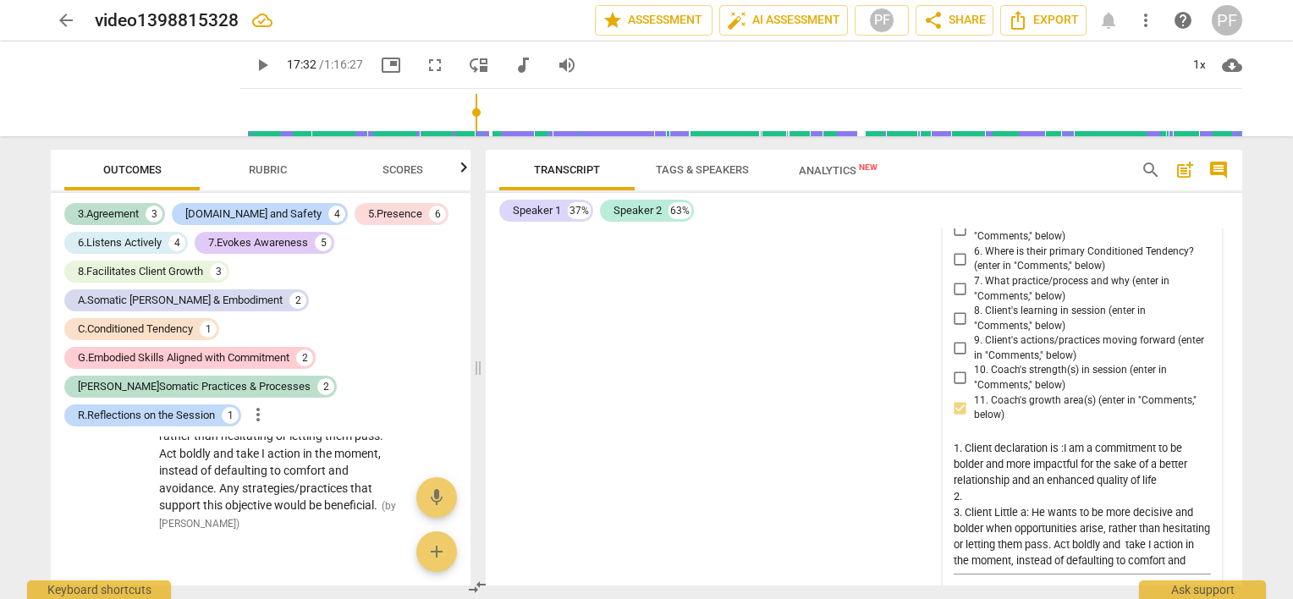
click at [964, 276] on div "R.Reflections on the Session [PERSON_NAME] more_vert 1. Client's Declaration (e…" at bounding box center [1081, 338] width 257 height 547
click at [956, 274] on div "R.Reflections on the Session [PERSON_NAME] more_vert 1. Client's Declaration (e…" at bounding box center [1081, 338] width 257 height 547
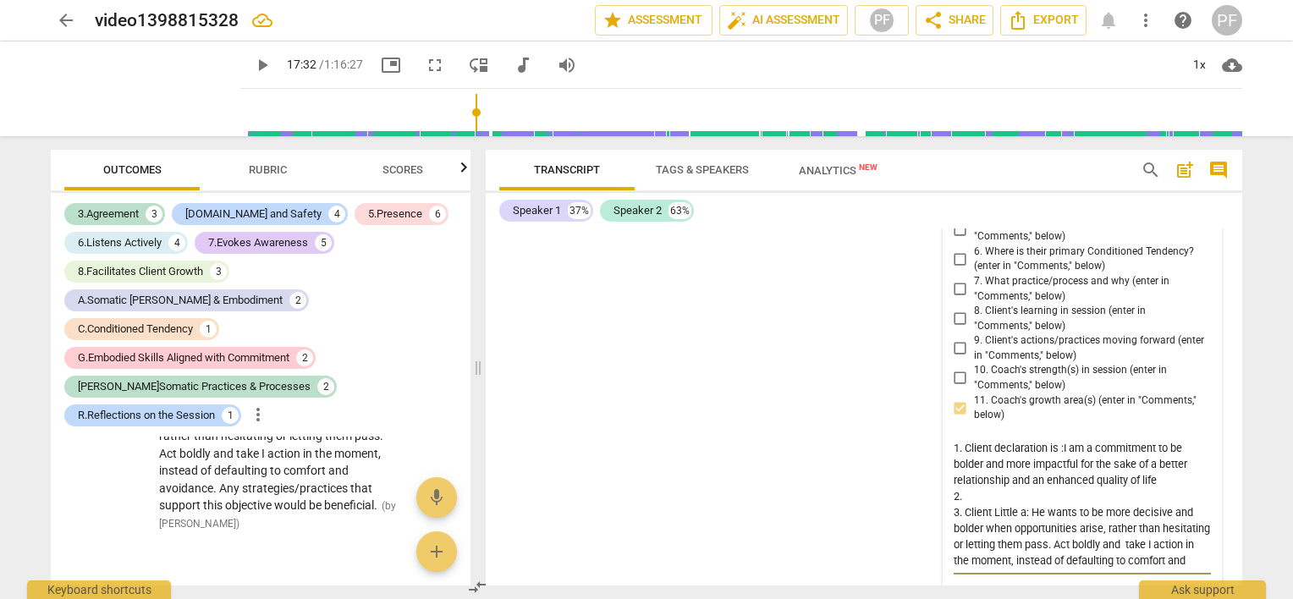
scroll to position [47, 0]
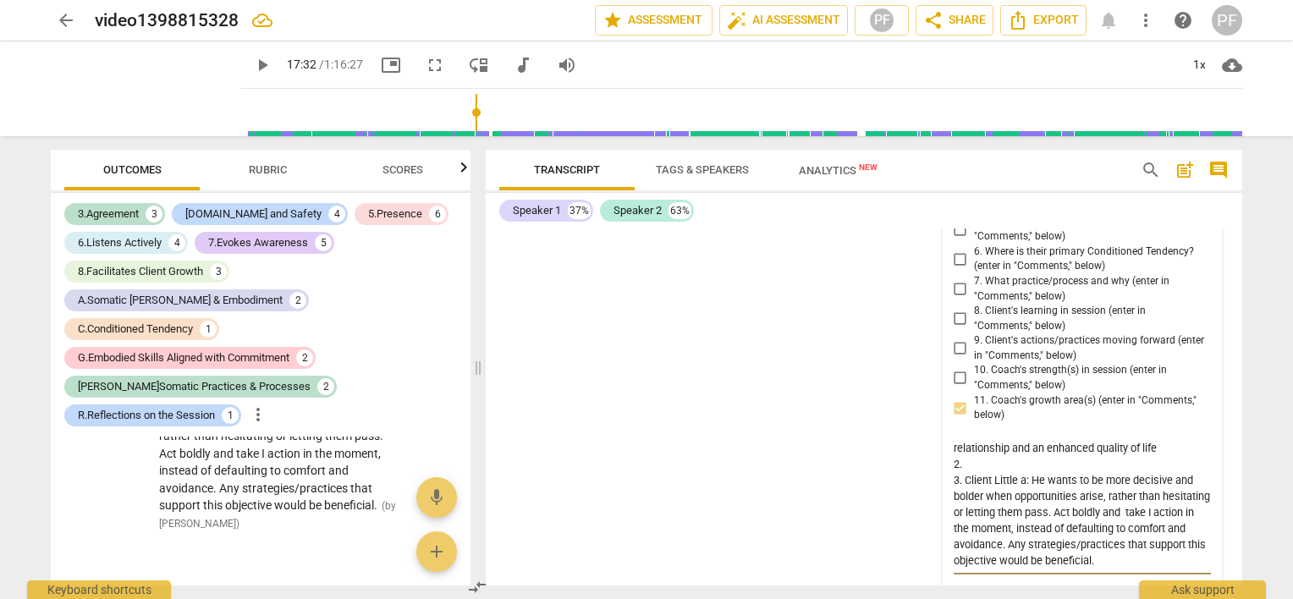
click at [1093, 554] on textarea "1. Client declaration is :I am a commitment to be bolder and more impactful for…" at bounding box center [1081, 504] width 257 height 129
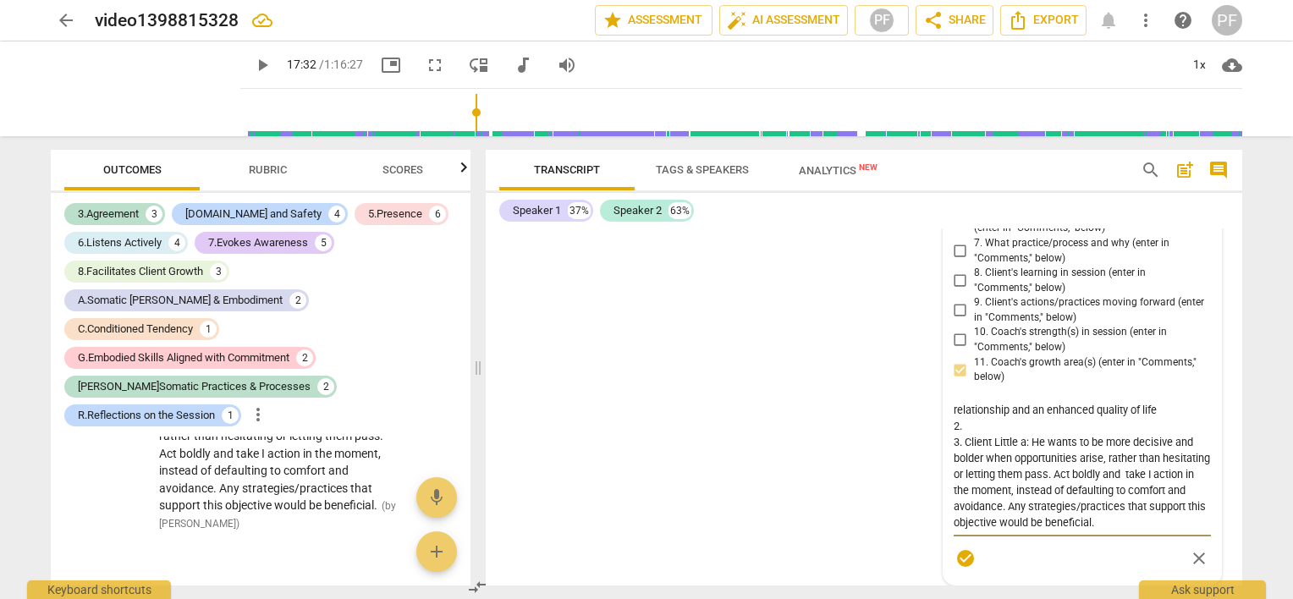
scroll to position [15466, 0]
type textarea "1. Client declaration is :I am a commitment to be bolder and more impactful for…"
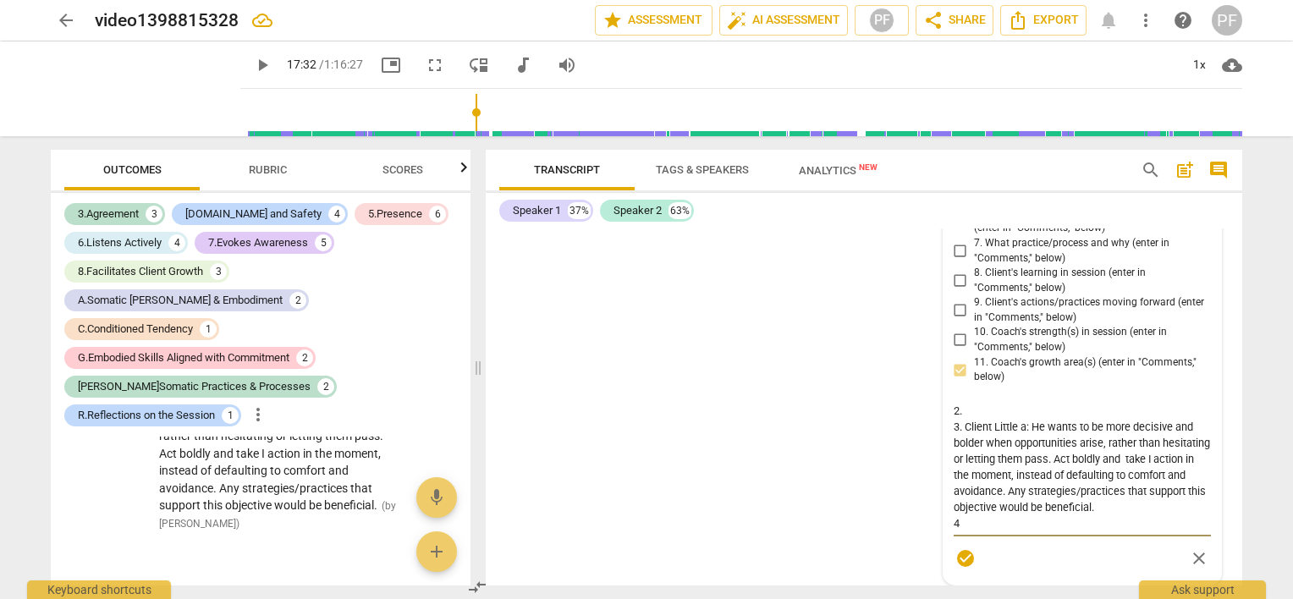
type textarea "1. Client declaration is :I am a commitment to be bolder and more impactful for…"
paste textarea "Experiencing any practice or strategy that could help focusing on becoming more…"
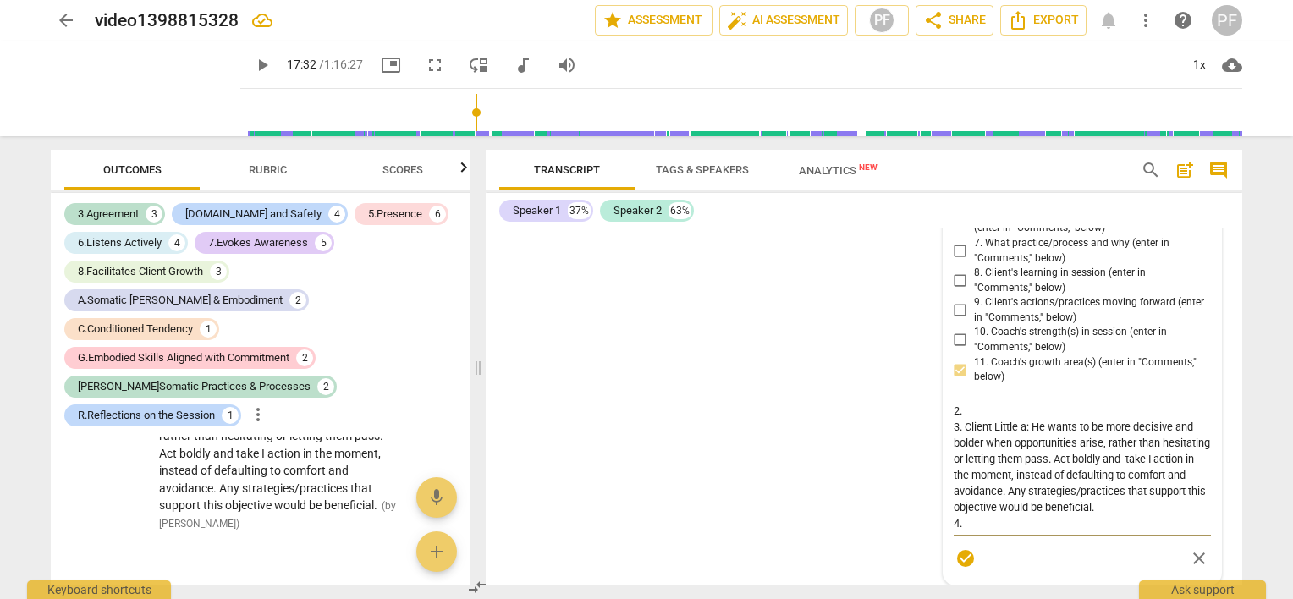
type textarea "1. Client declaration is :I am a commitment to be bolder and more impactful for…"
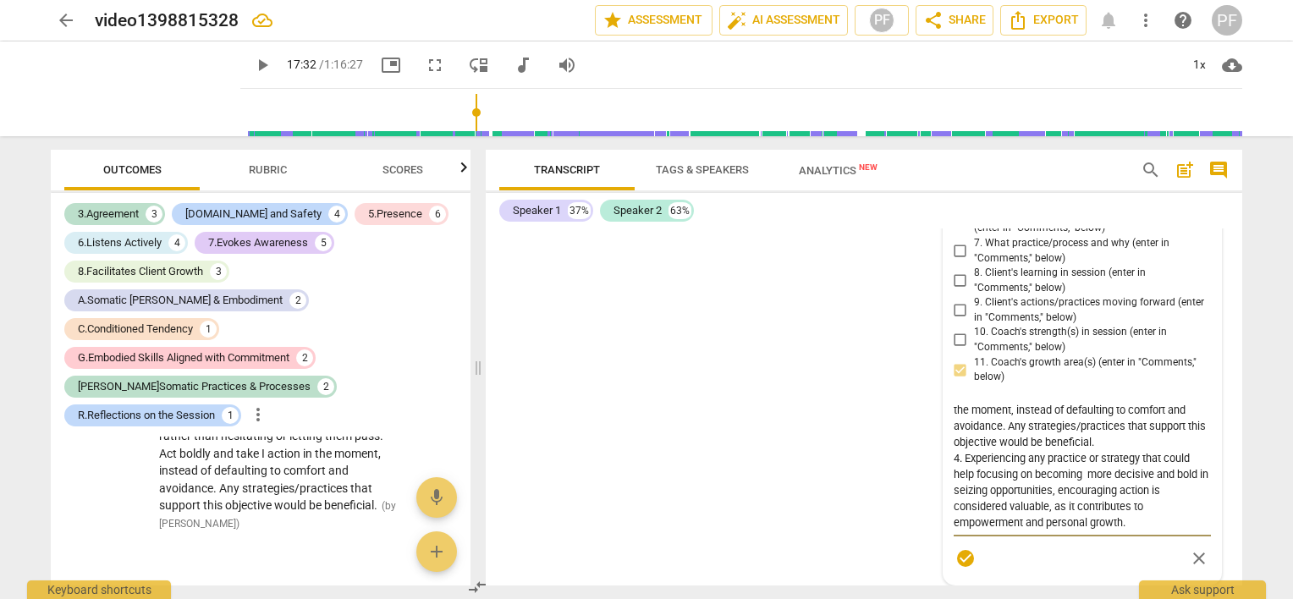
click at [1086, 480] on textarea "1. Client declaration is :I am a commitment to be bolder and more impactful for…" at bounding box center [1081, 466] width 257 height 129
click at [1125, 530] on textarea "1. Client declaration is :I am a commitment to be bolder and more impactful for…" at bounding box center [1081, 466] width 257 height 129
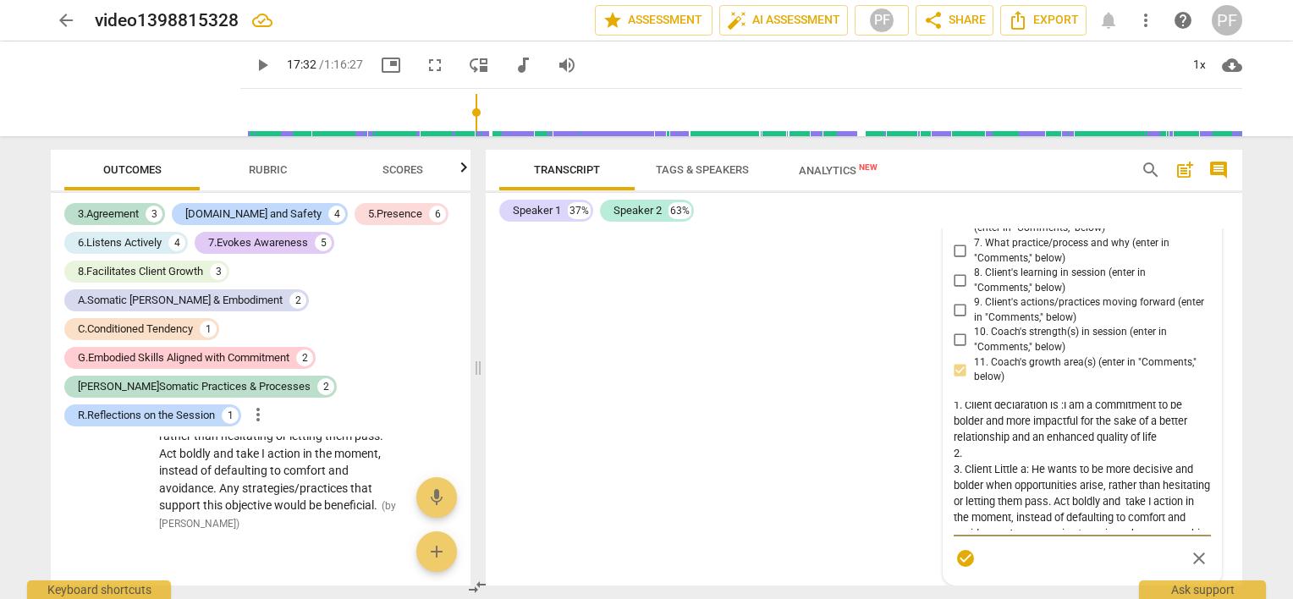
scroll to position [0, 0]
type textarea "1. Client declaration is :I am a commitment to be bolder and more impactful for…"
click at [1221, 378] on div "S1 play_arrow pause 00:04 + Add competency keyboard_arrow_right Good morning , …" at bounding box center [864, 406] width 756 height 357
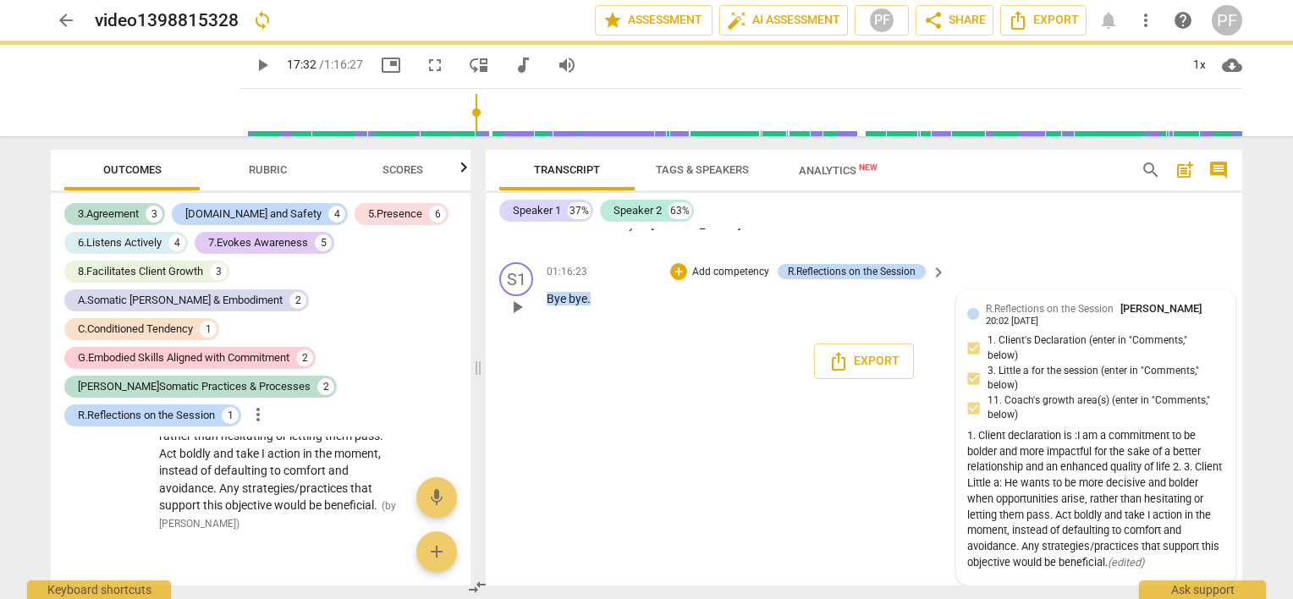
scroll to position [15265, 0]
click at [1201, 470] on div "1. Client declaration is :I am a commitment to be bolder and more impactful for…" at bounding box center [1095, 499] width 257 height 143
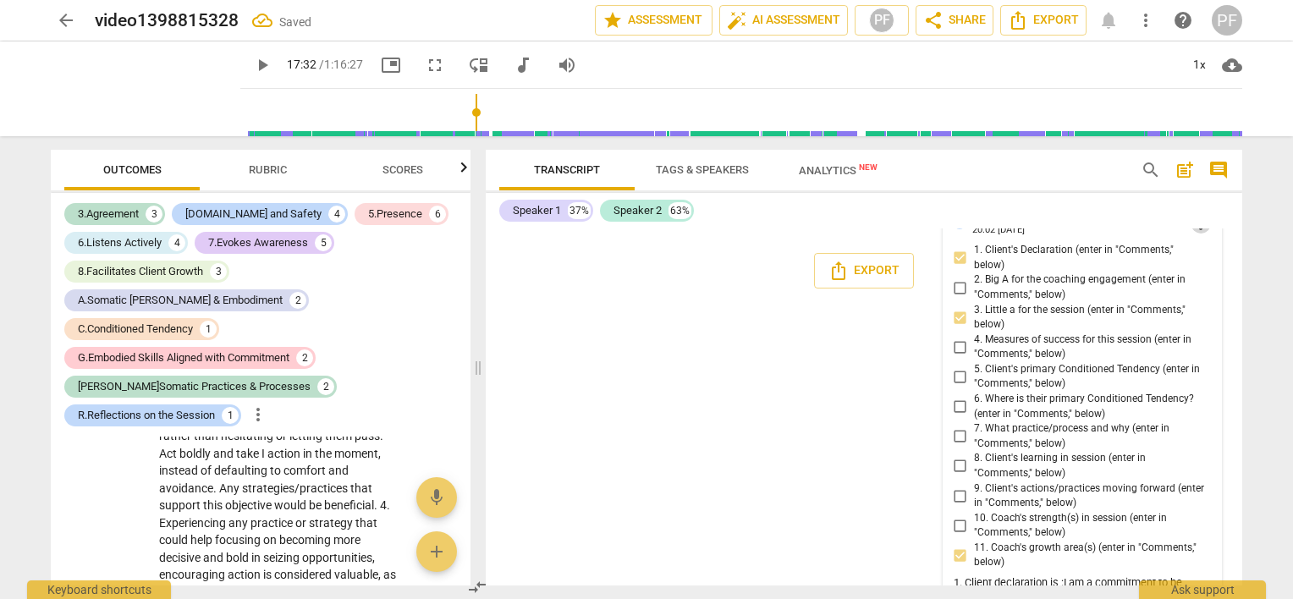
click at [1194, 233] on span "more_vert" at bounding box center [1200, 223] width 20 height 20
click at [1202, 300] on li "Edit" at bounding box center [1214, 299] width 58 height 32
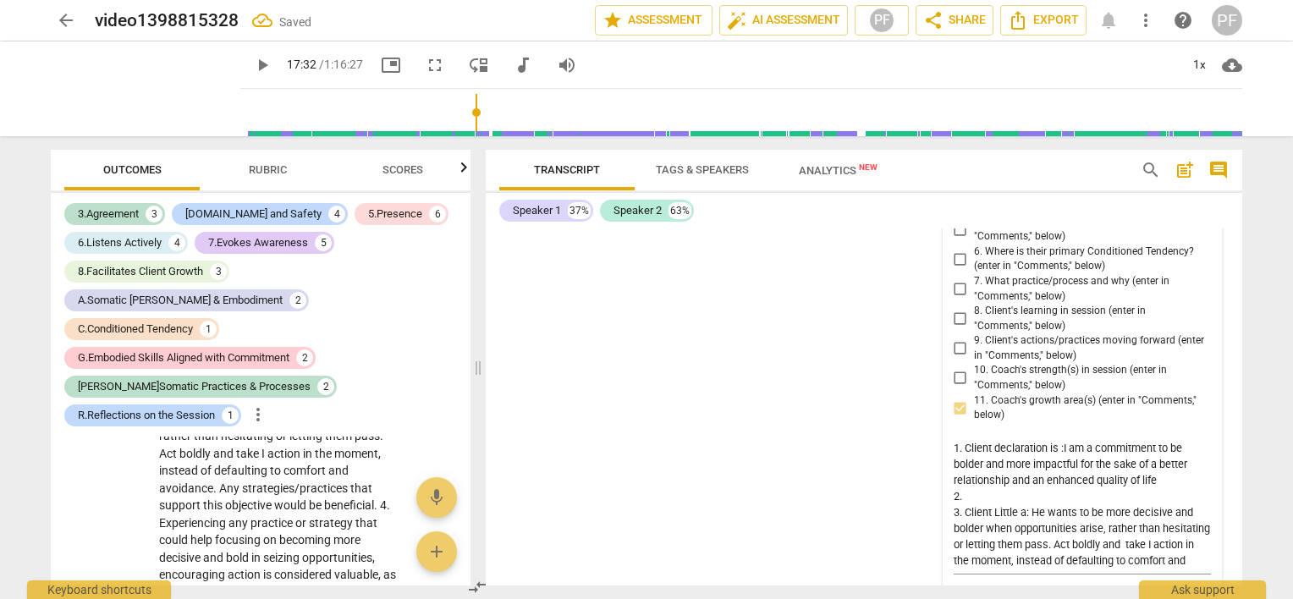
click at [958, 271] on div "R.Reflections on the Session [PERSON_NAME] more_vert 1. Client's Declaration (e…" at bounding box center [1081, 338] width 257 height 547
click at [958, 276] on div "R.Reflections on the Session [PERSON_NAME] more_vert 1. Client's Declaration (e…" at bounding box center [1081, 338] width 257 height 547
click at [958, 278] on div "R.Reflections on the Session [PERSON_NAME] more_vert 1. Client's Declaration (e…" at bounding box center [1081, 338] width 257 height 547
drag, startPoint x: 958, startPoint y: 278, endPoint x: 957, endPoint y: 267, distance: 11.1
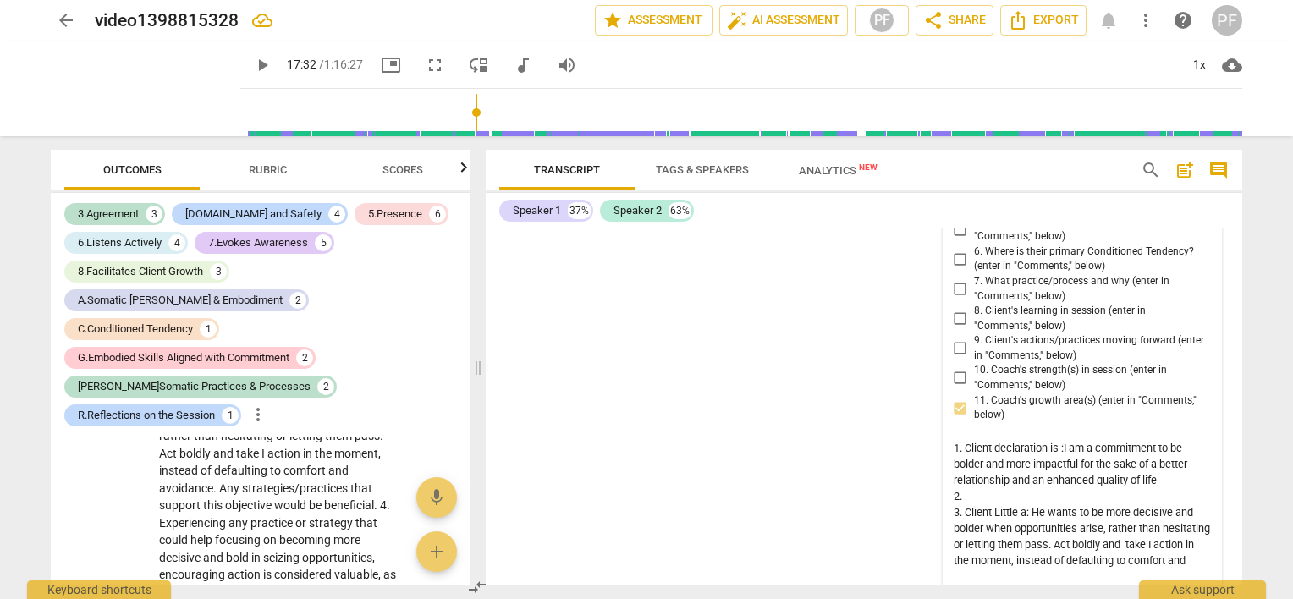
click at [957, 267] on div "R.Reflections on the Session [PERSON_NAME] more_vert 1. Client's Declaration (e…" at bounding box center [1081, 338] width 257 height 547
click at [958, 267] on div "R.Reflections on the Session [PERSON_NAME] more_vert 1. Client's Declaration (e…" at bounding box center [1081, 338] width 257 height 547
click at [958, 268] on div "R.Reflections on the Session [PERSON_NAME] more_vert 1. Client's Declaration (e…" at bounding box center [1081, 338] width 257 height 547
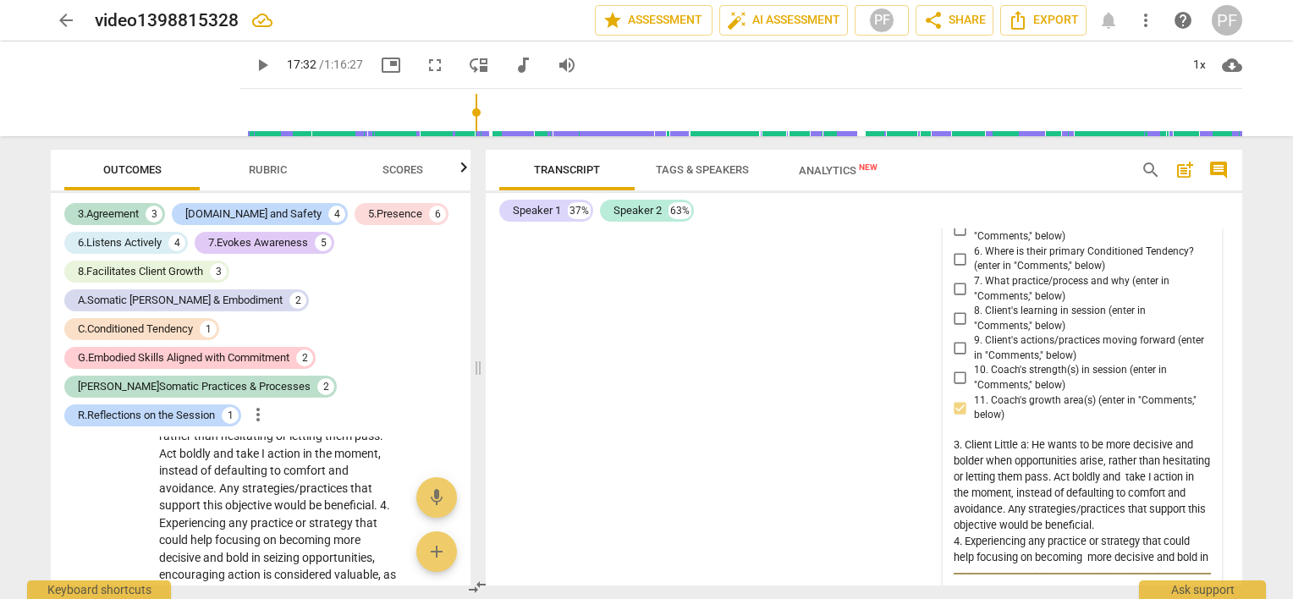
scroll to position [60, 0]
click at [953, 480] on div "R.Reflections on the Session [PERSON_NAME] more_vert 1. Client's Declaration (e…" at bounding box center [1081, 338] width 257 height 547
click at [958, 480] on div "R.Reflections on the Session [PERSON_NAME] more_vert 1. Client's Declaration (e…" at bounding box center [1081, 338] width 257 height 547
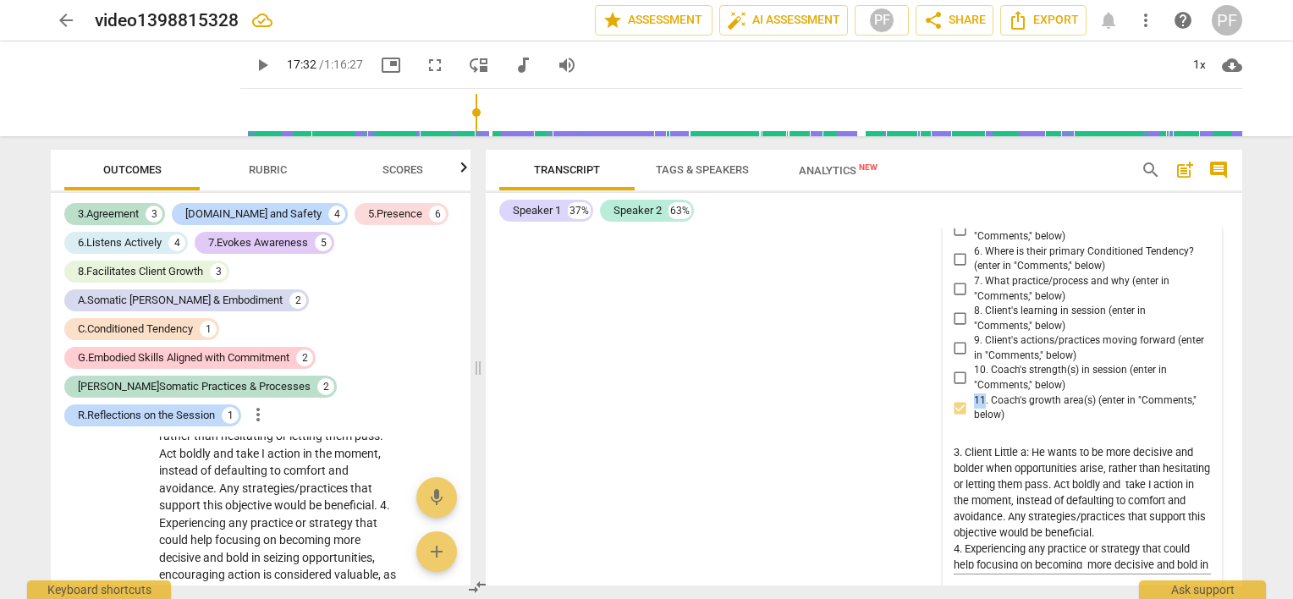
click at [958, 480] on div "R.Reflections on the Session [PERSON_NAME] more_vert 1. Client's Declaration (e…" at bounding box center [1081, 338] width 257 height 547
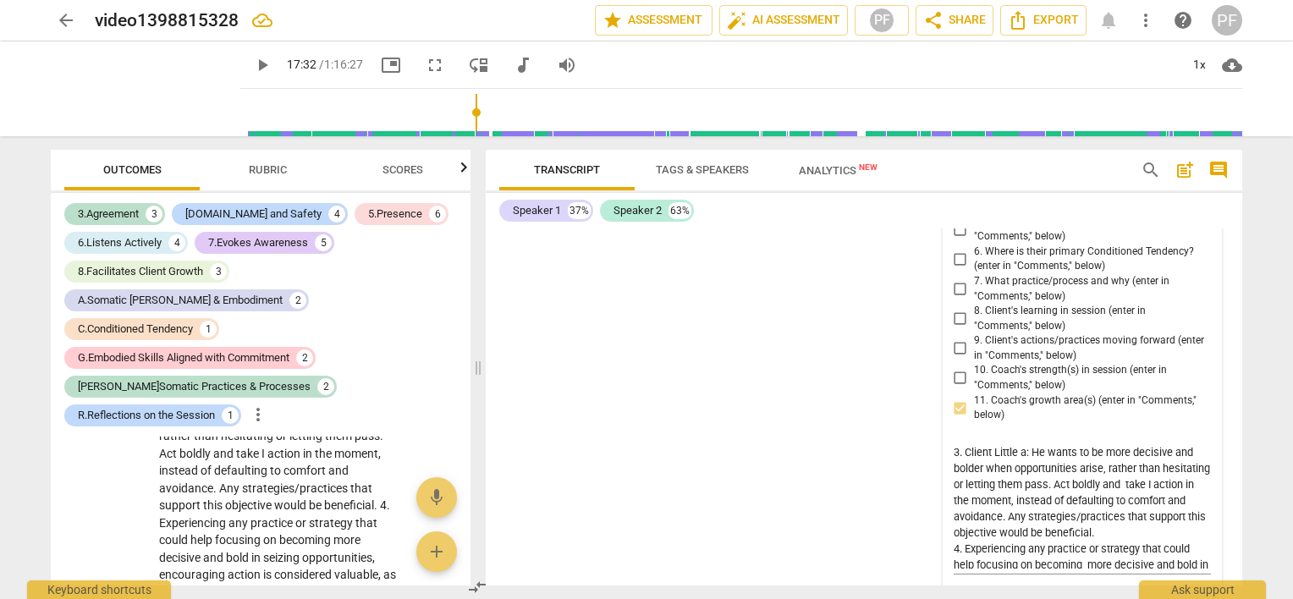
click at [958, 480] on div "R.Reflections on the Session [PERSON_NAME] more_vert 1. Client's Declaration (e…" at bounding box center [1081, 338] width 257 height 547
click at [958, 456] on div "R.Reflections on the Session [PERSON_NAME] more_vert 1. Client's Declaration (e…" at bounding box center [1081, 338] width 257 height 547
click at [962, 276] on div "R.Reflections on the Session [PERSON_NAME] more_vert 1. Client's Declaration (e…" at bounding box center [1081, 338] width 257 height 547
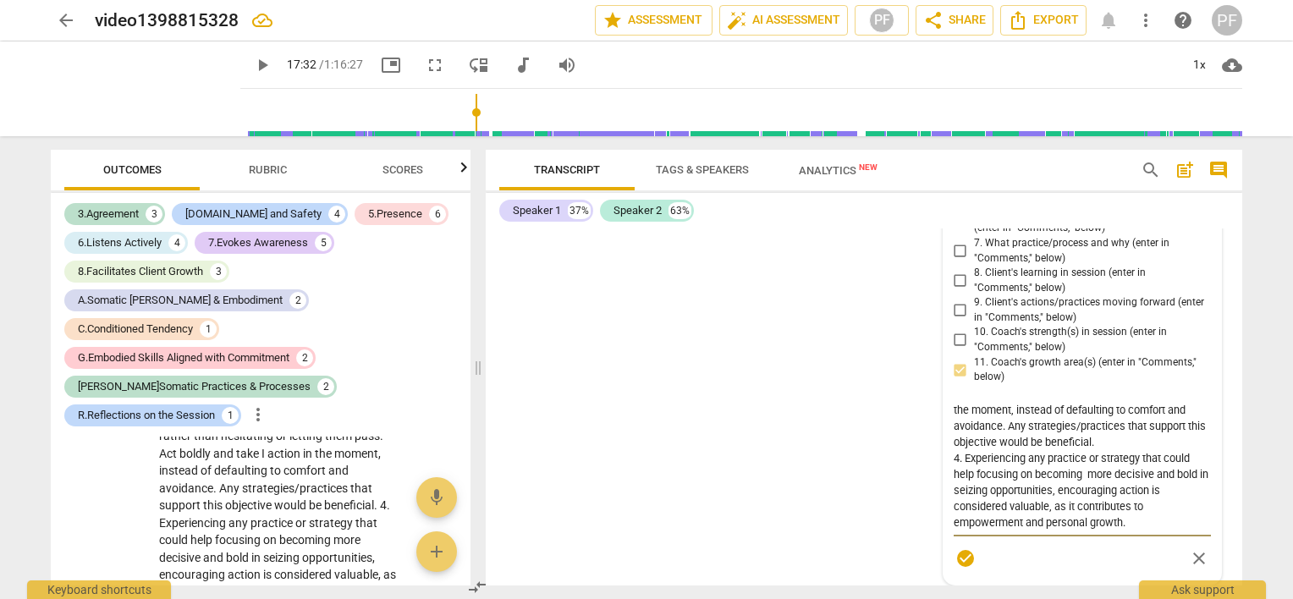
scroll to position [15522, 0]
drag, startPoint x: 1197, startPoint y: 555, endPoint x: 1198, endPoint y: 582, distance: 27.1
click at [1198, 0] on div "arrow_back video1398815328 edit star Assessment auto_fix_high AI Assessment PF …" at bounding box center [646, 0] width 1293 height 0
drag, startPoint x: 478, startPoint y: 366, endPoint x: 477, endPoint y: 347, distance: 19.5
click at [477, 347] on span at bounding box center [478, 367] width 10 height 463
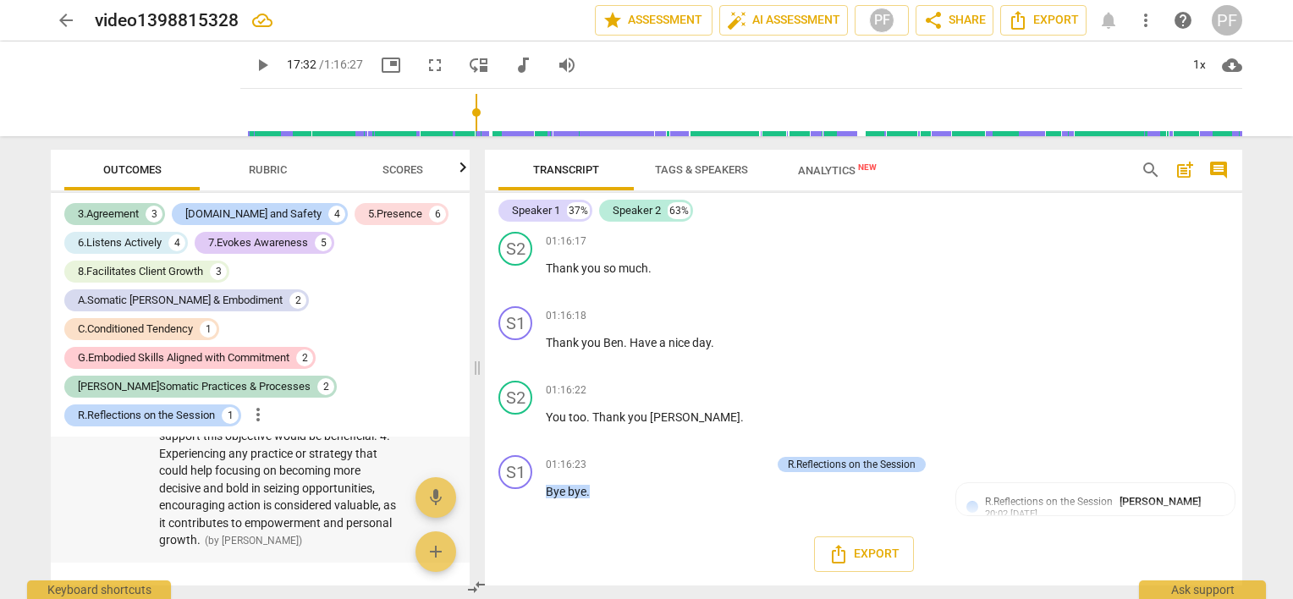
scroll to position [15056, 0]
click at [391, 266] on div "1. Client's Declaration (enter in "Comments," below) 3. Little a for the sessio…" at bounding box center [280, 221] width 243 height 89
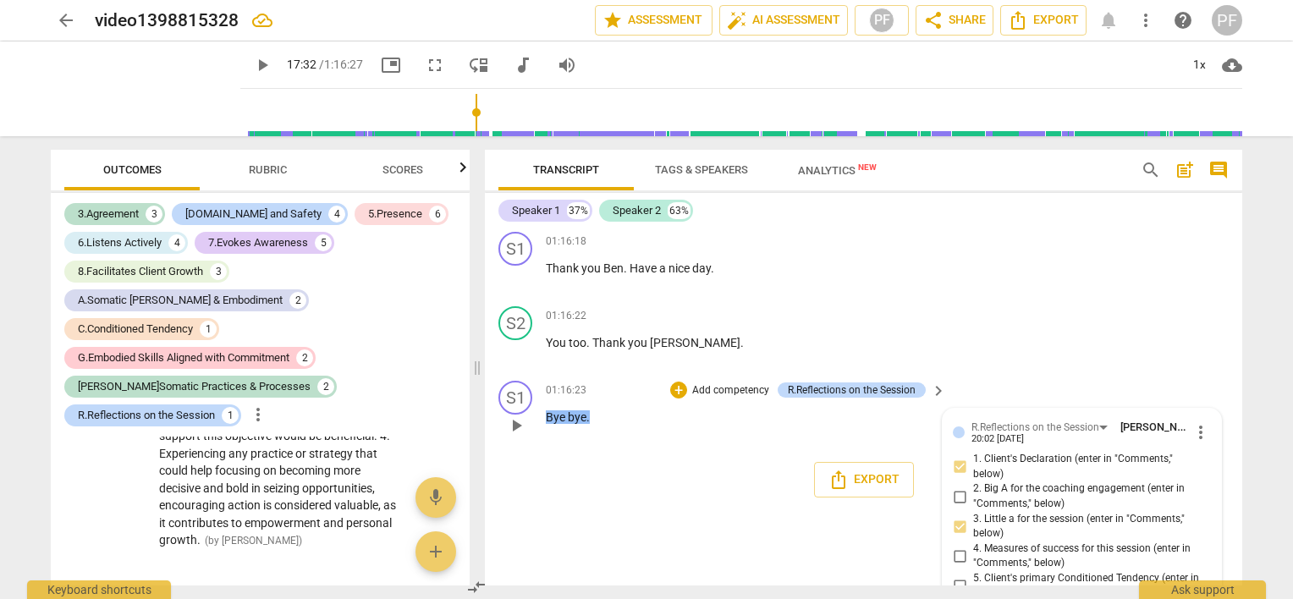
click at [958, 507] on input "2. Big A for the coaching engagement (enter in "Comments," below)" at bounding box center [959, 496] width 27 height 20
checkbox input "true"
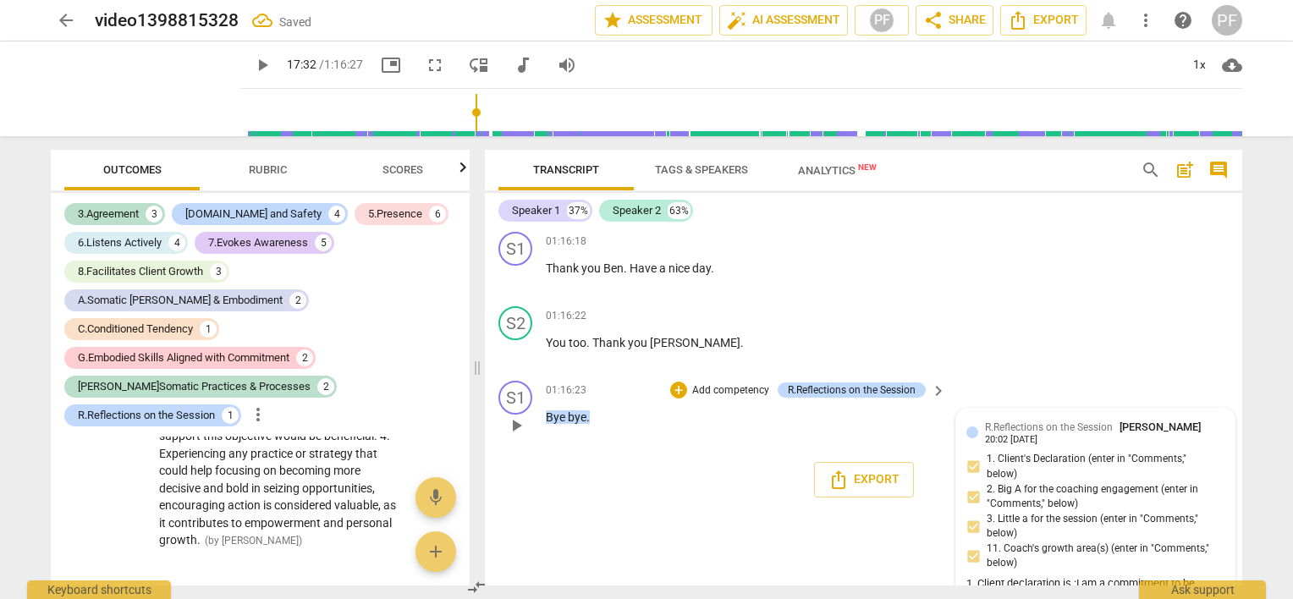
click at [1194, 445] on div "R.Reflections on the Session [PERSON_NAME] 20:02 [DATE]" at bounding box center [1104, 432] width 239 height 26
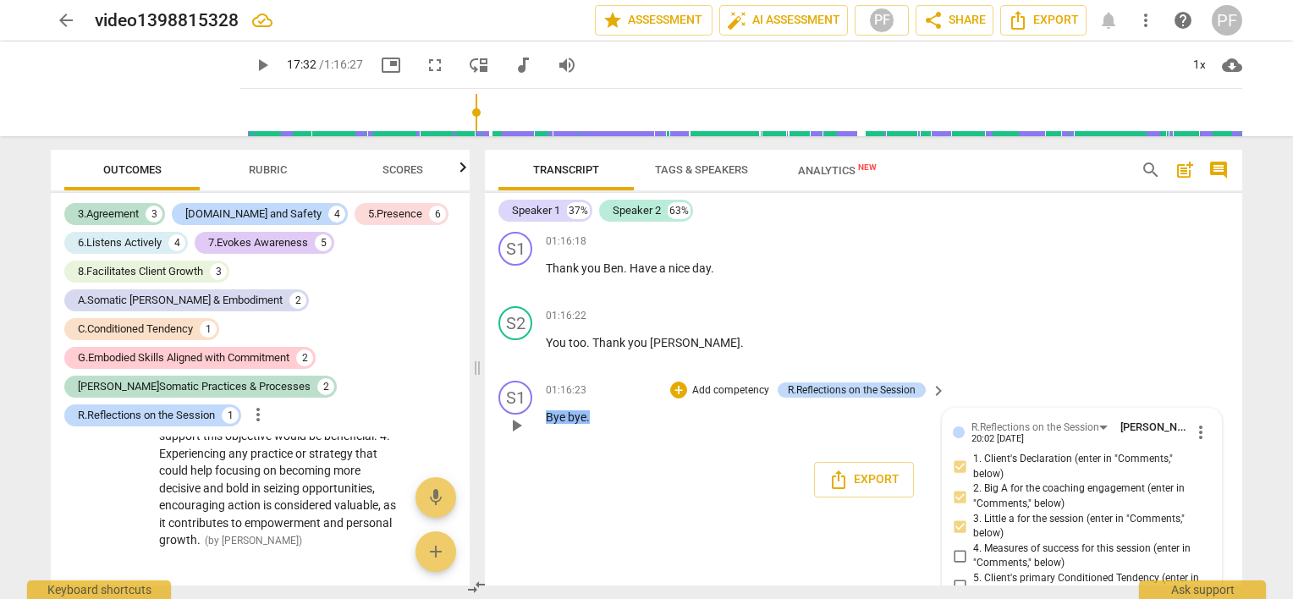
click at [1194, 442] on span "more_vert" at bounding box center [1200, 432] width 20 height 20
click at [1194, 501] on li "Edit" at bounding box center [1214, 507] width 58 height 32
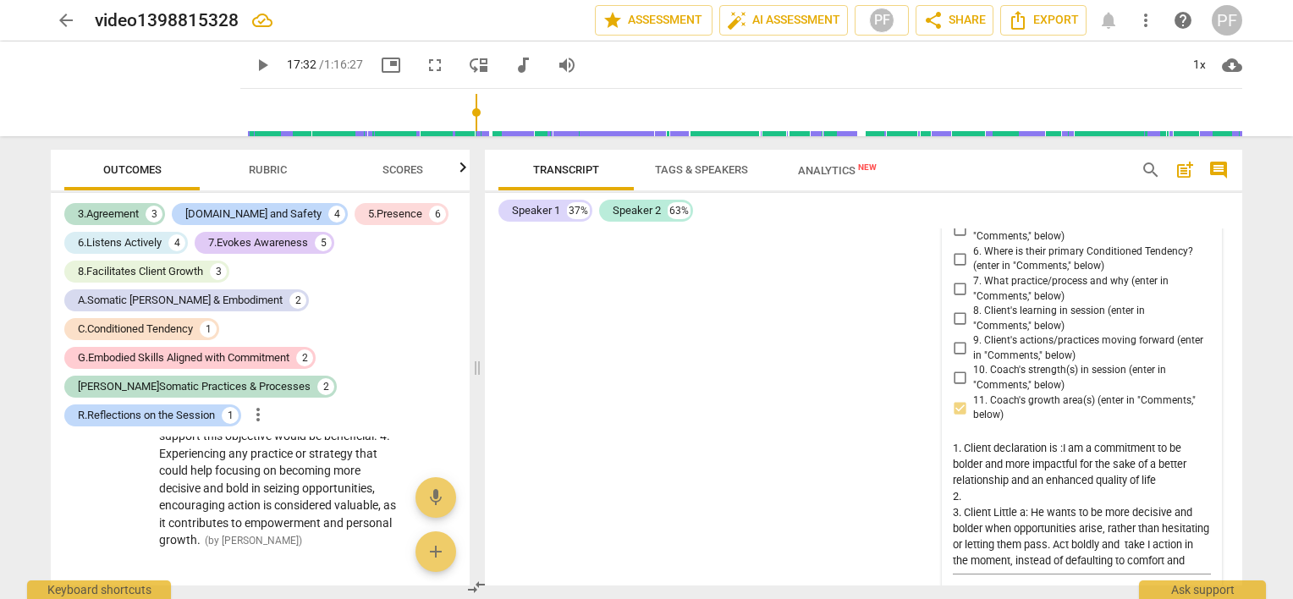
click at [954, 271] on div "R.Reflections on the Session [PERSON_NAME] more_vert 1. Client's Declaration (e…" at bounding box center [1081, 338] width 258 height 547
click at [958, 277] on div "R.Reflections on the Session [PERSON_NAME] more_vert 1. Client's Declaration (e…" at bounding box center [1081, 338] width 258 height 547
click at [959, 271] on div "R.Reflections on the Session [PERSON_NAME] more_vert 1. Client's Declaration (e…" at bounding box center [1081, 338] width 258 height 547
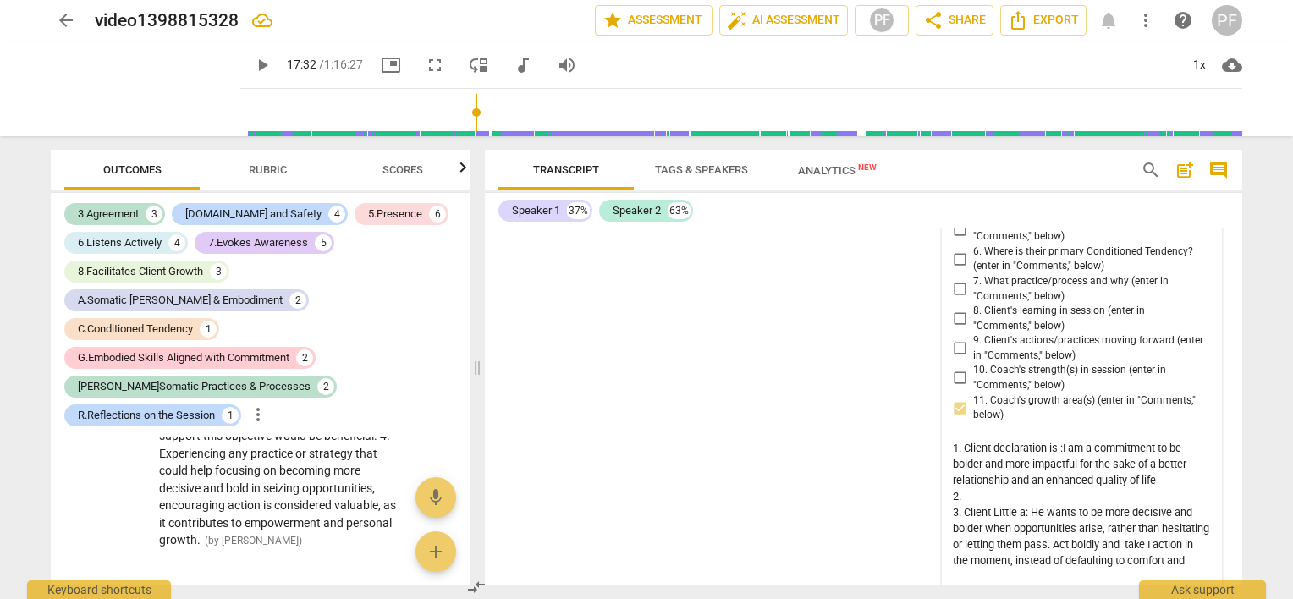
click at [958, 263] on div "R.Reflections on the Session [PERSON_NAME] more_vert 1. Client's Declaration (e…" at bounding box center [1081, 338] width 258 height 547
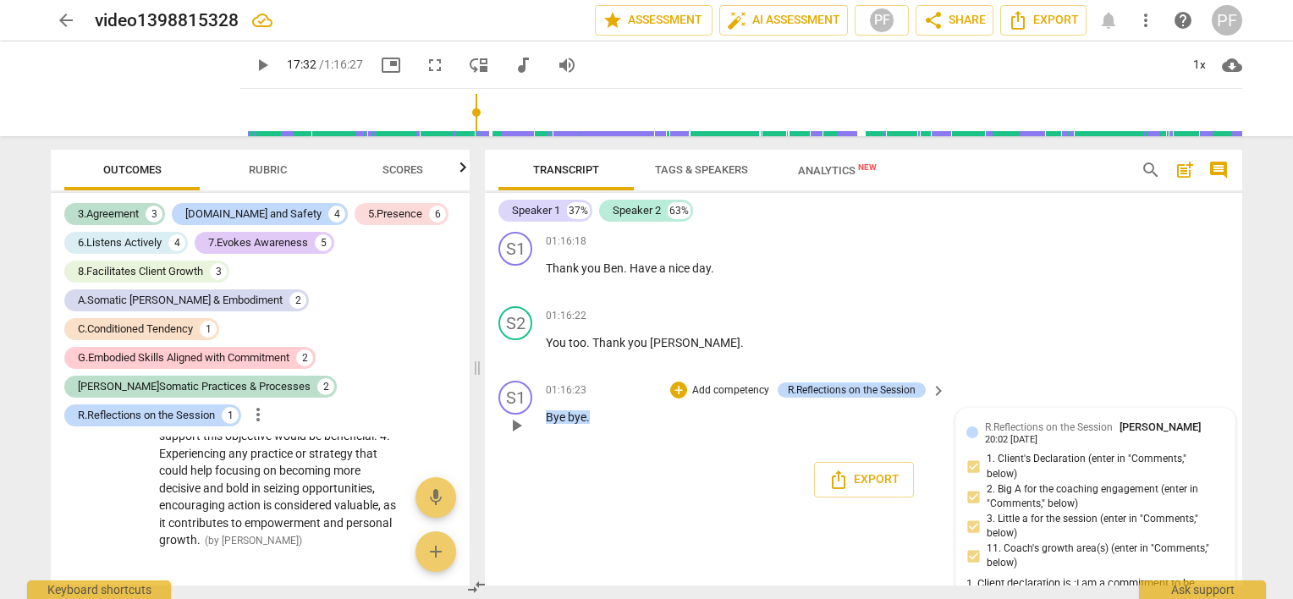
scroll to position [15155, 0]
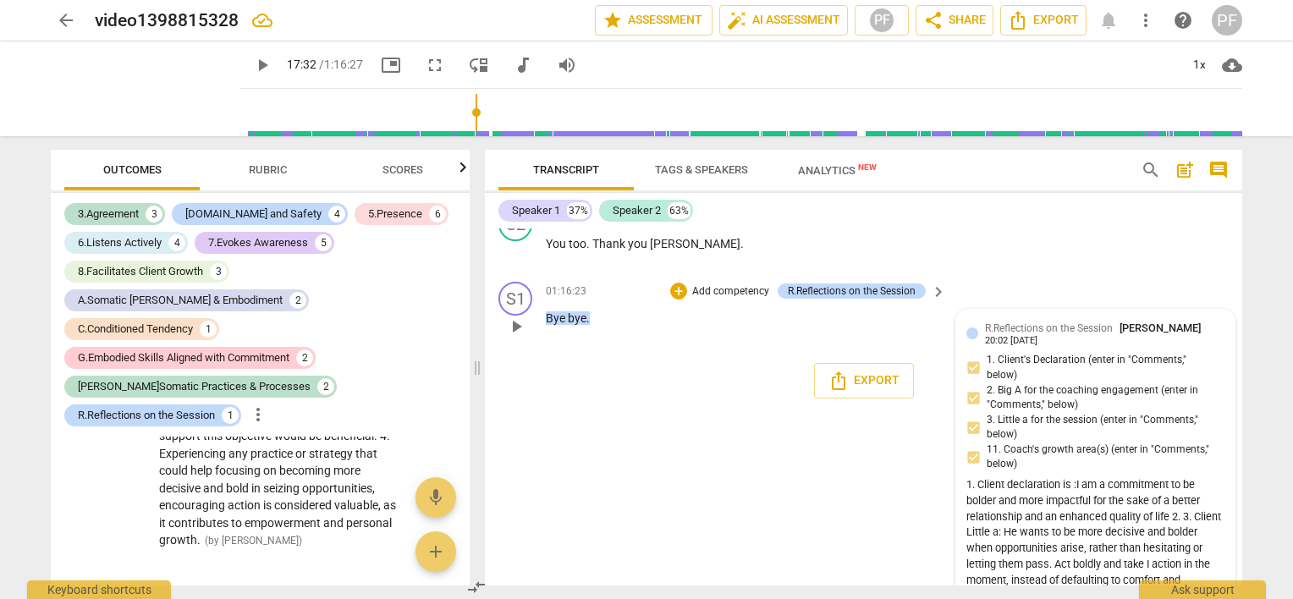
click at [1156, 514] on div "R.Reflections on the Session [PERSON_NAME] 20:02 [DATE] 1. Client's Declaration…" at bounding box center [1095, 511] width 258 height 383
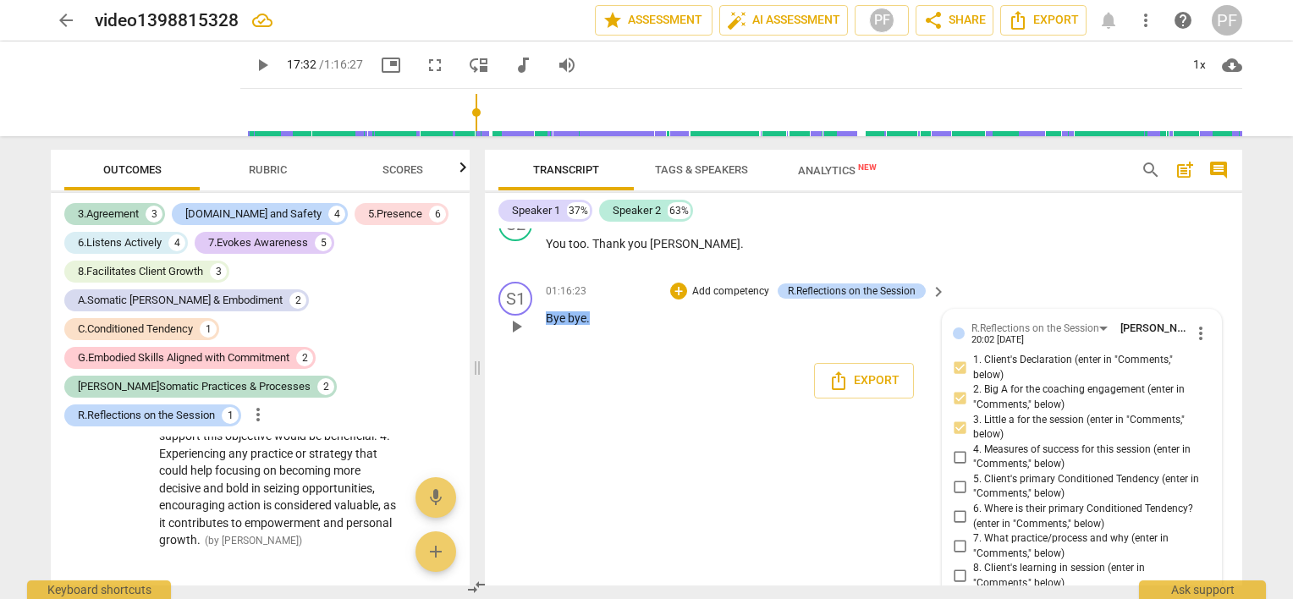
click at [1002, 472] on span "4. Measures of success for this session (enter in "Comments," below)" at bounding box center [1088, 457] width 231 height 30
click at [973, 467] on input "4. Measures of success for this session (enter in "Comments," below)" at bounding box center [959, 457] width 27 height 20
checkbox input "true"
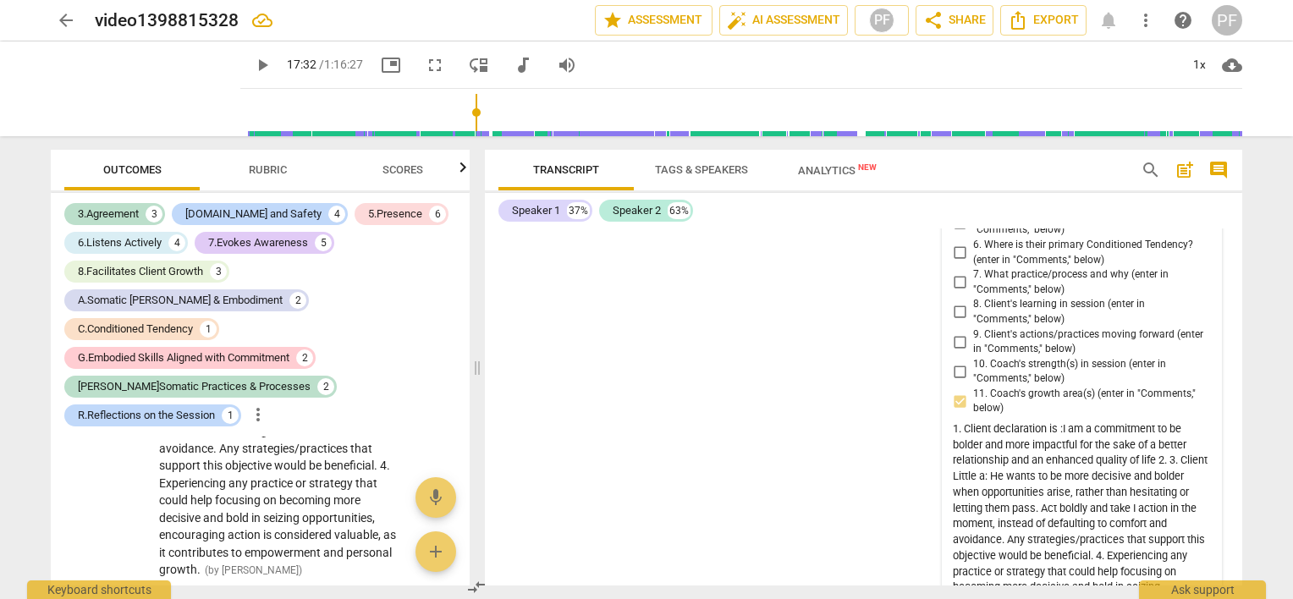
scroll to position [15056, 0]
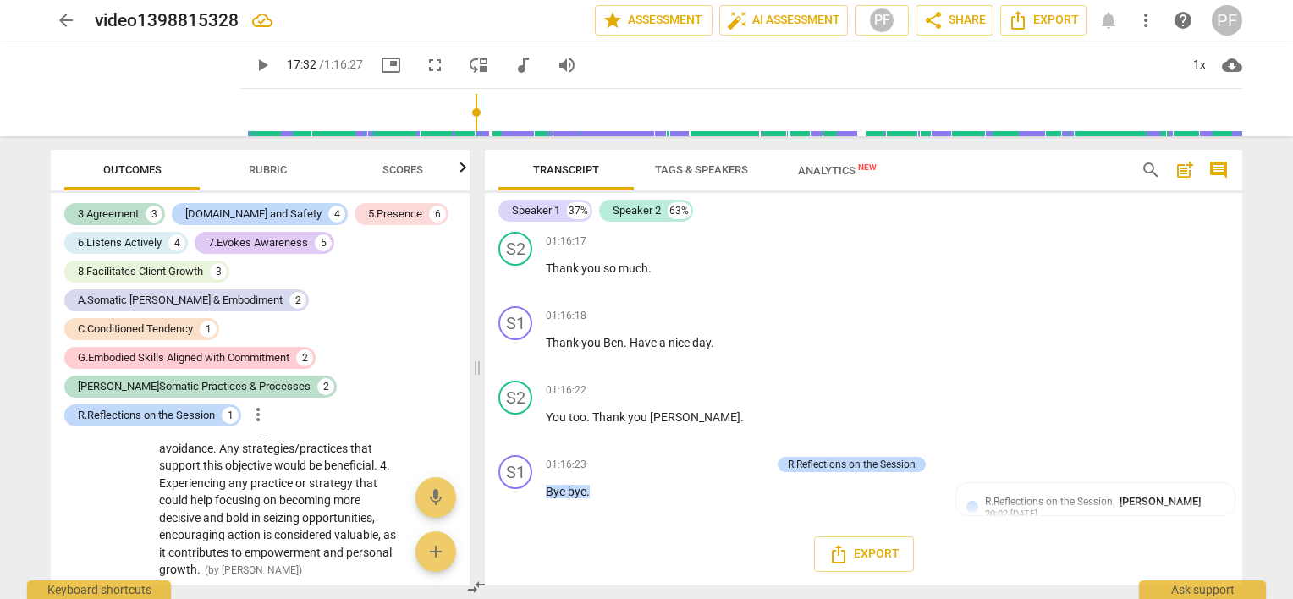
click at [1235, 569] on div "Export" at bounding box center [863, 554] width 757 height 63
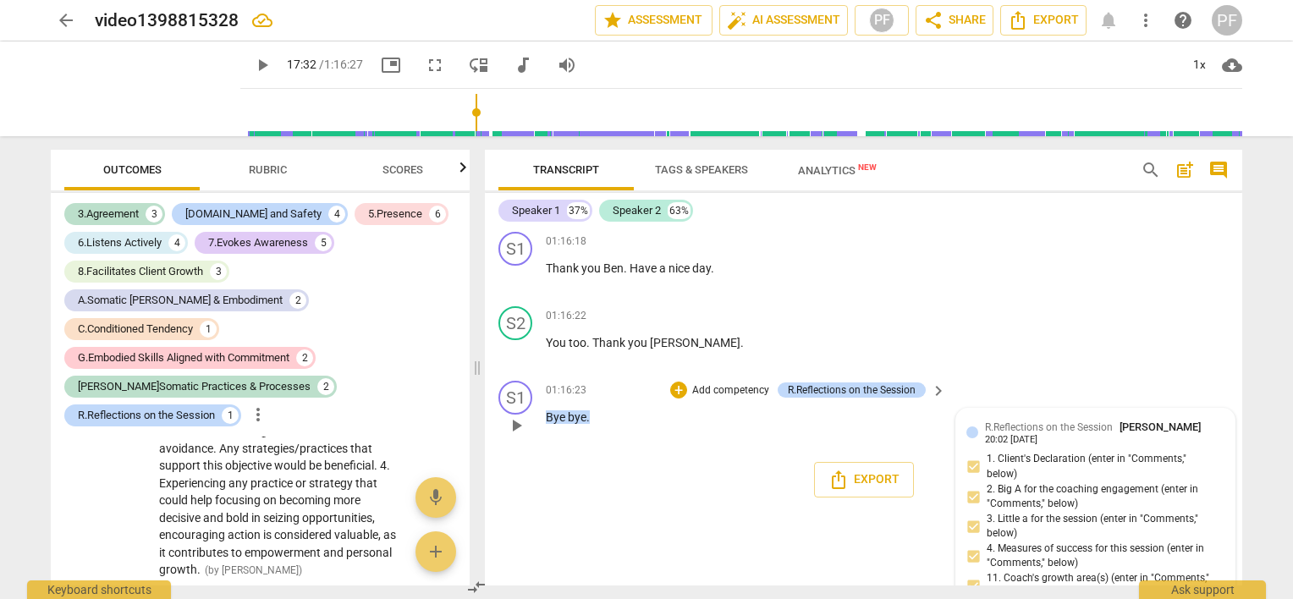
click at [1180, 445] on div "R.Reflections on the Session [PERSON_NAME] 20:02 [DATE]" at bounding box center [1104, 432] width 239 height 26
click at [1172, 435] on div "R.Reflections on the Session [PERSON_NAME]" at bounding box center [1096, 427] width 222 height 16
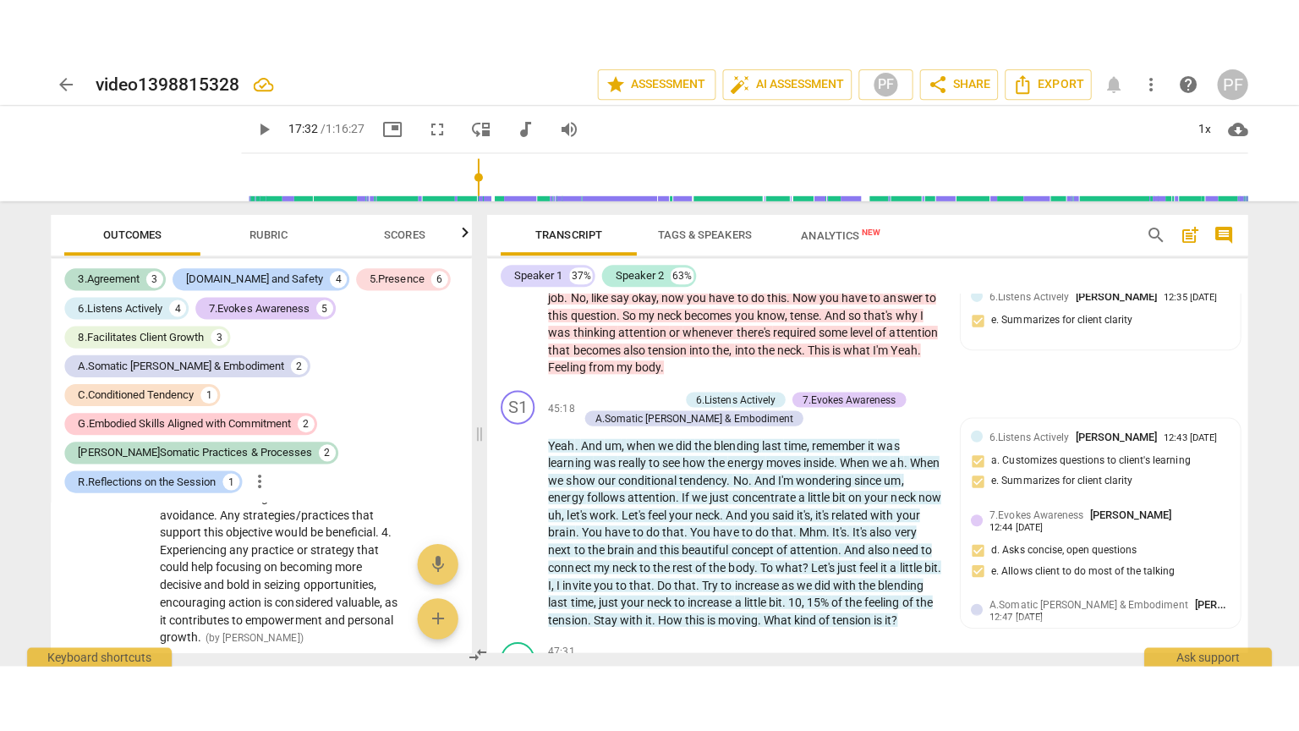
scroll to position [7003, 0]
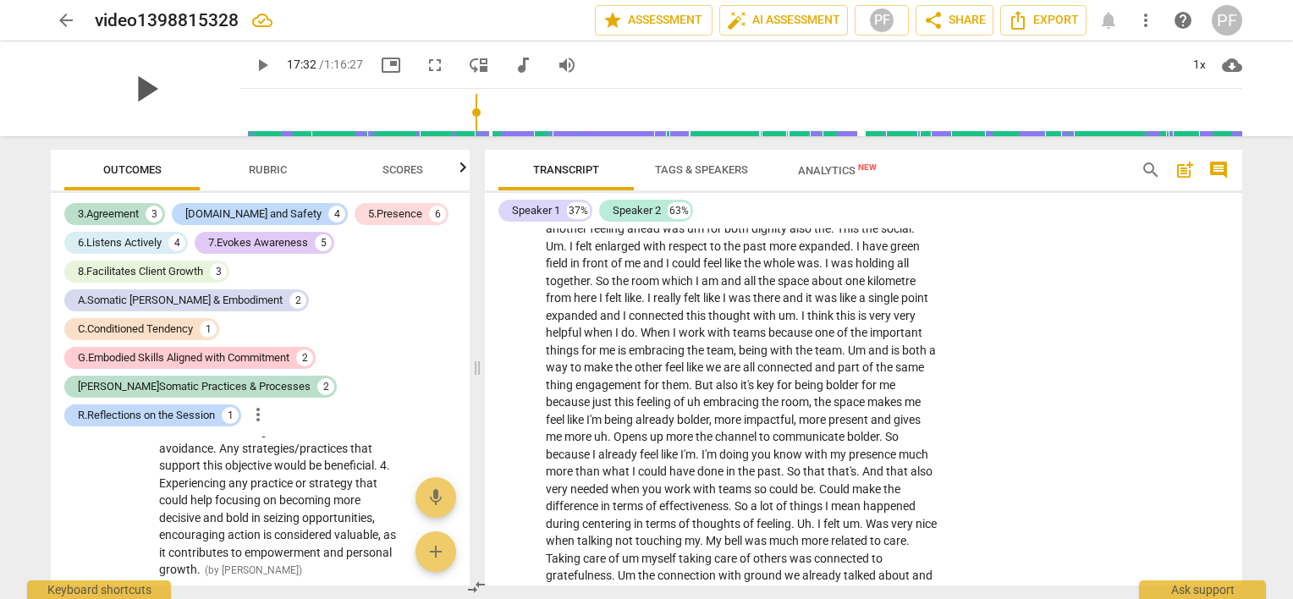
click at [152, 91] on span "play_arrow" at bounding box center [146, 89] width 44 height 44
click at [425, 69] on span "fullscreen" at bounding box center [435, 65] width 20 height 20
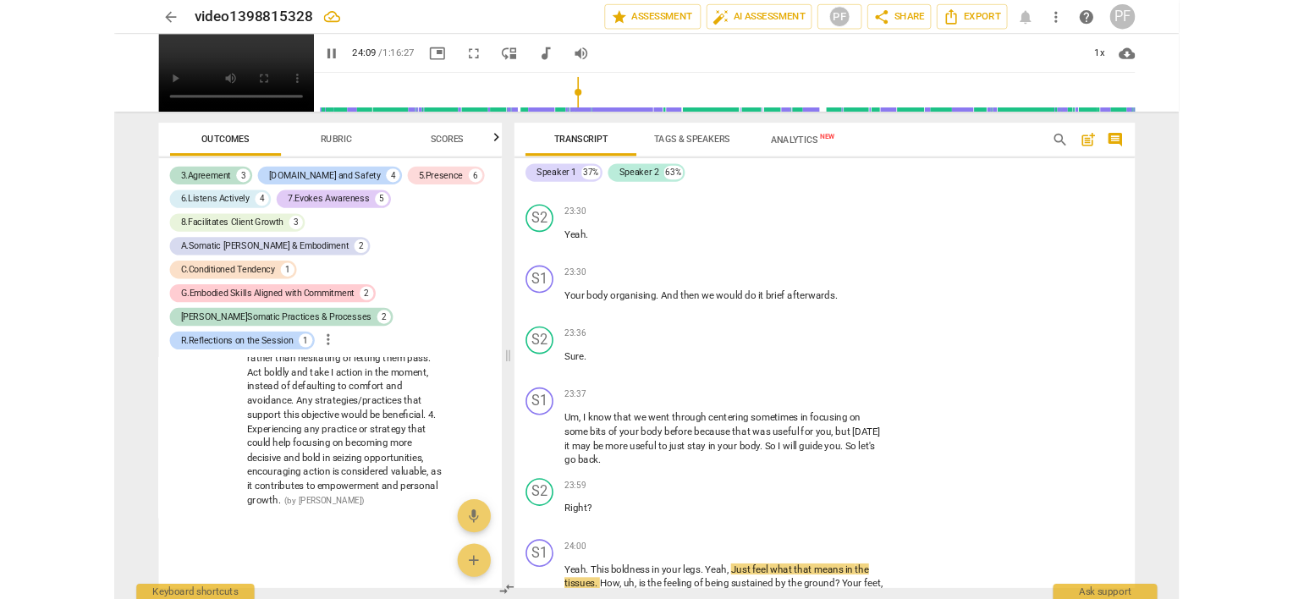
scroll to position [5828, 0]
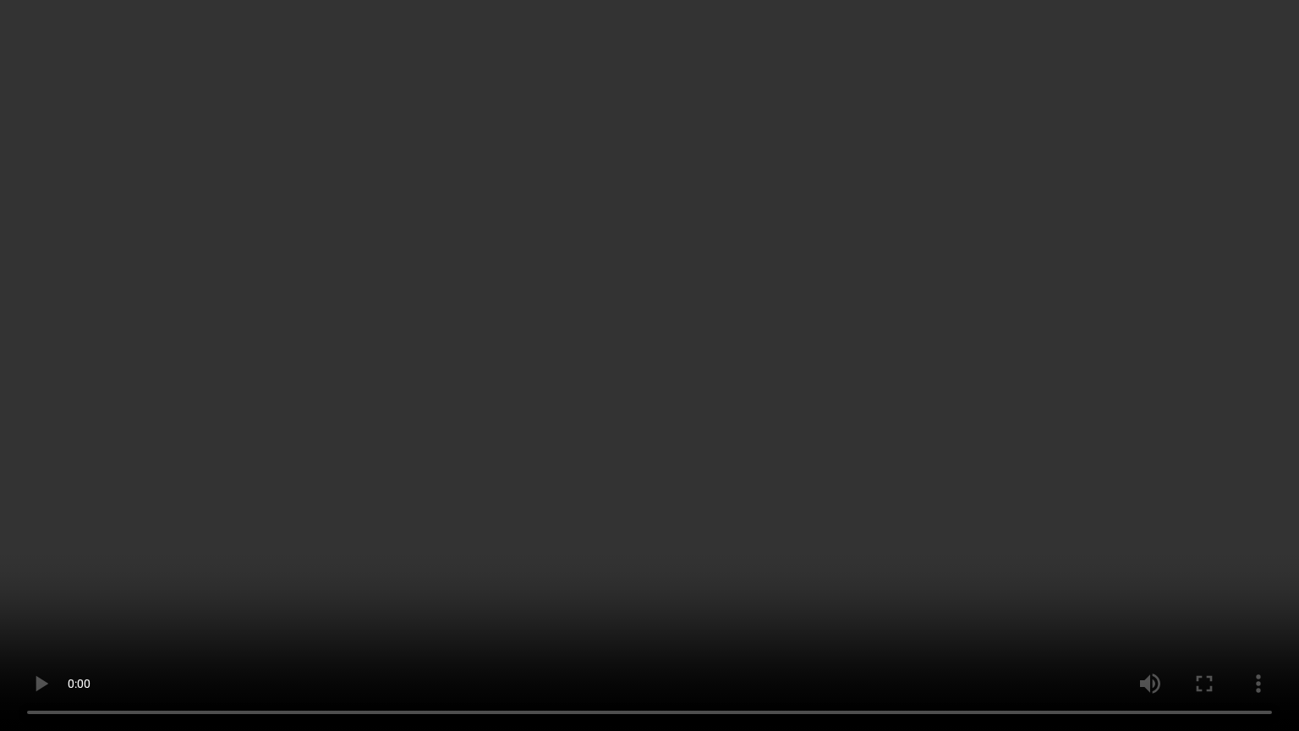
click at [420, 203] on video at bounding box center [649, 365] width 1299 height 731
type input "1482"
type input "1575"
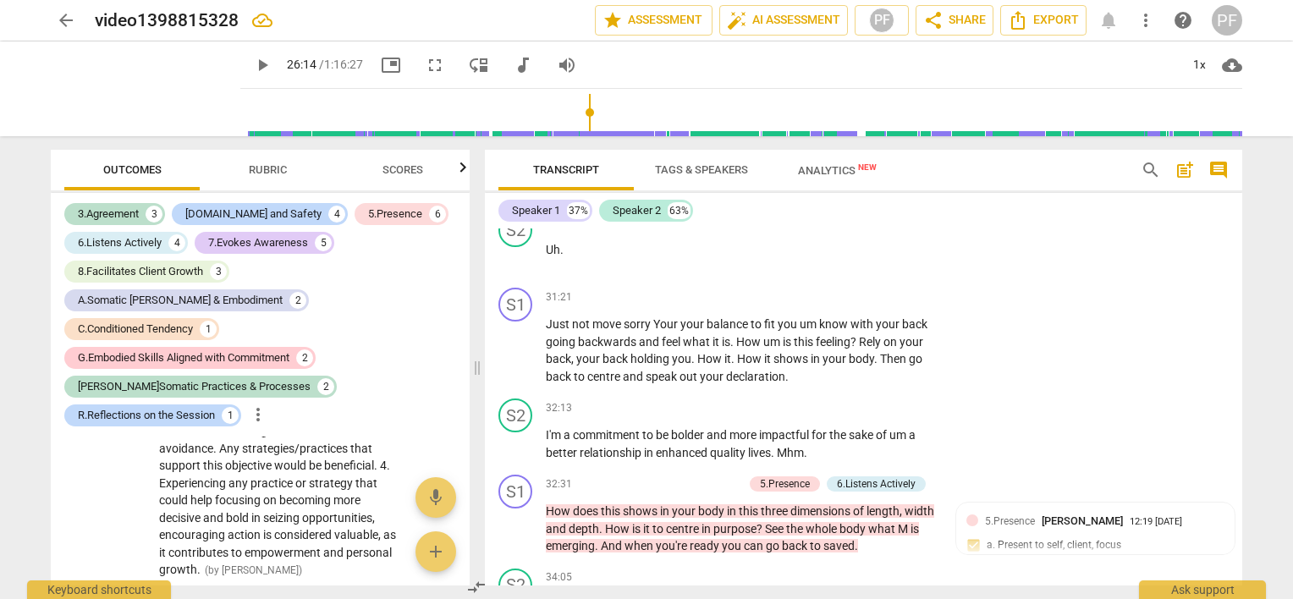
scroll to position [6431, 0]
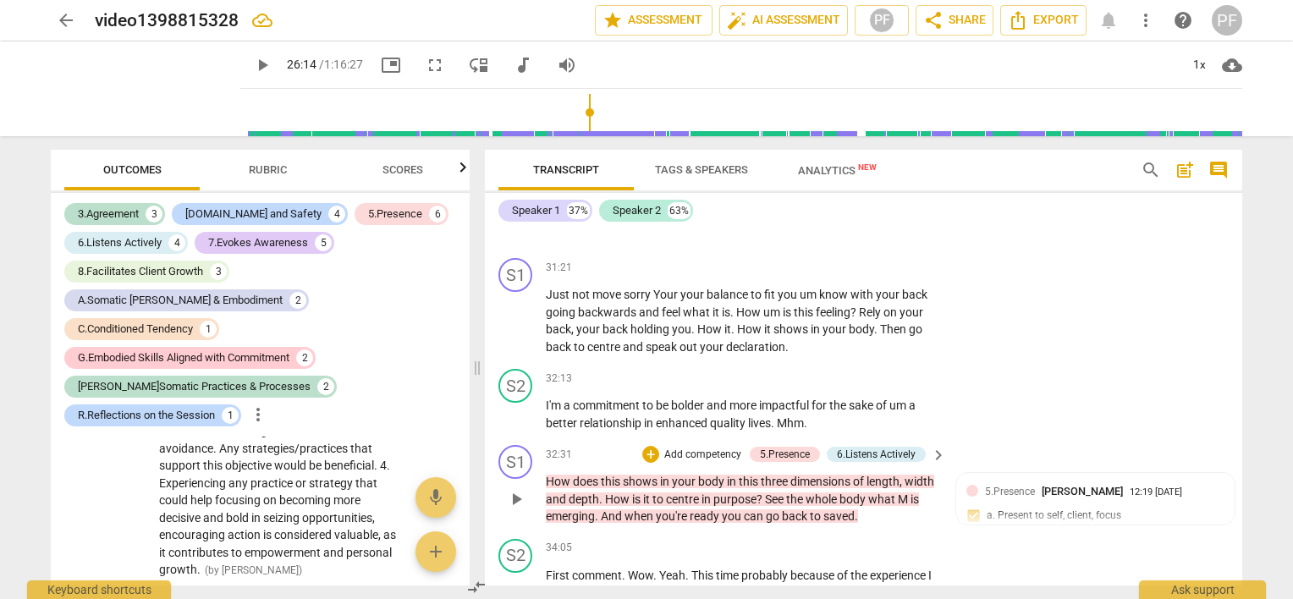
click at [713, 506] on span "in" at bounding box center [707, 499] width 12 height 14
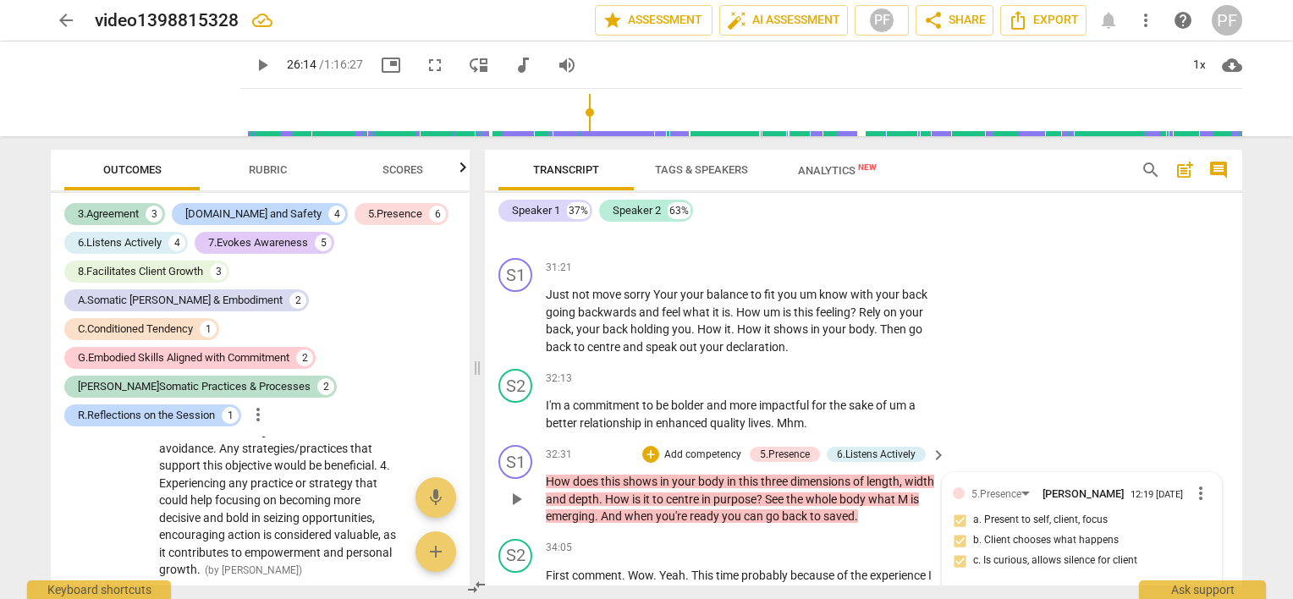
scroll to position [6644, 0]
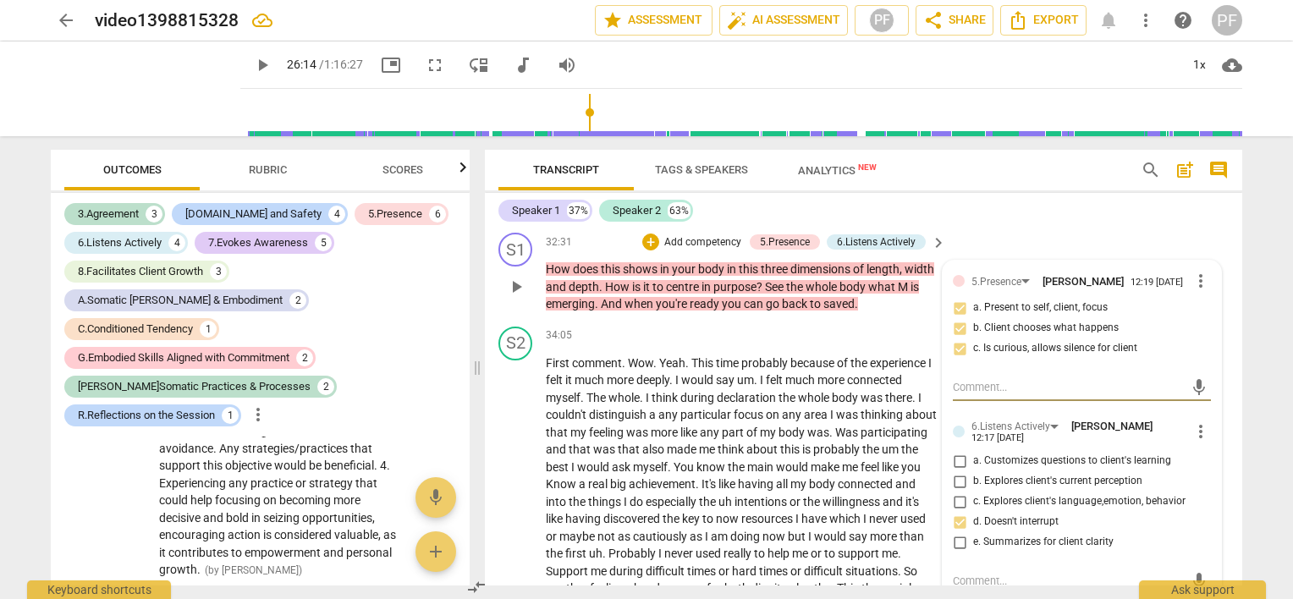
click at [745, 294] on span "purpose" at bounding box center [734, 287] width 43 height 14
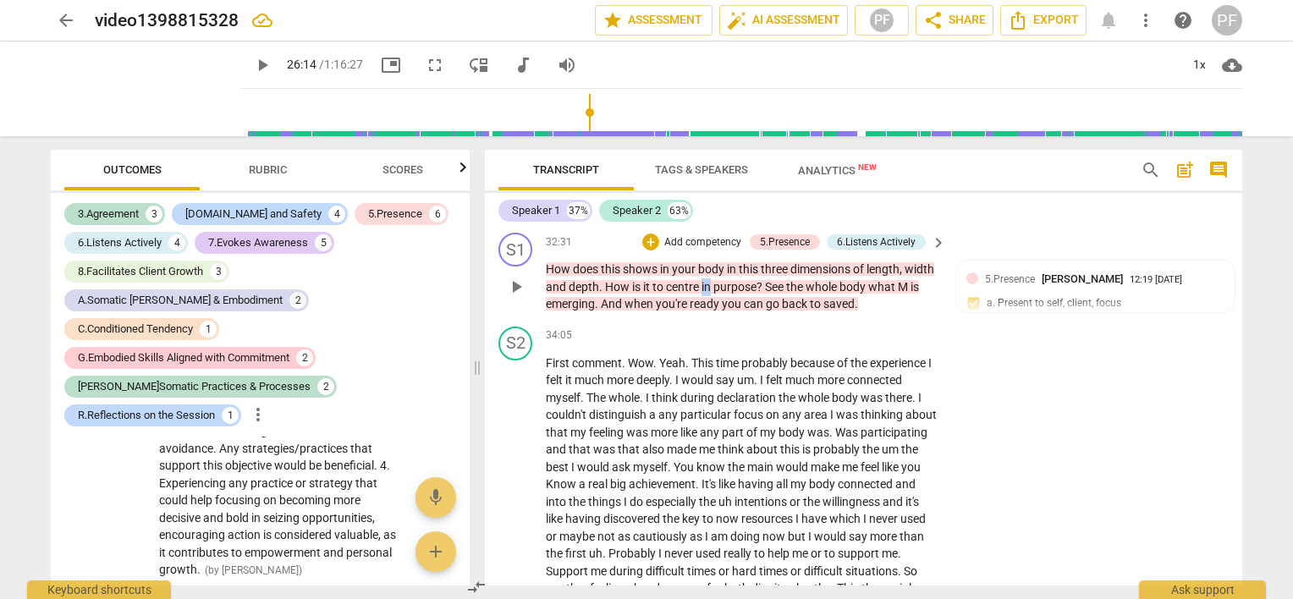
drag, startPoint x: 743, startPoint y: 307, endPoint x: 734, endPoint y: 309, distance: 8.6
click at [713, 294] on span "in" at bounding box center [707, 287] width 12 height 14
